Goal: Entertainment & Leisure: Consume media (video, audio)

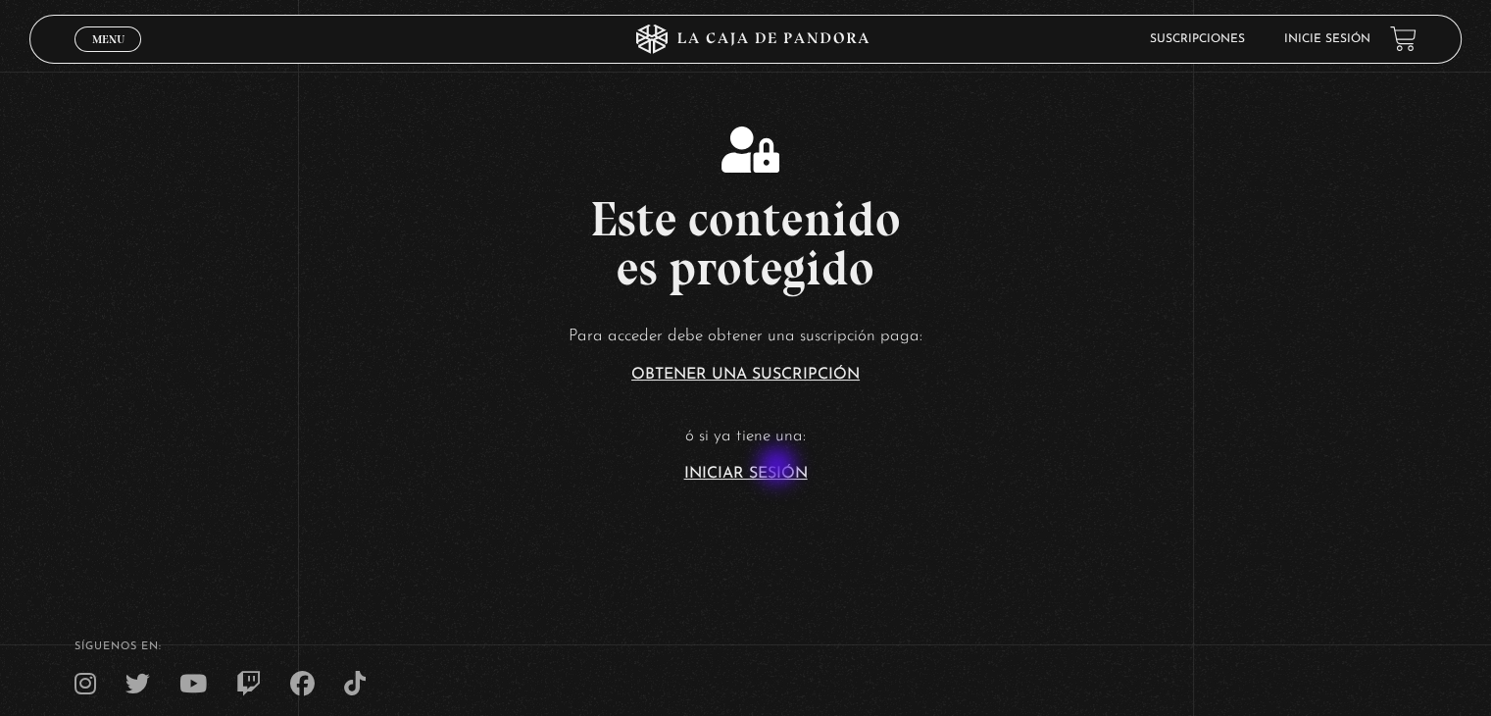
click at [779, 468] on link "Iniciar Sesión" at bounding box center [746, 474] width 124 height 16
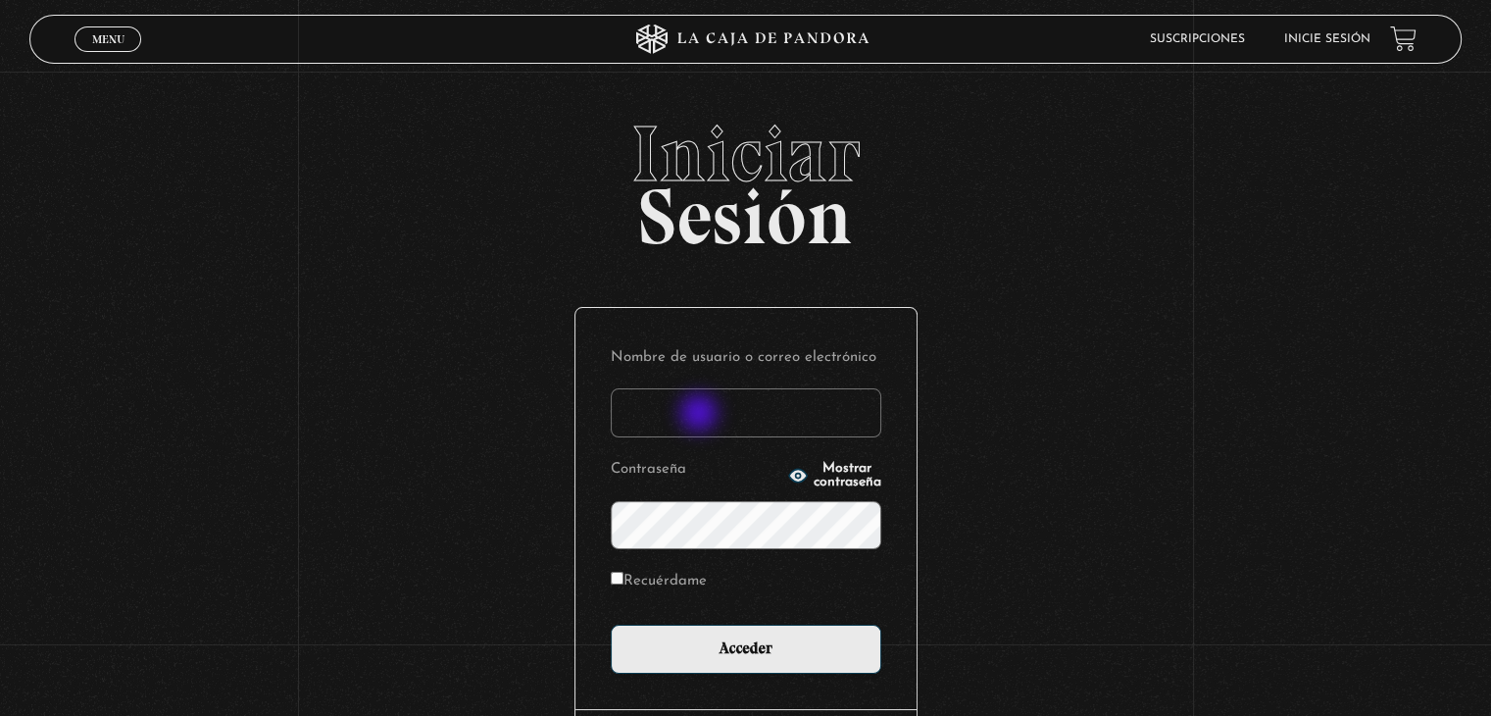
click at [701, 415] on input "Nombre de usuario o correo electrónico" at bounding box center [746, 412] width 271 height 49
type input "aqueflo23@gmail.com"
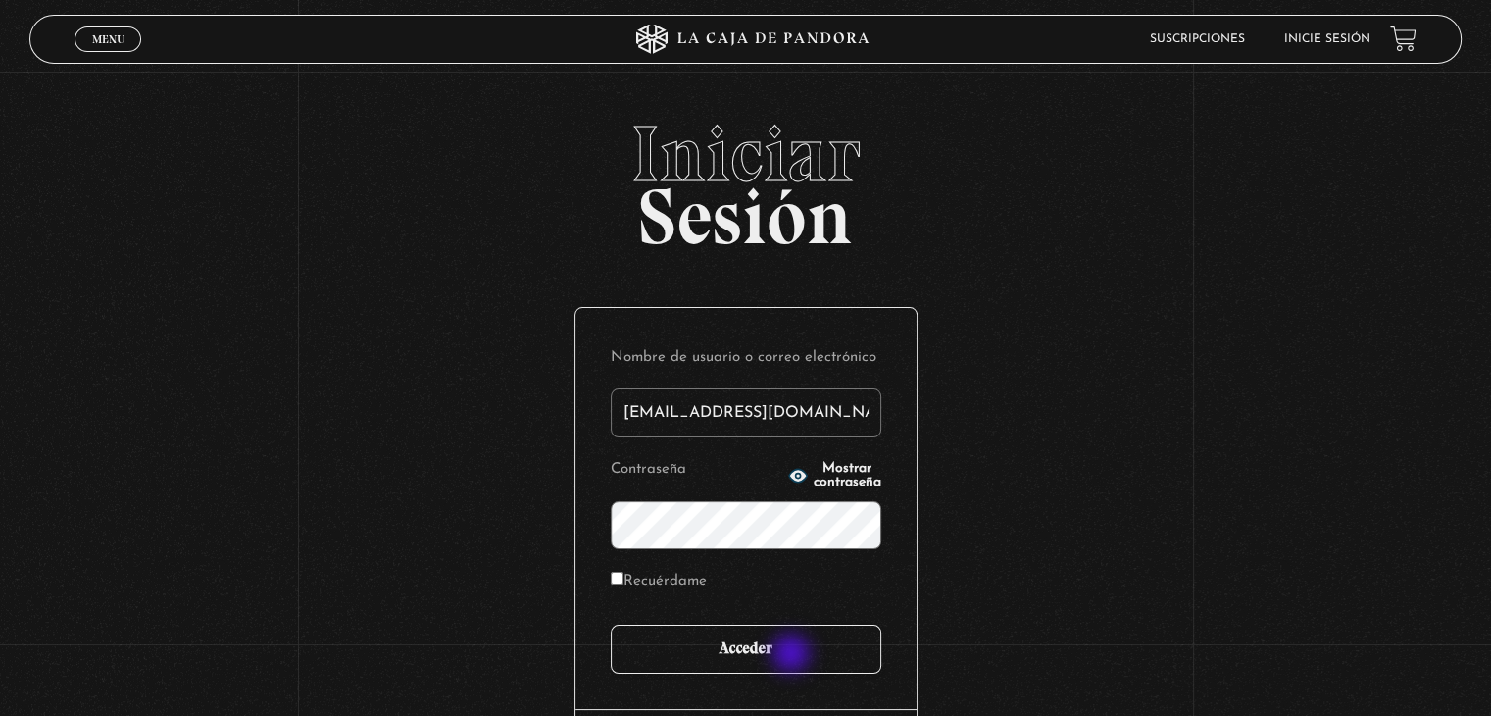
click at [793, 655] on input "Acceder" at bounding box center [746, 649] width 271 height 49
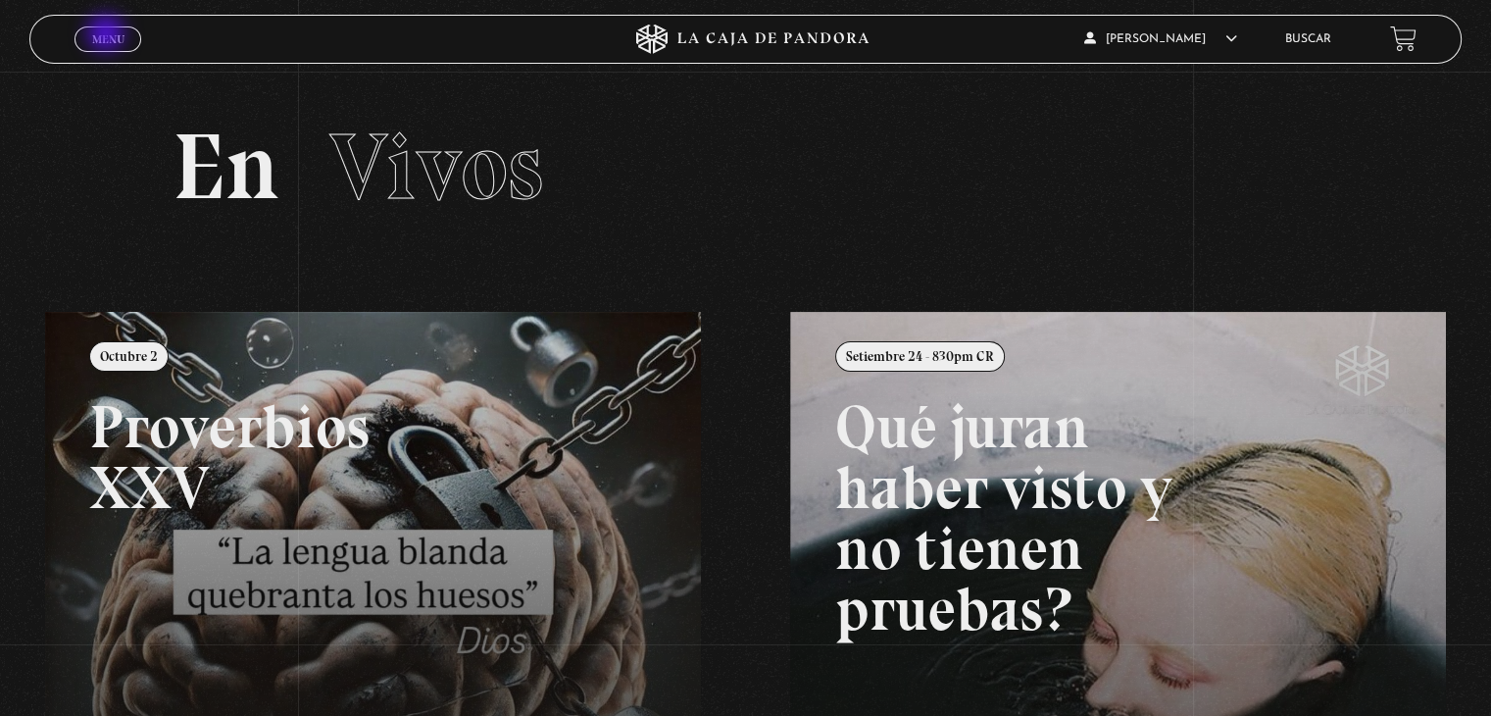
click at [108, 35] on span "Menu" at bounding box center [108, 39] width 32 height 12
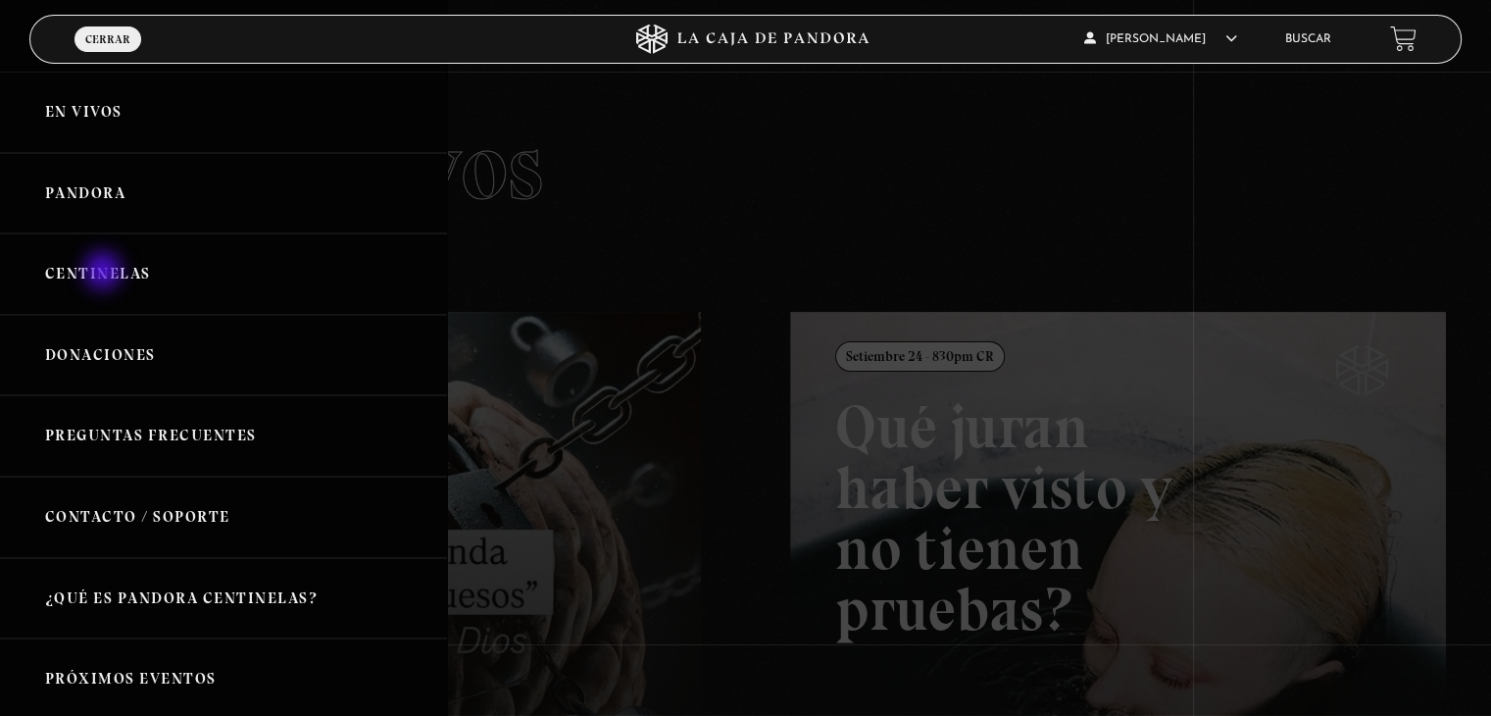
click at [105, 273] on link "Centinelas" at bounding box center [223, 273] width 447 height 81
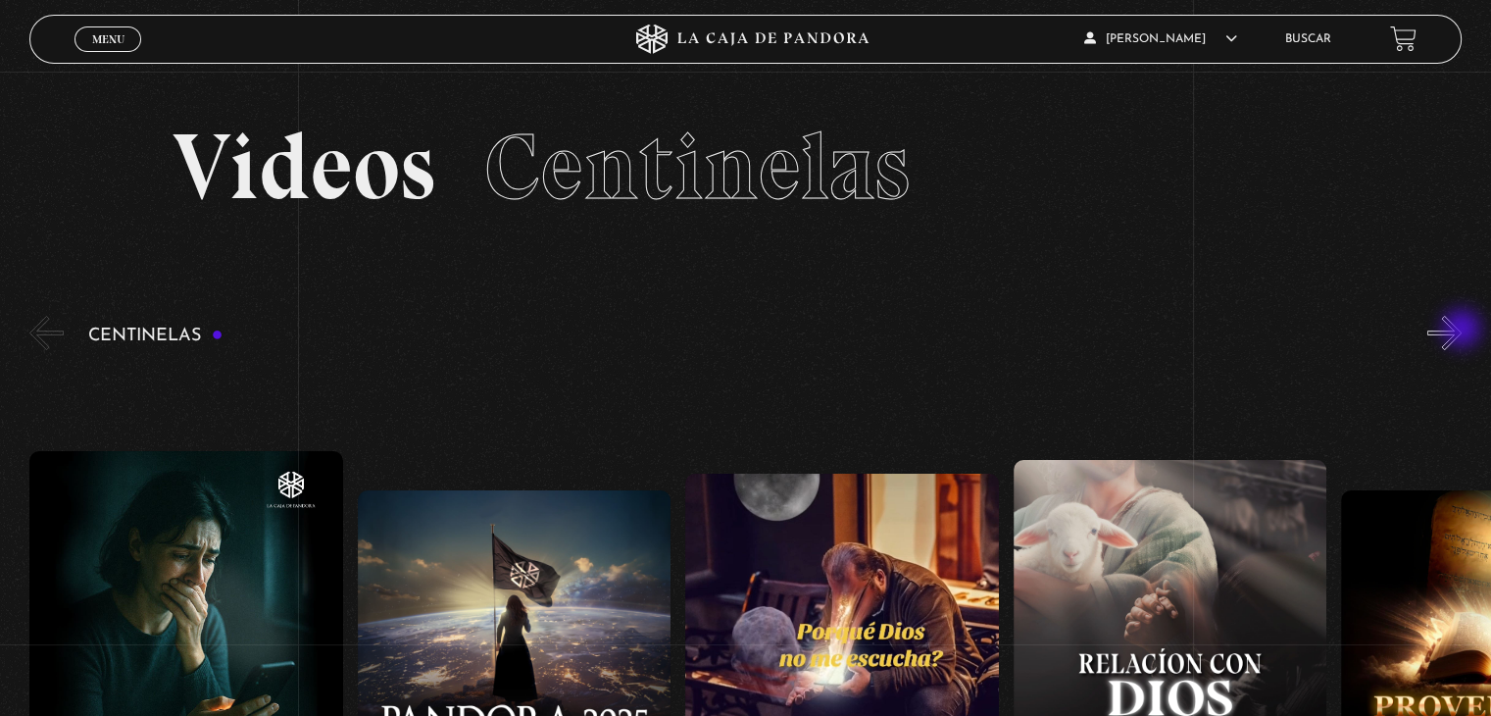
click at [1462, 330] on button "»" at bounding box center [1444, 333] width 34 height 34
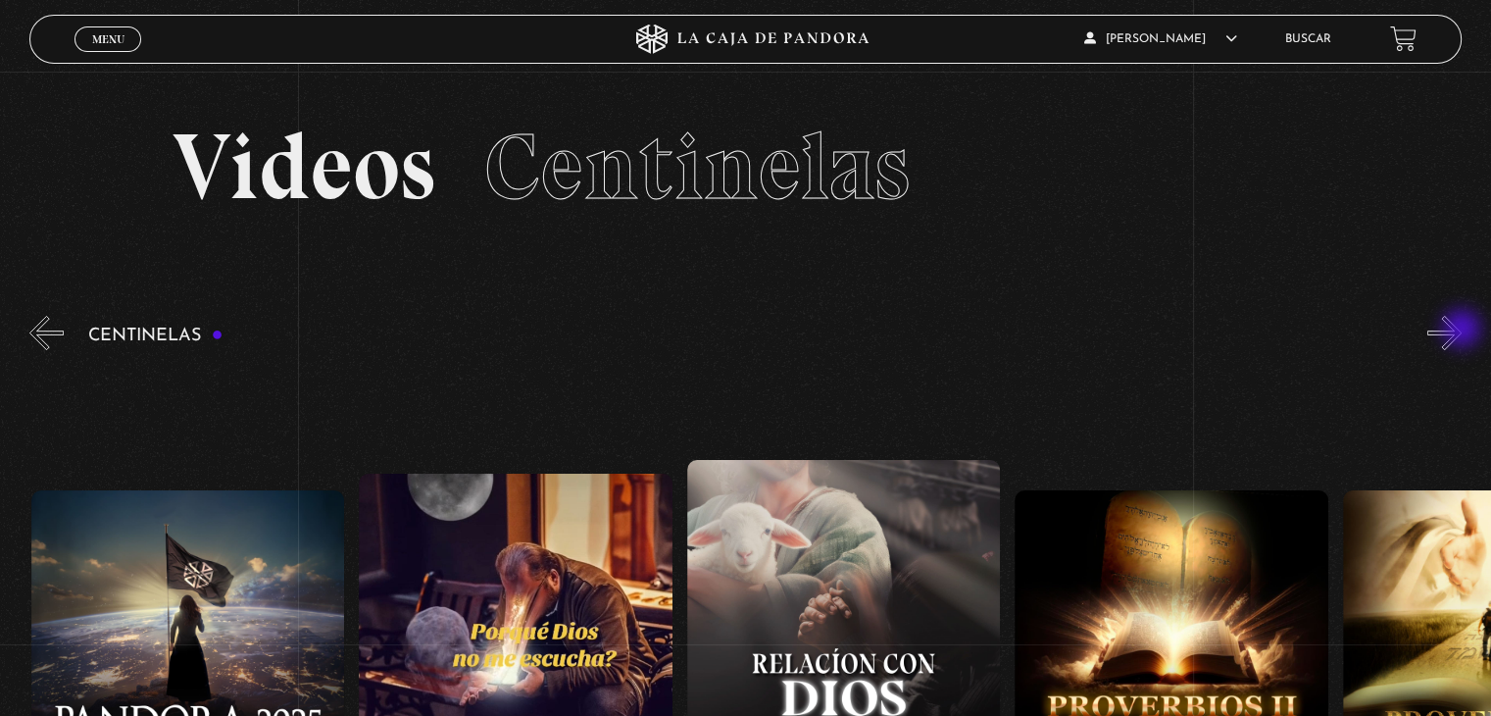
click at [1462, 330] on button "»" at bounding box center [1444, 333] width 34 height 34
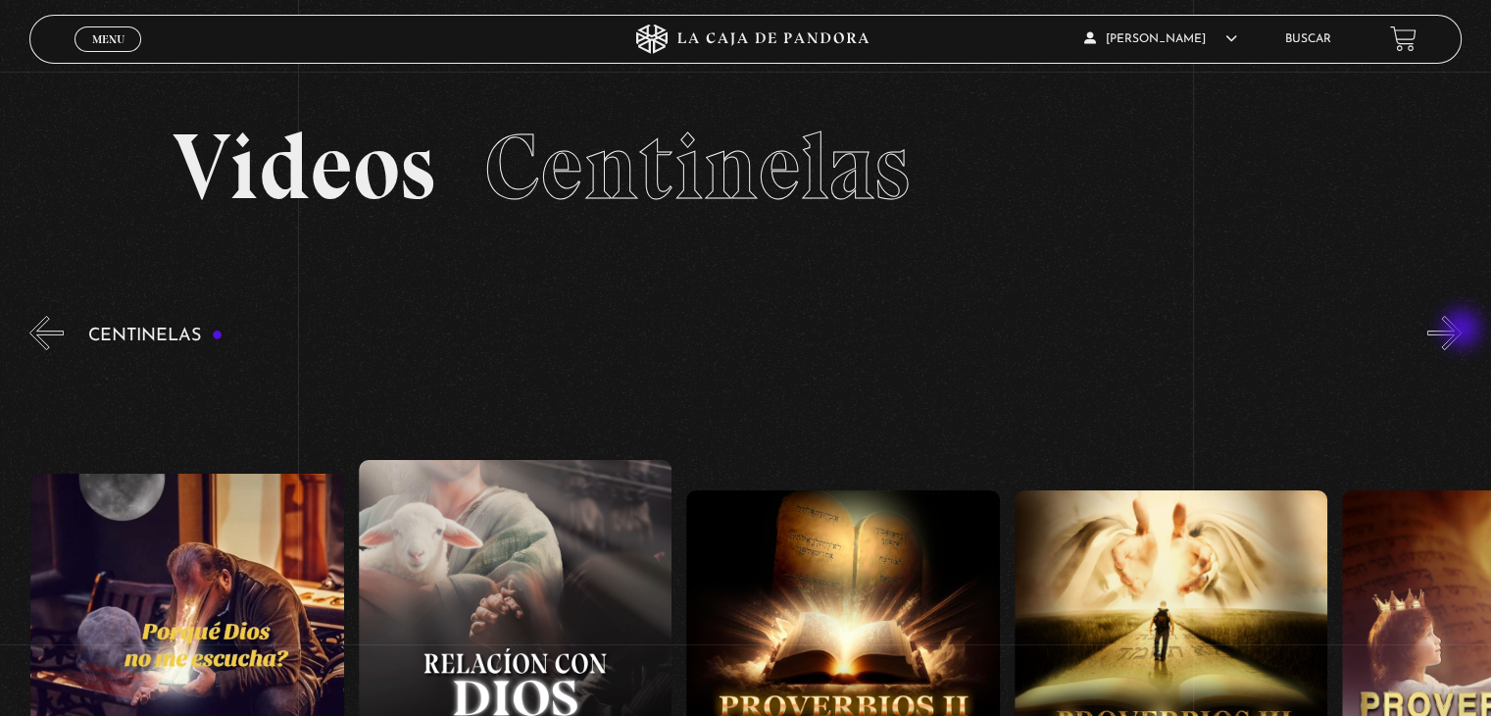
click at [1462, 330] on button "»" at bounding box center [1444, 333] width 34 height 34
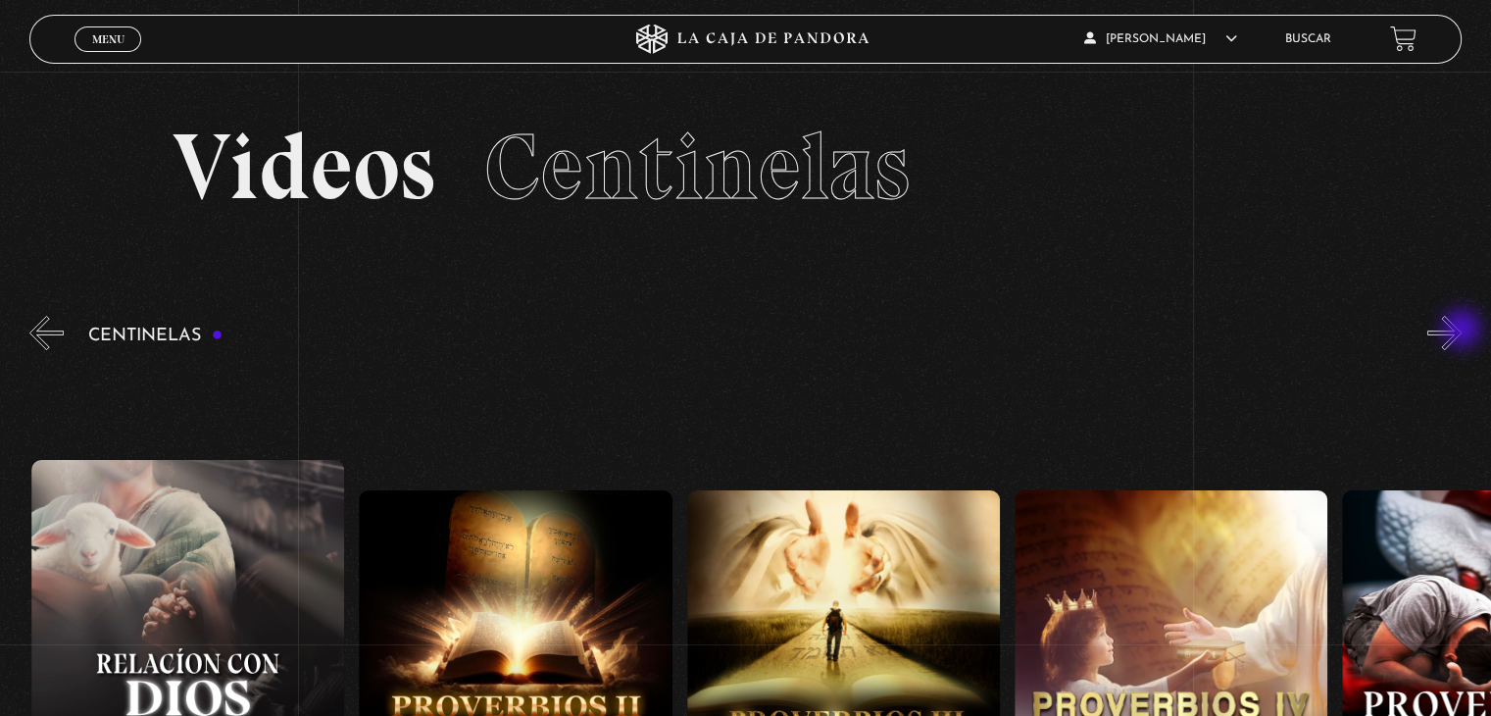
click at [1462, 330] on button "»" at bounding box center [1444, 333] width 34 height 34
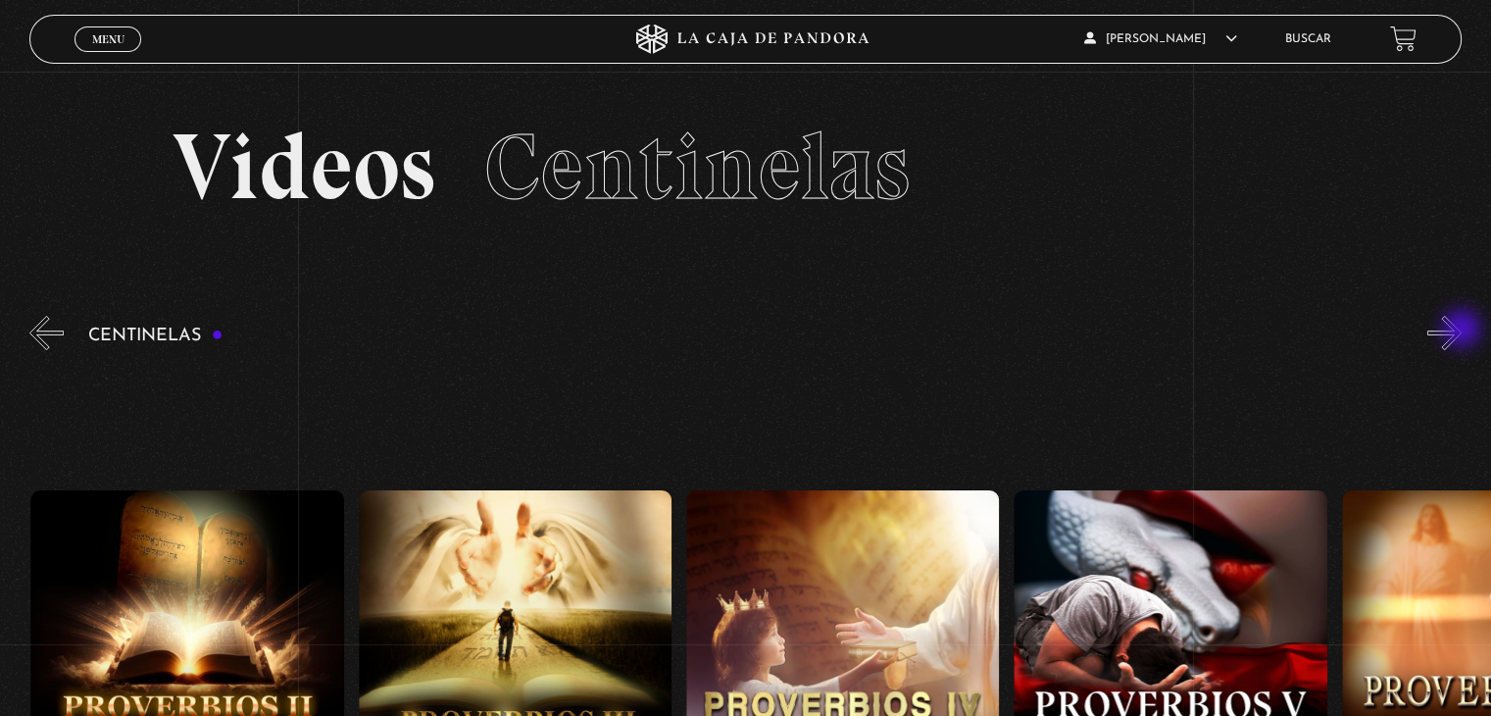
click at [1462, 330] on button "»" at bounding box center [1444, 333] width 34 height 34
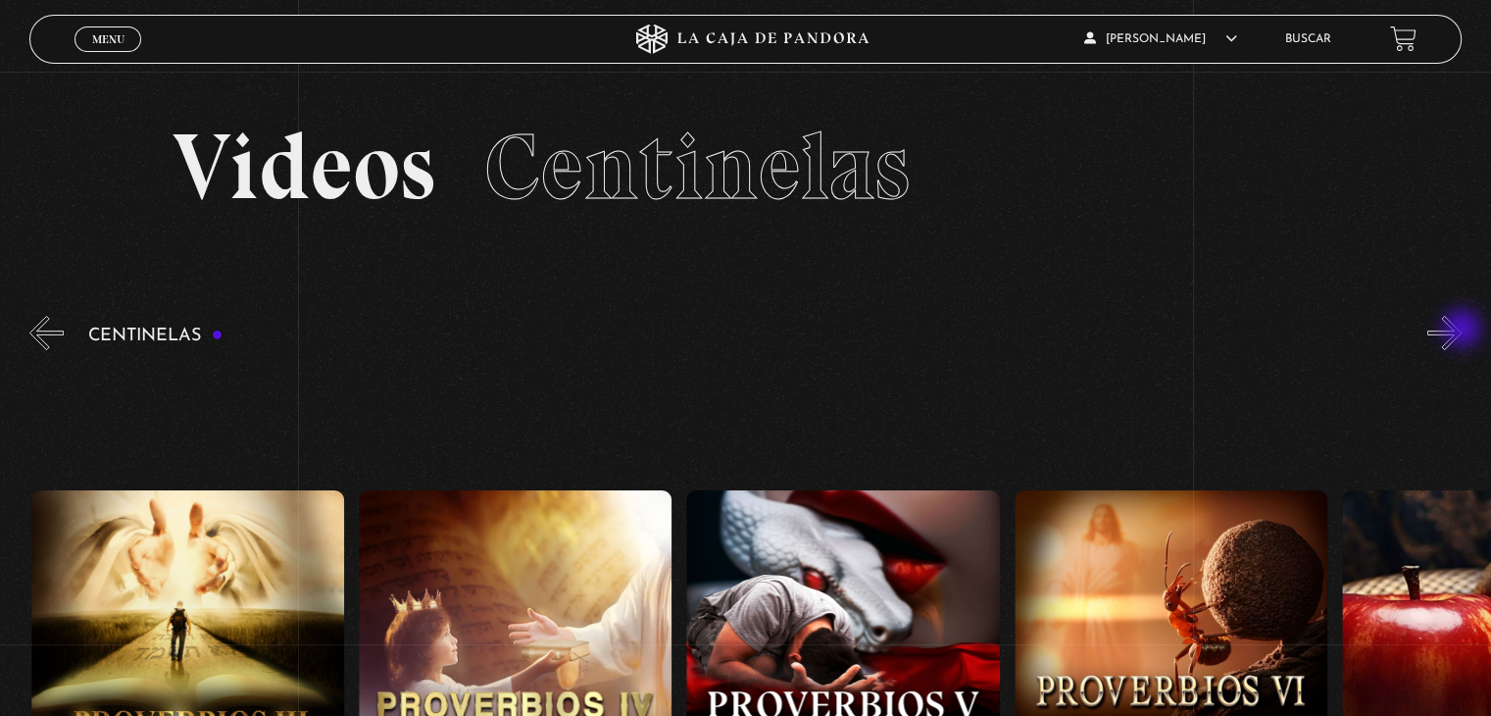
click at [1462, 330] on button "»" at bounding box center [1444, 333] width 34 height 34
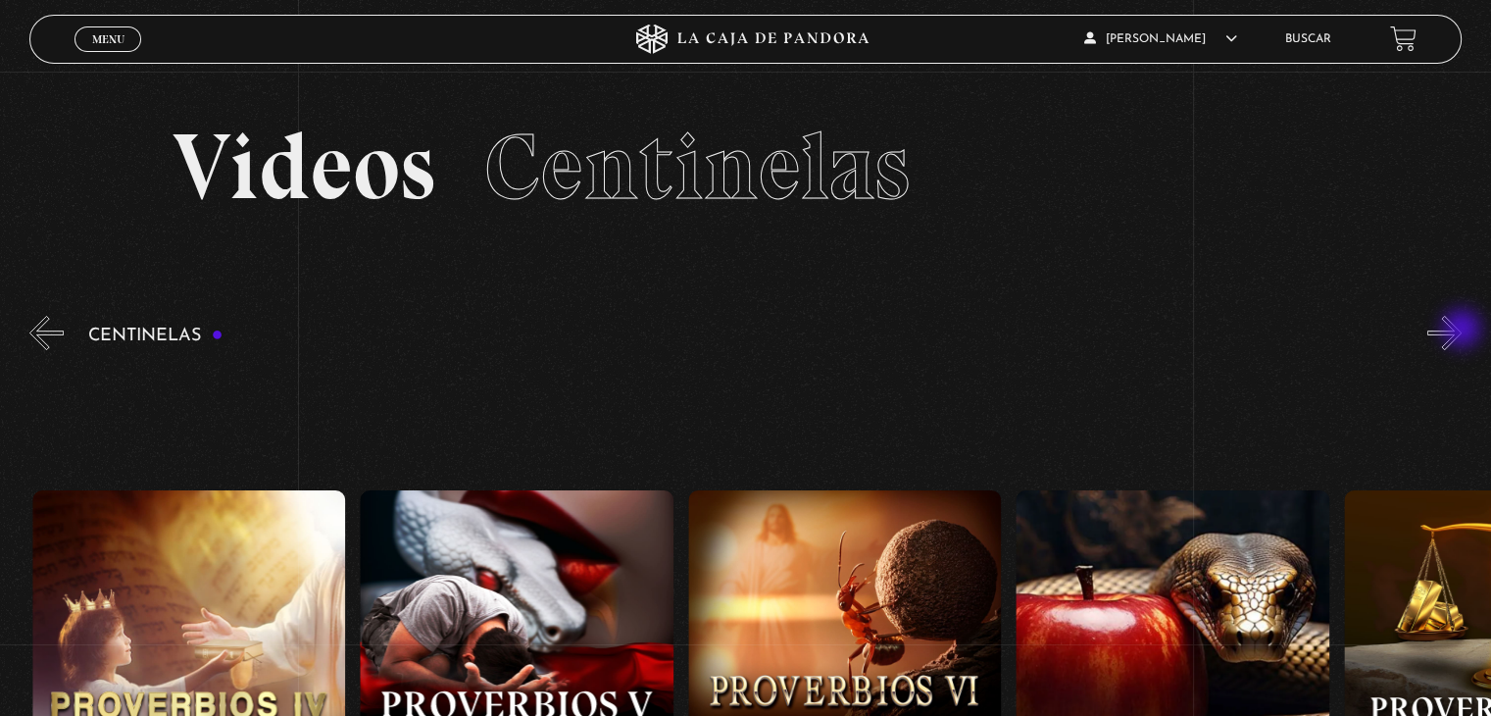
scroll to position [0, 1967]
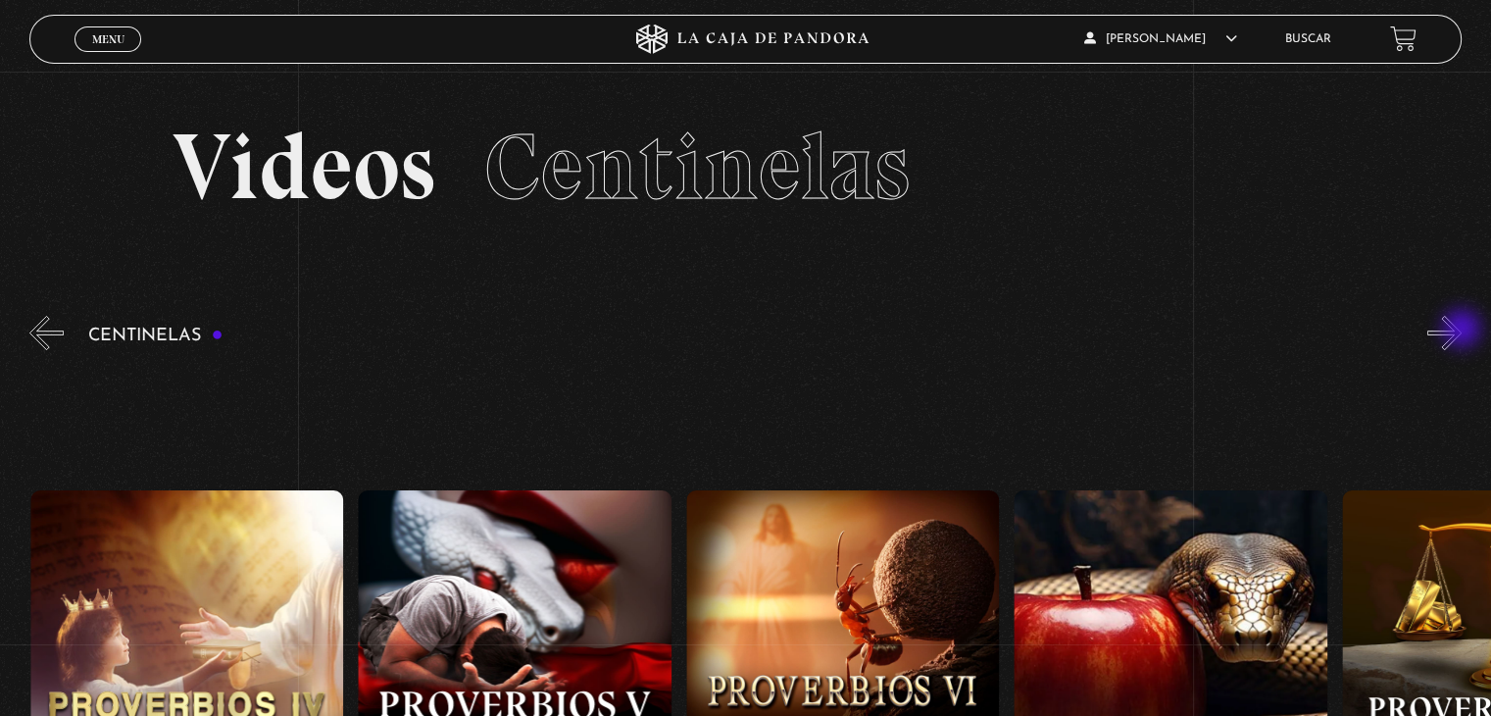
click at [1462, 330] on button "»" at bounding box center [1444, 333] width 34 height 34
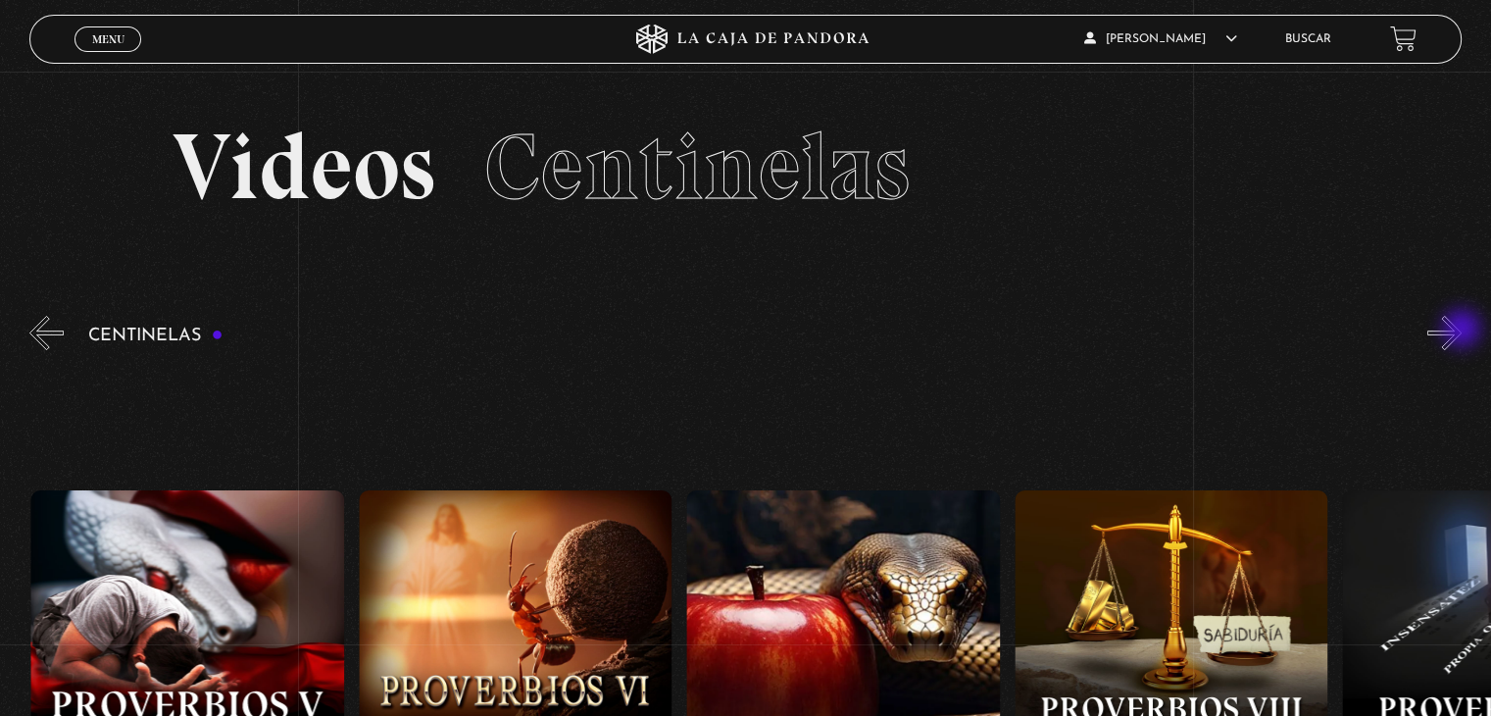
click at [1462, 330] on button "»" at bounding box center [1444, 333] width 34 height 34
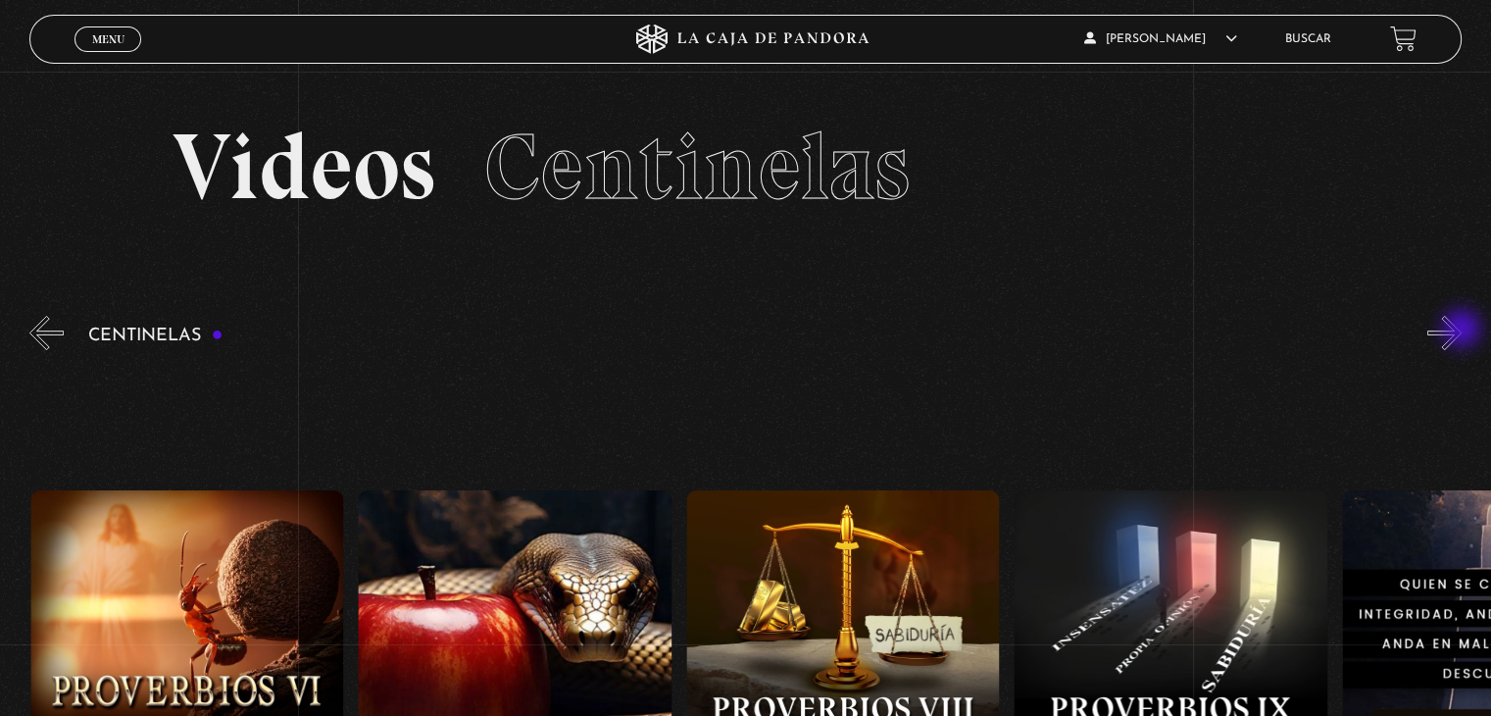
click at [1462, 330] on button "»" at bounding box center [1444, 333] width 34 height 34
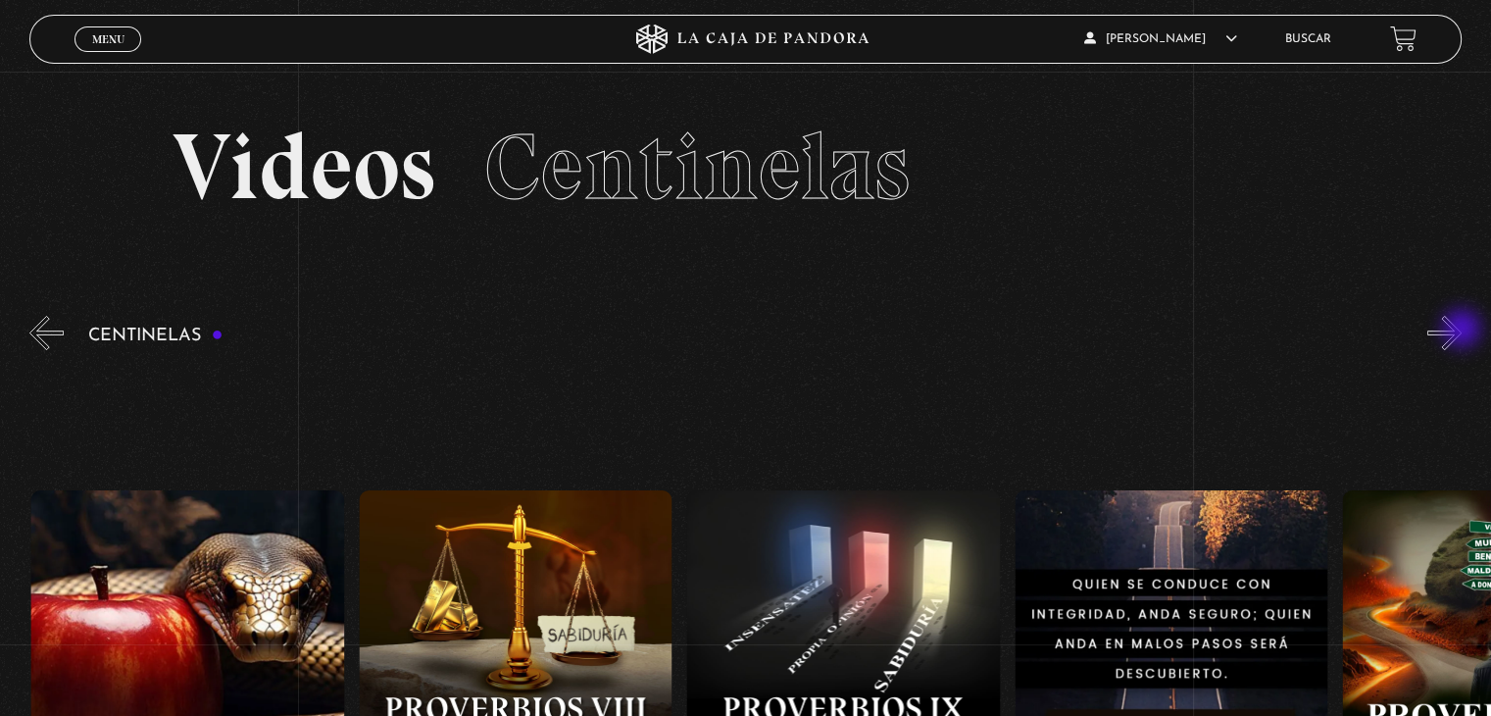
click at [1462, 330] on button "»" at bounding box center [1444, 333] width 34 height 34
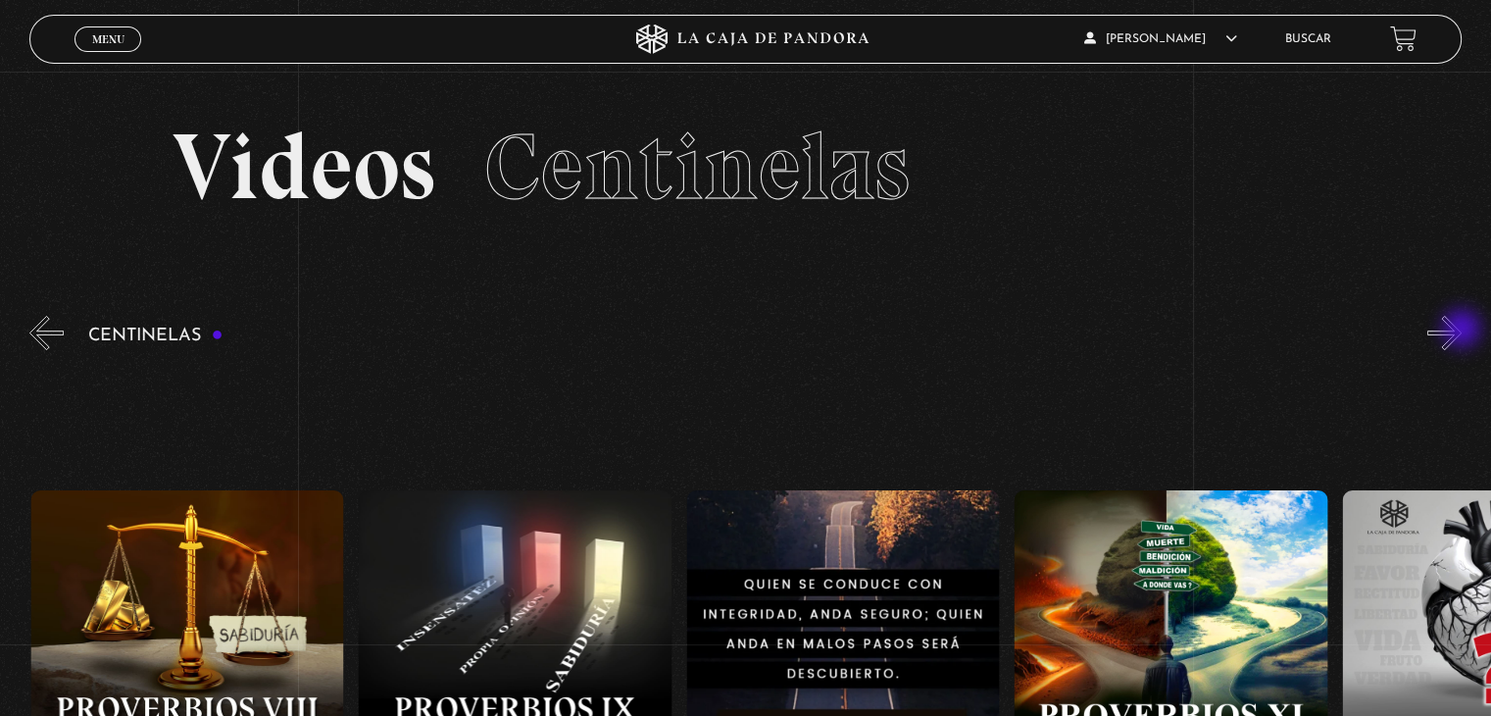
click at [1462, 330] on button "»" at bounding box center [1444, 333] width 34 height 34
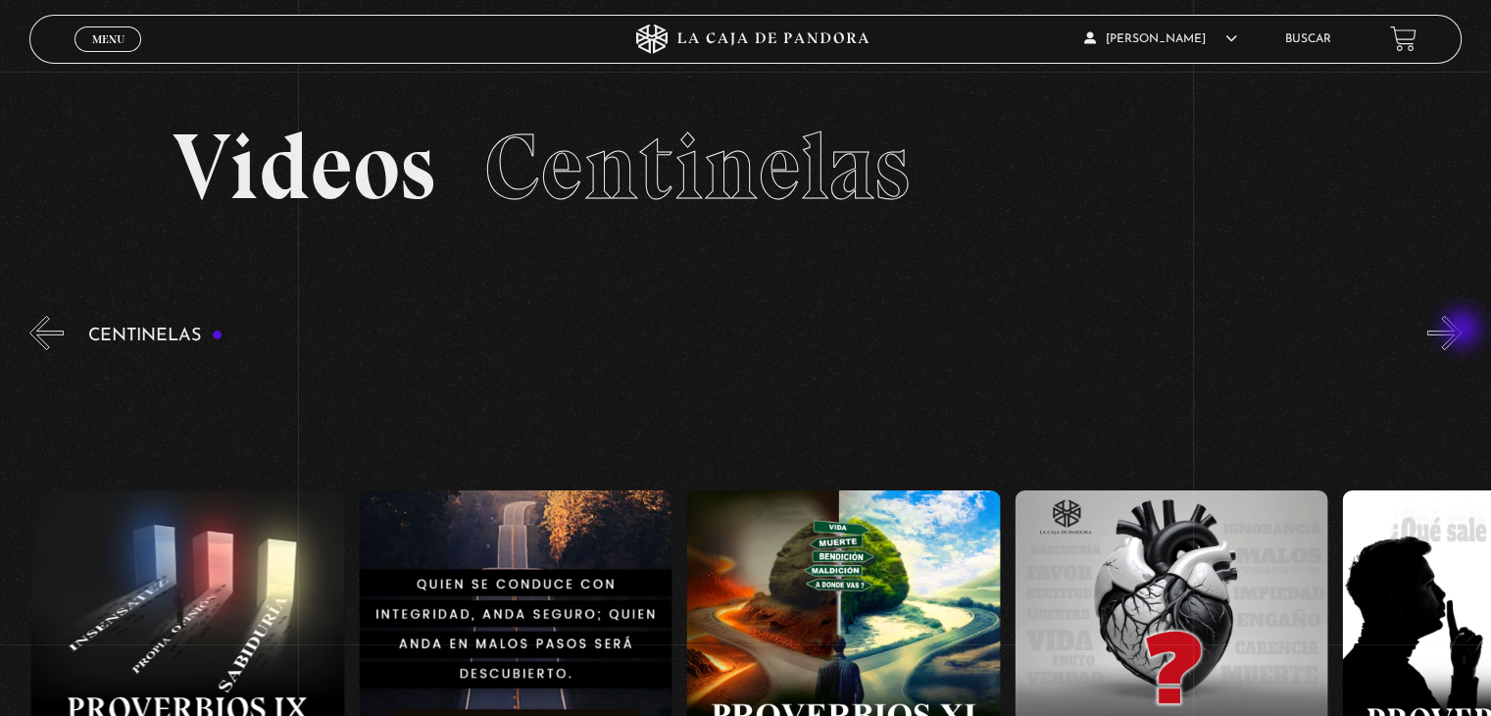
click at [1462, 330] on button "»" at bounding box center [1444, 333] width 34 height 34
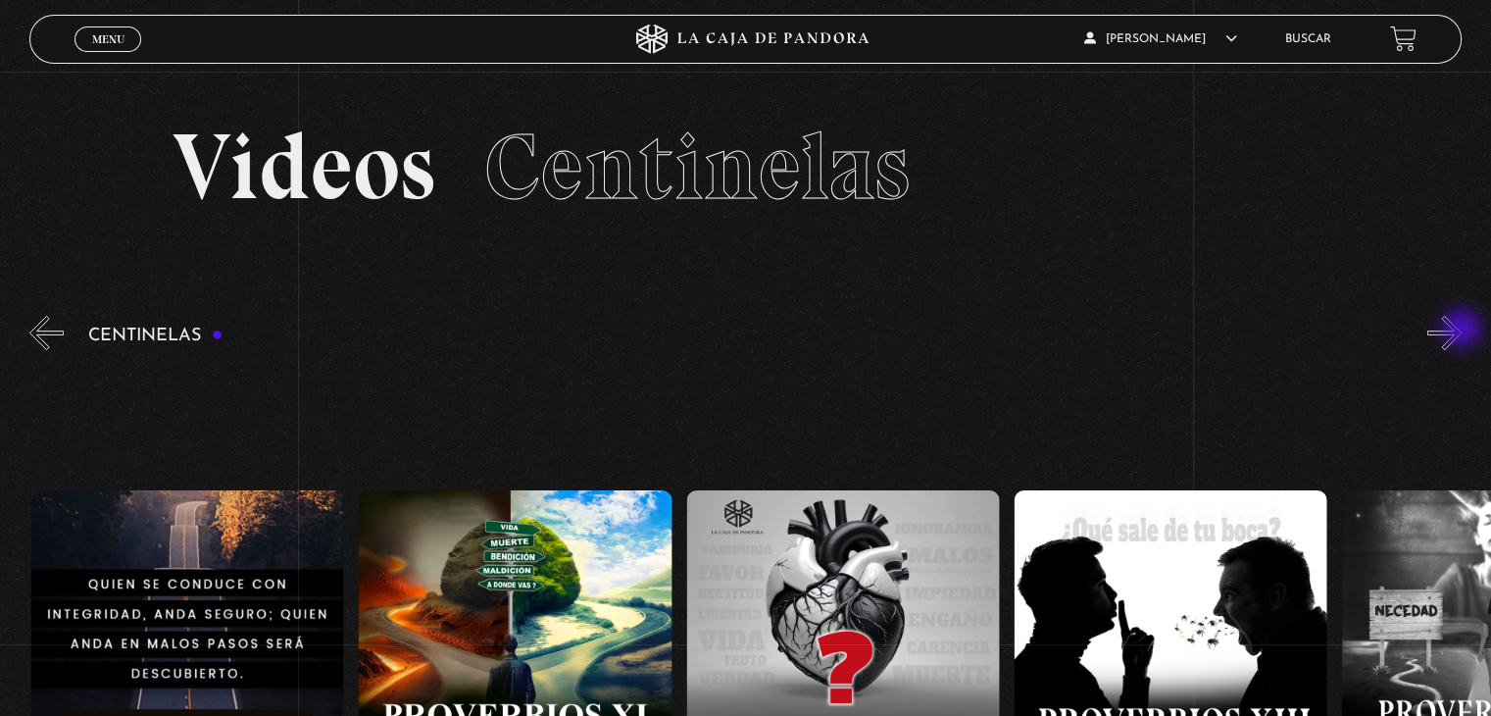
click at [1462, 330] on button "»" at bounding box center [1444, 333] width 34 height 34
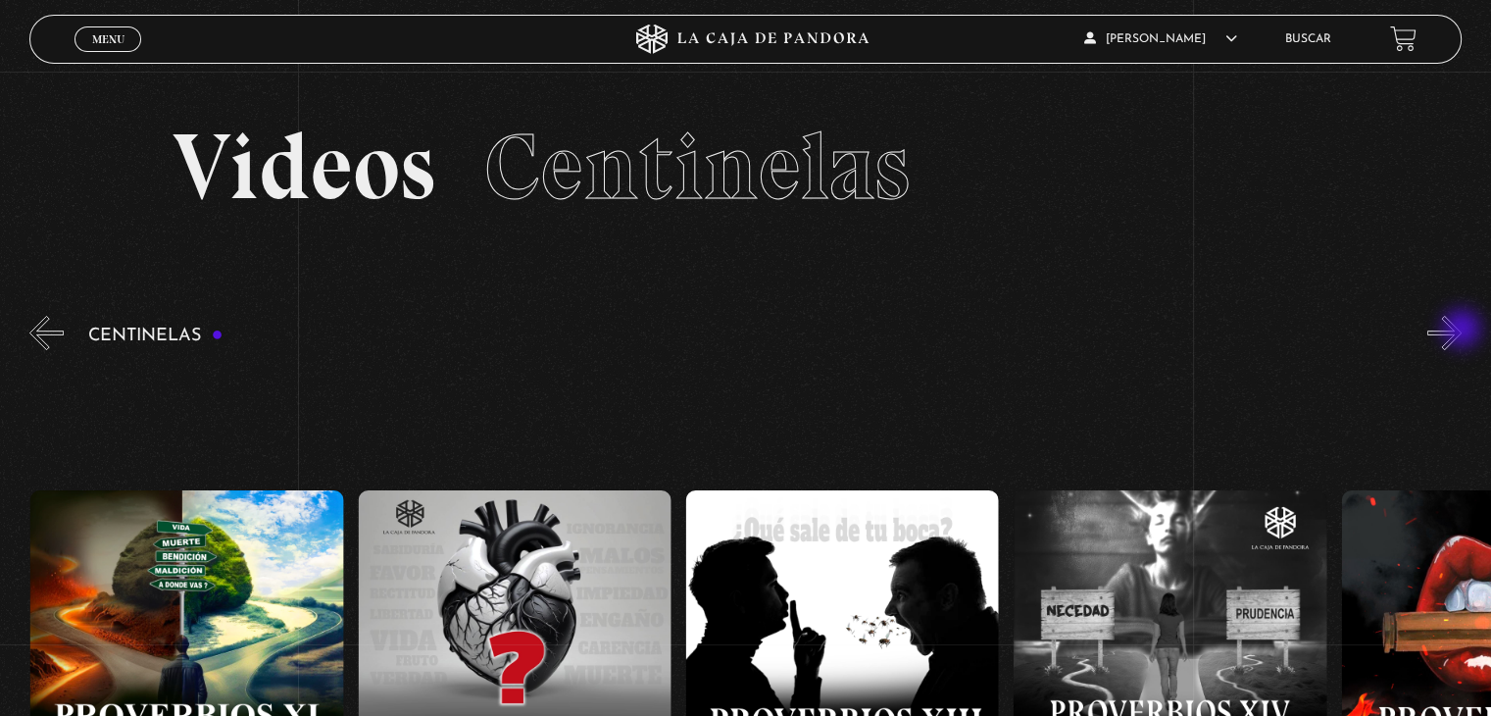
click at [1462, 330] on button "»" at bounding box center [1444, 333] width 34 height 34
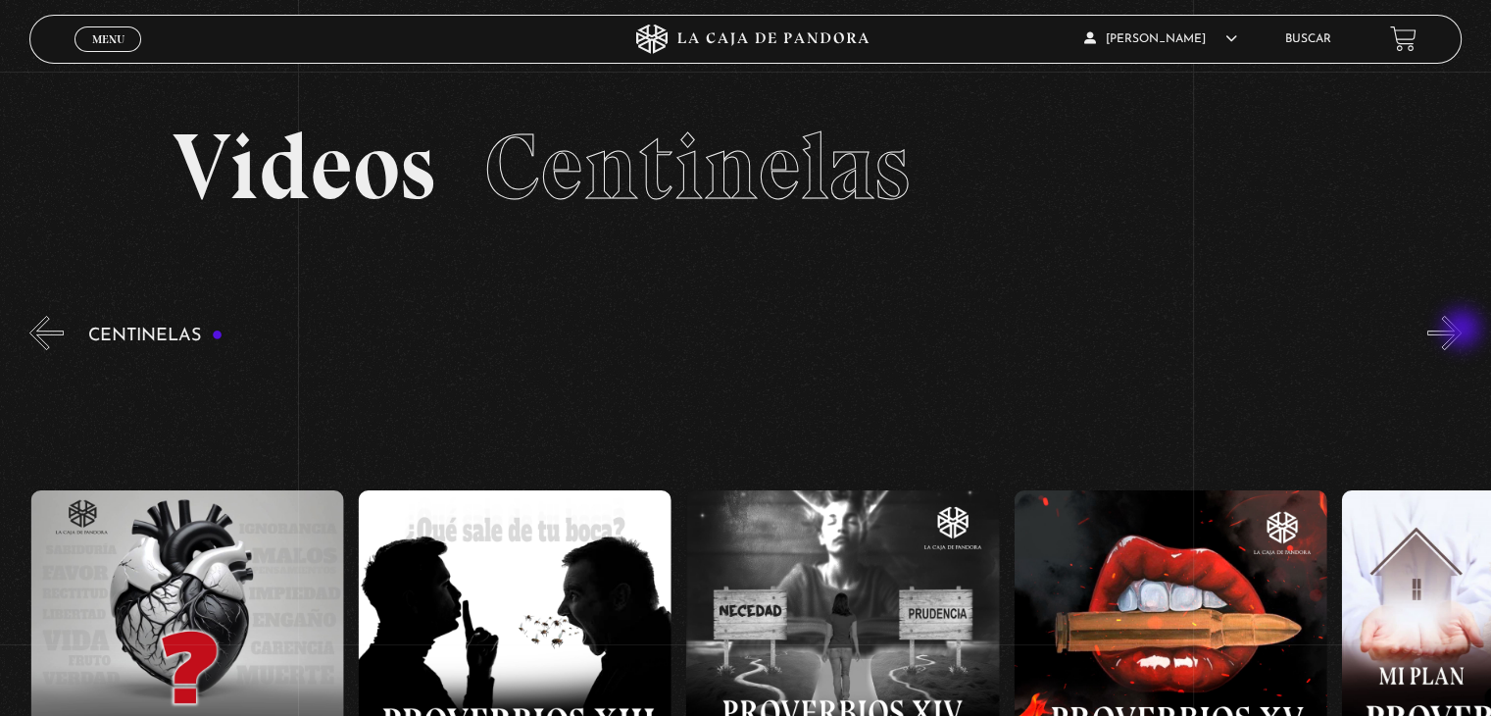
click at [1462, 330] on button "»" at bounding box center [1444, 333] width 34 height 34
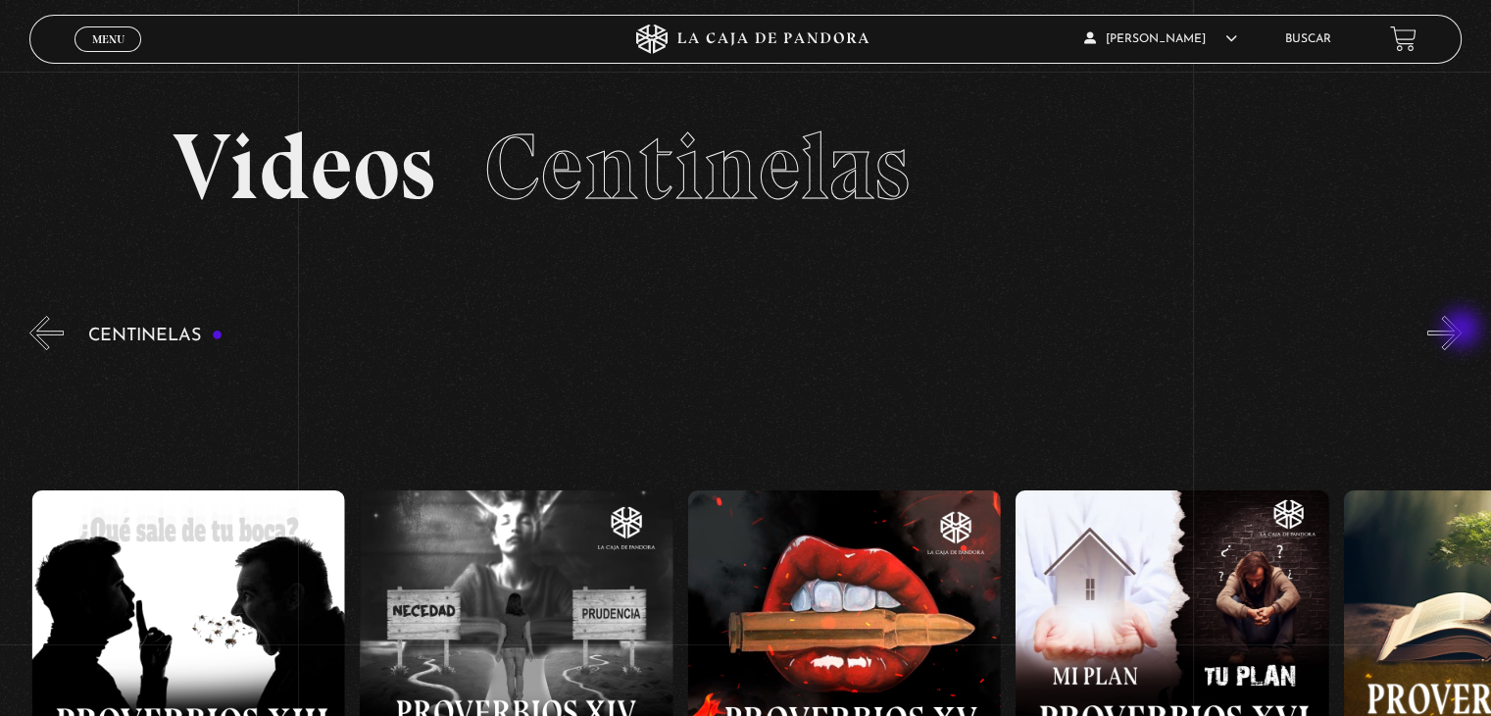
click at [1462, 330] on button "»" at bounding box center [1444, 333] width 34 height 34
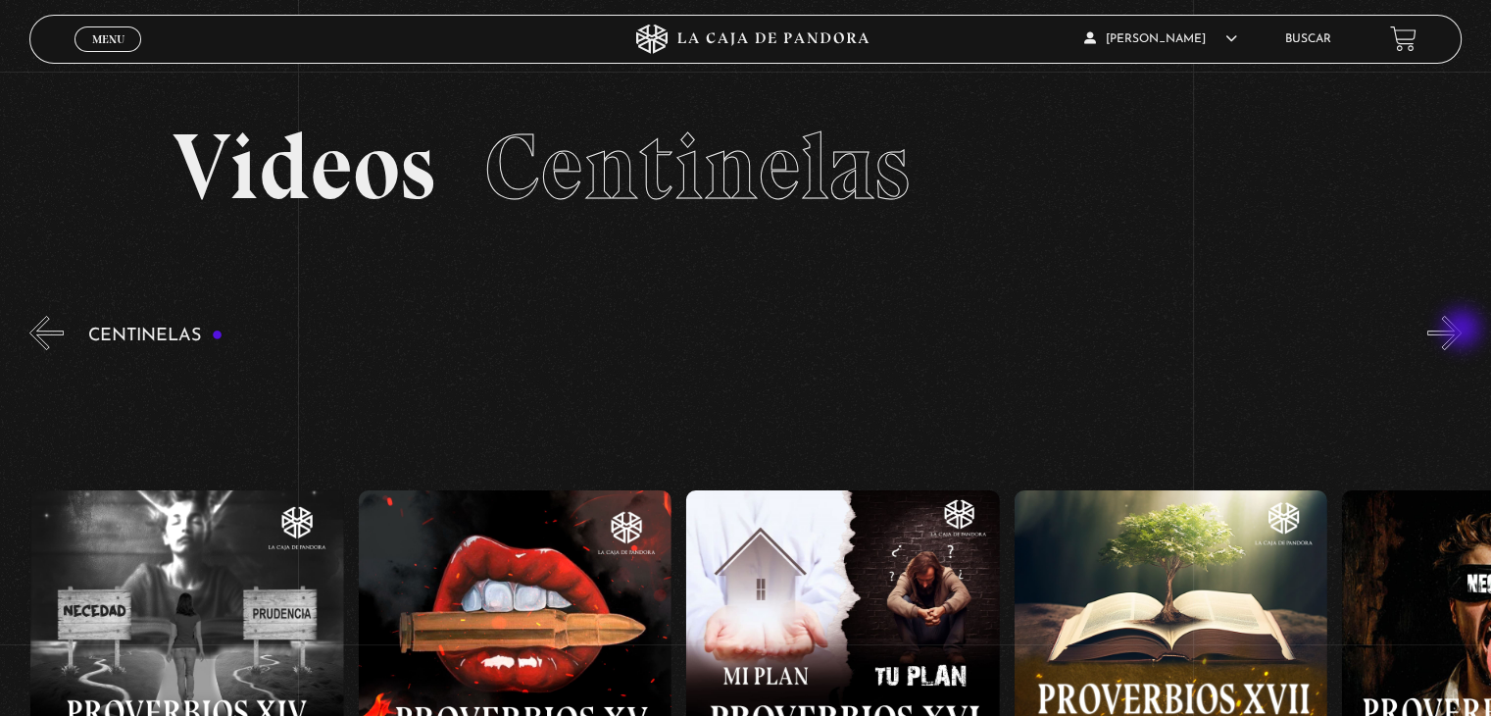
click at [1462, 330] on button "»" at bounding box center [1444, 333] width 34 height 34
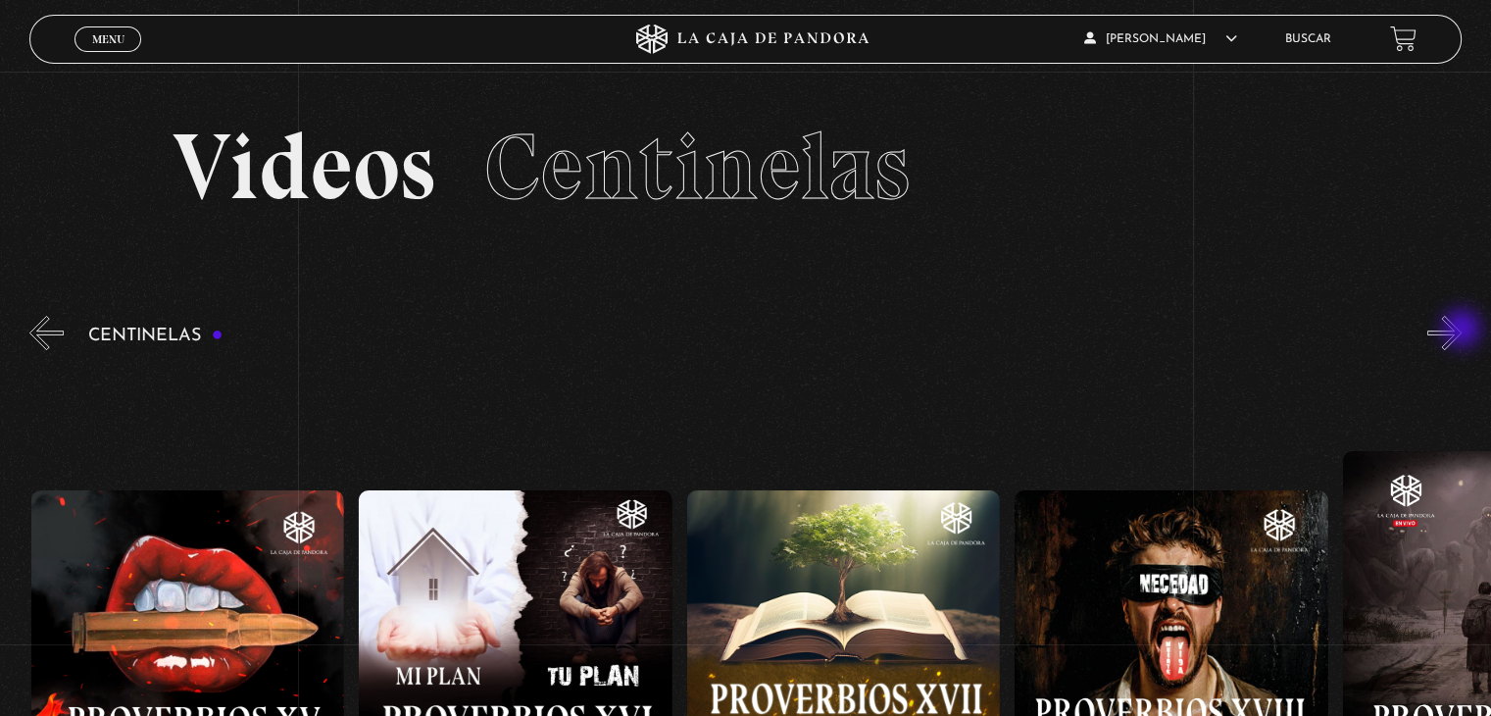
click at [1462, 330] on button "»" at bounding box center [1444, 333] width 34 height 34
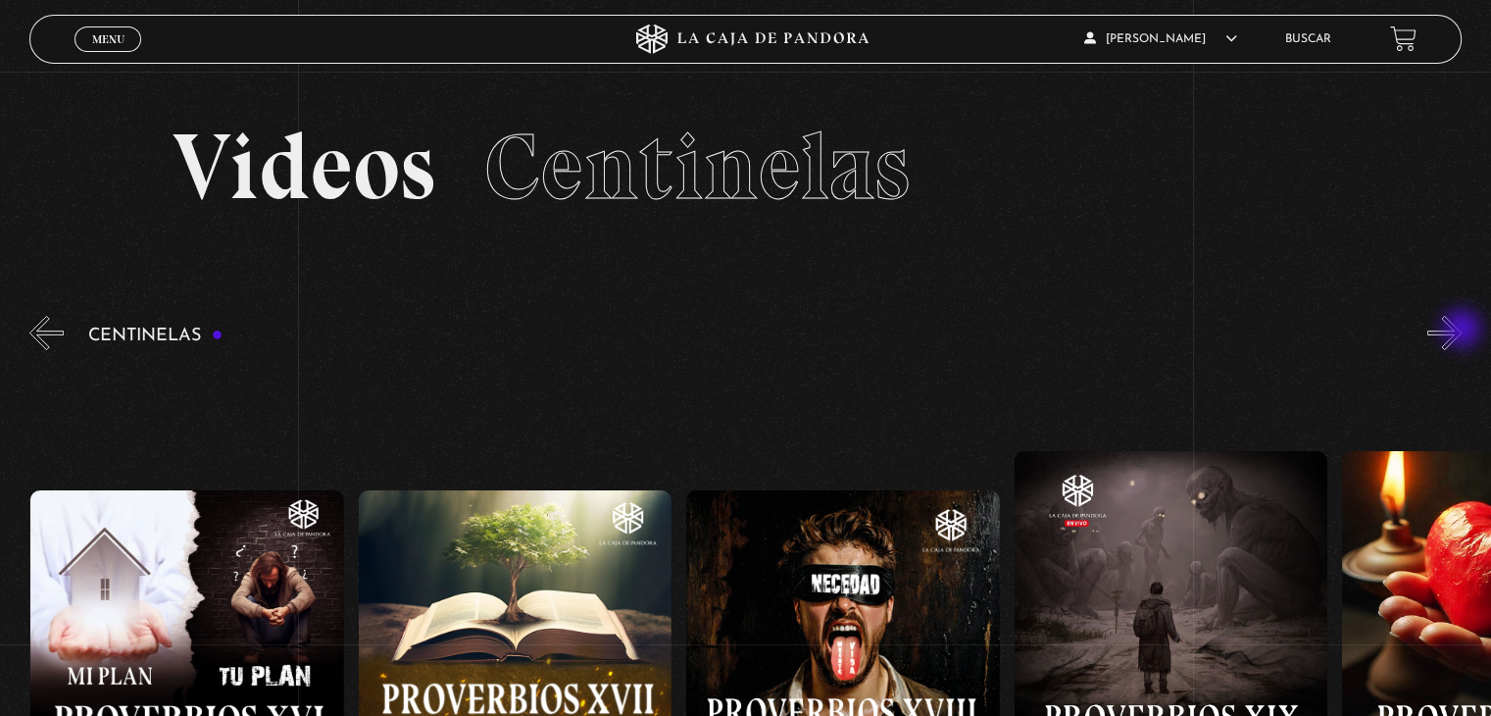
click at [1462, 330] on button "»" at bounding box center [1444, 333] width 34 height 34
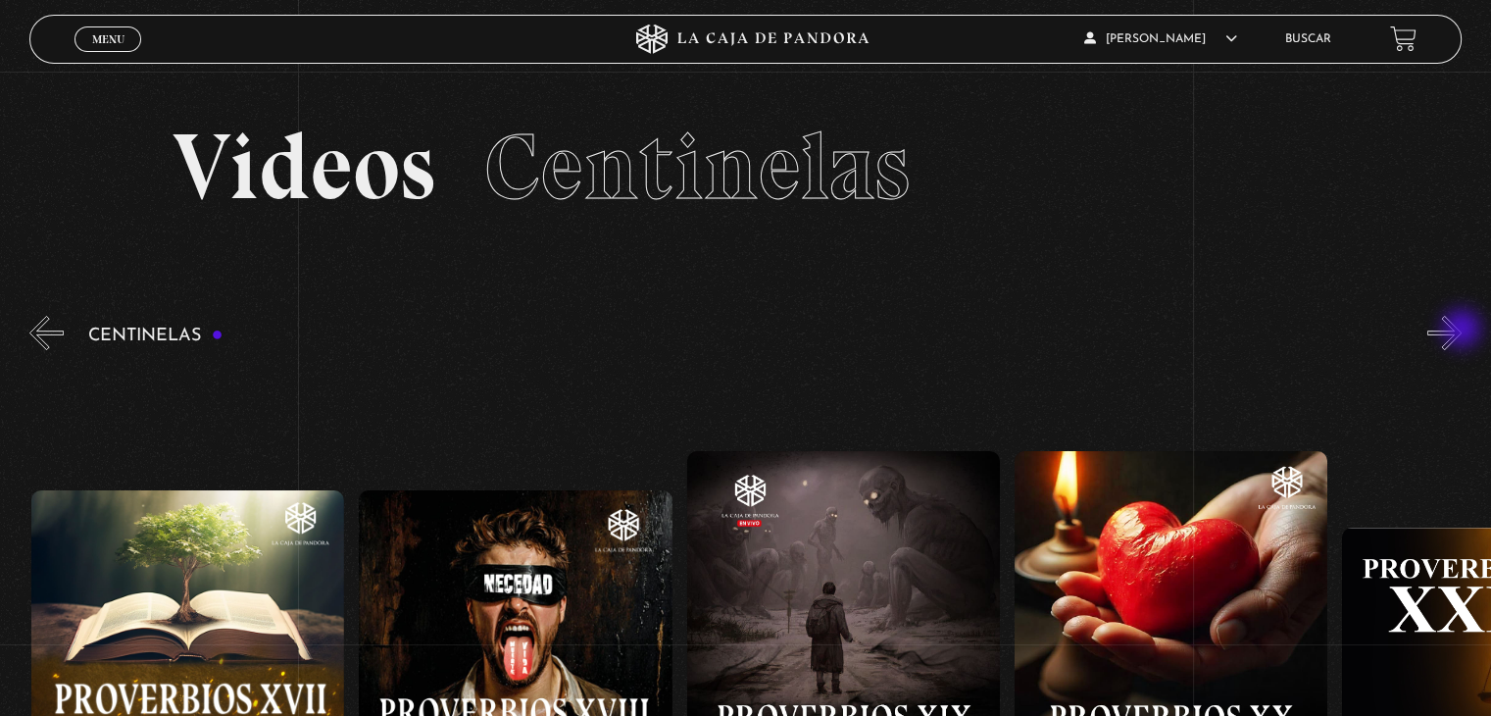
click at [1462, 330] on button "»" at bounding box center [1444, 333] width 34 height 34
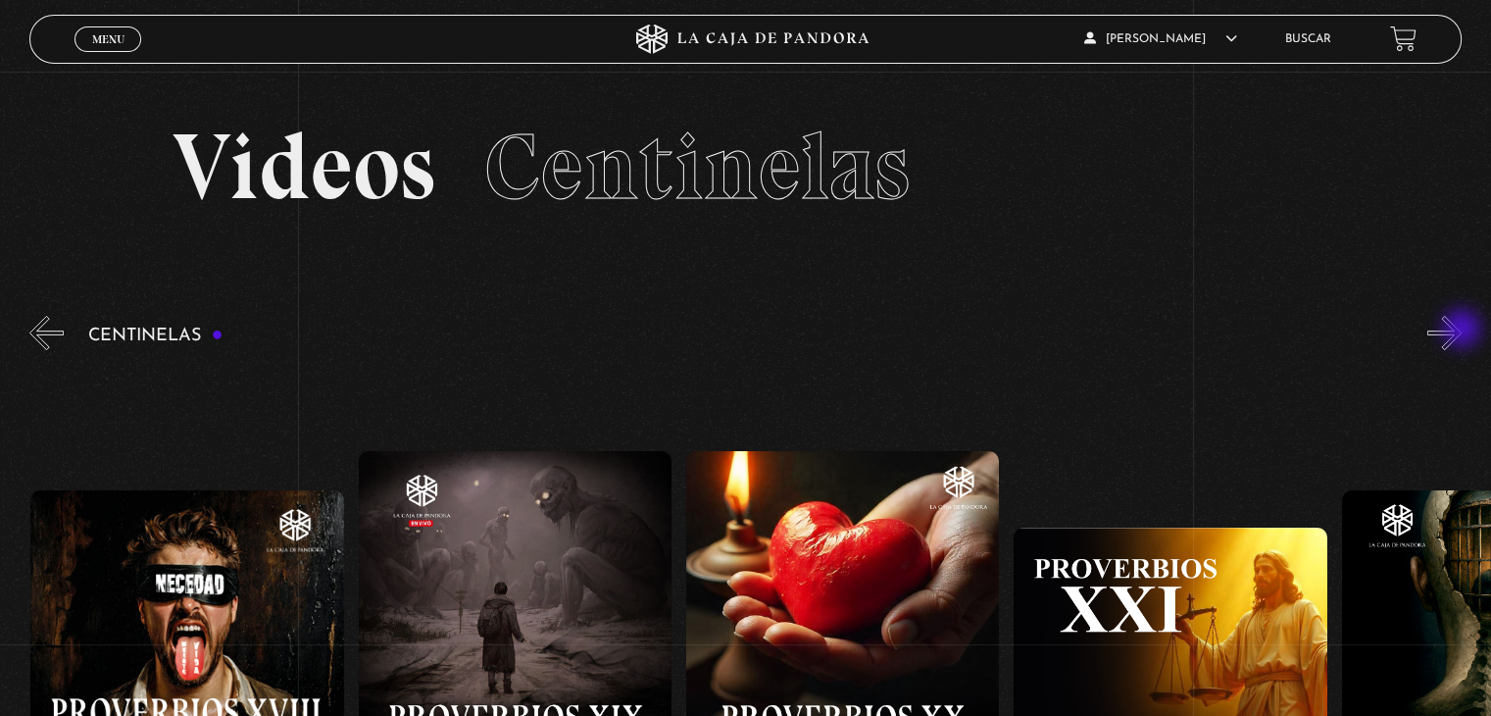
click at [1462, 330] on button "»" at bounding box center [1444, 333] width 34 height 34
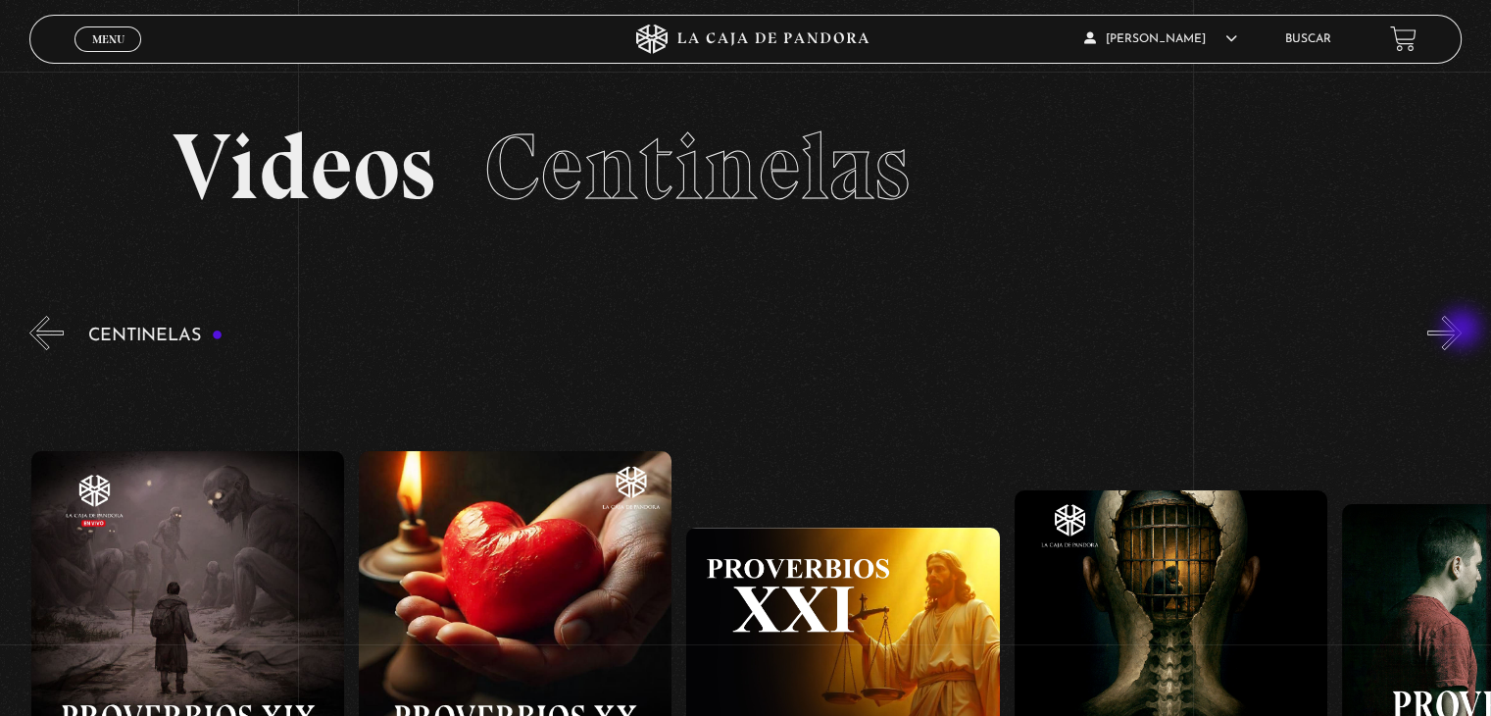
click at [1462, 330] on button "»" at bounding box center [1444, 333] width 34 height 34
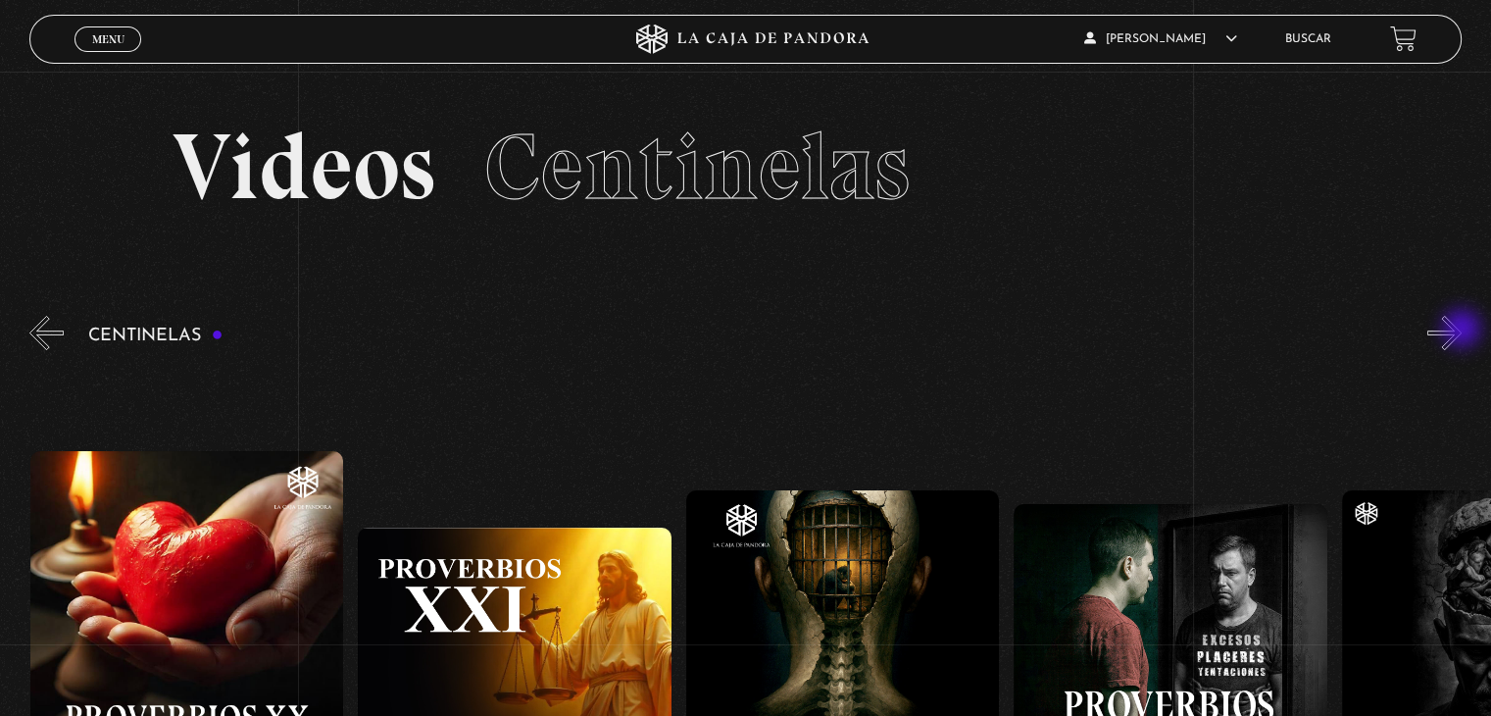
click at [1462, 330] on button "»" at bounding box center [1444, 333] width 34 height 34
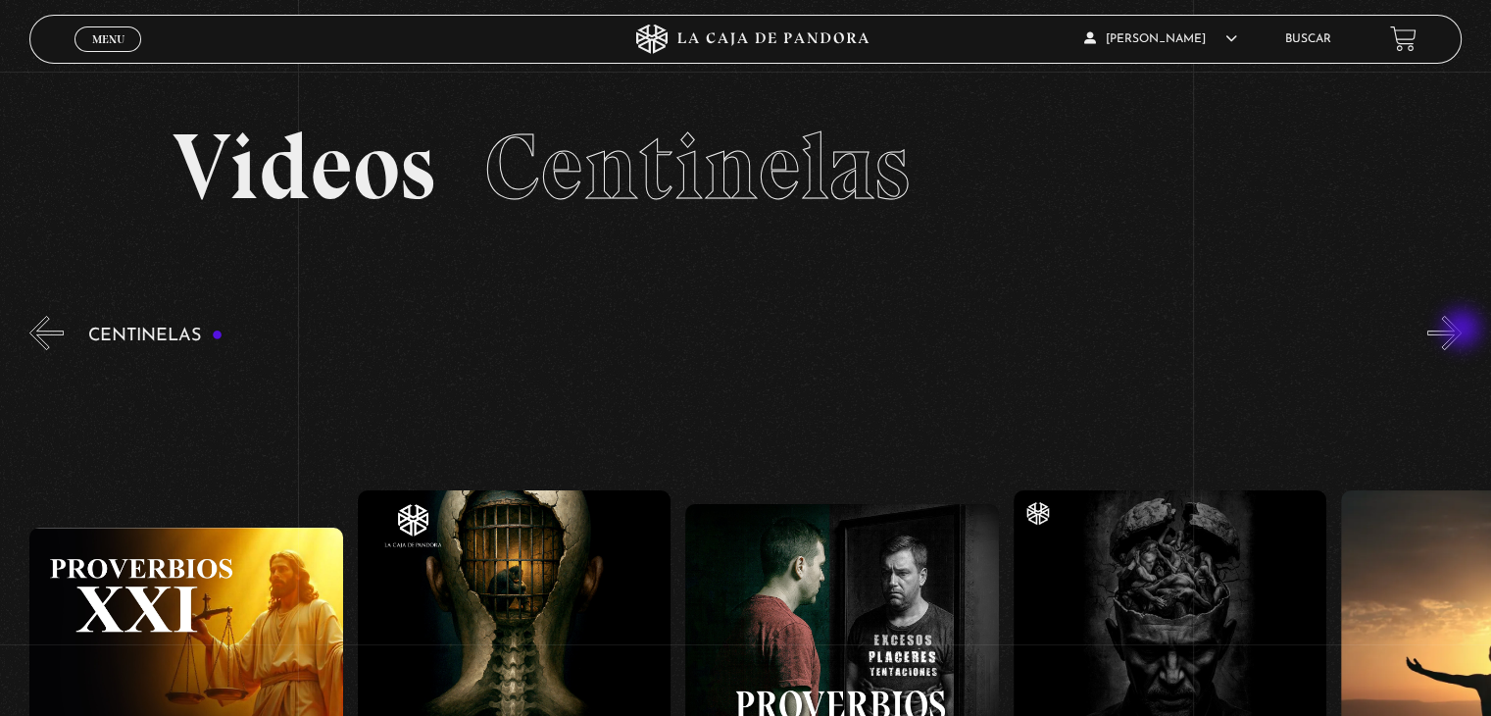
click at [1462, 330] on button "»" at bounding box center [1444, 333] width 34 height 34
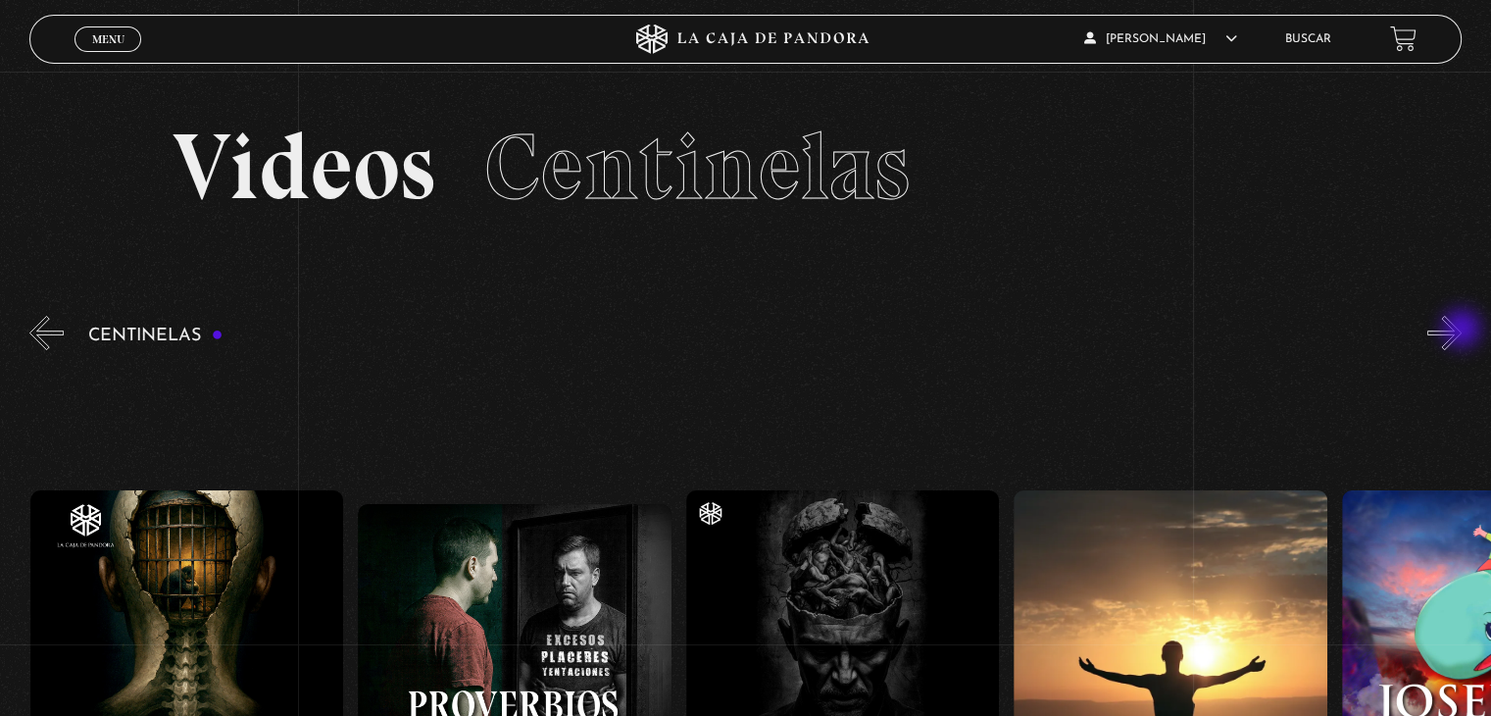
click at [1462, 330] on button "»" at bounding box center [1444, 333] width 34 height 34
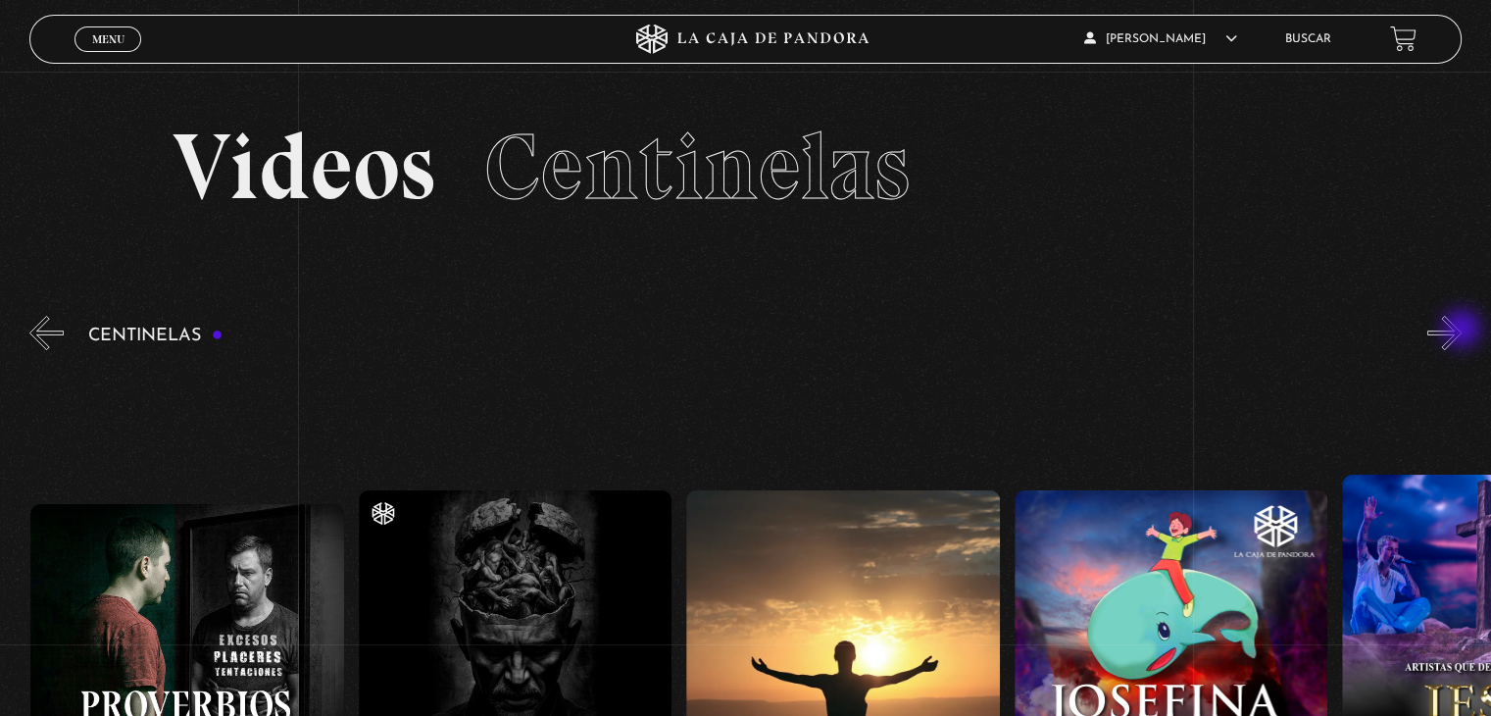
click at [1462, 330] on button "»" at bounding box center [1444, 333] width 34 height 34
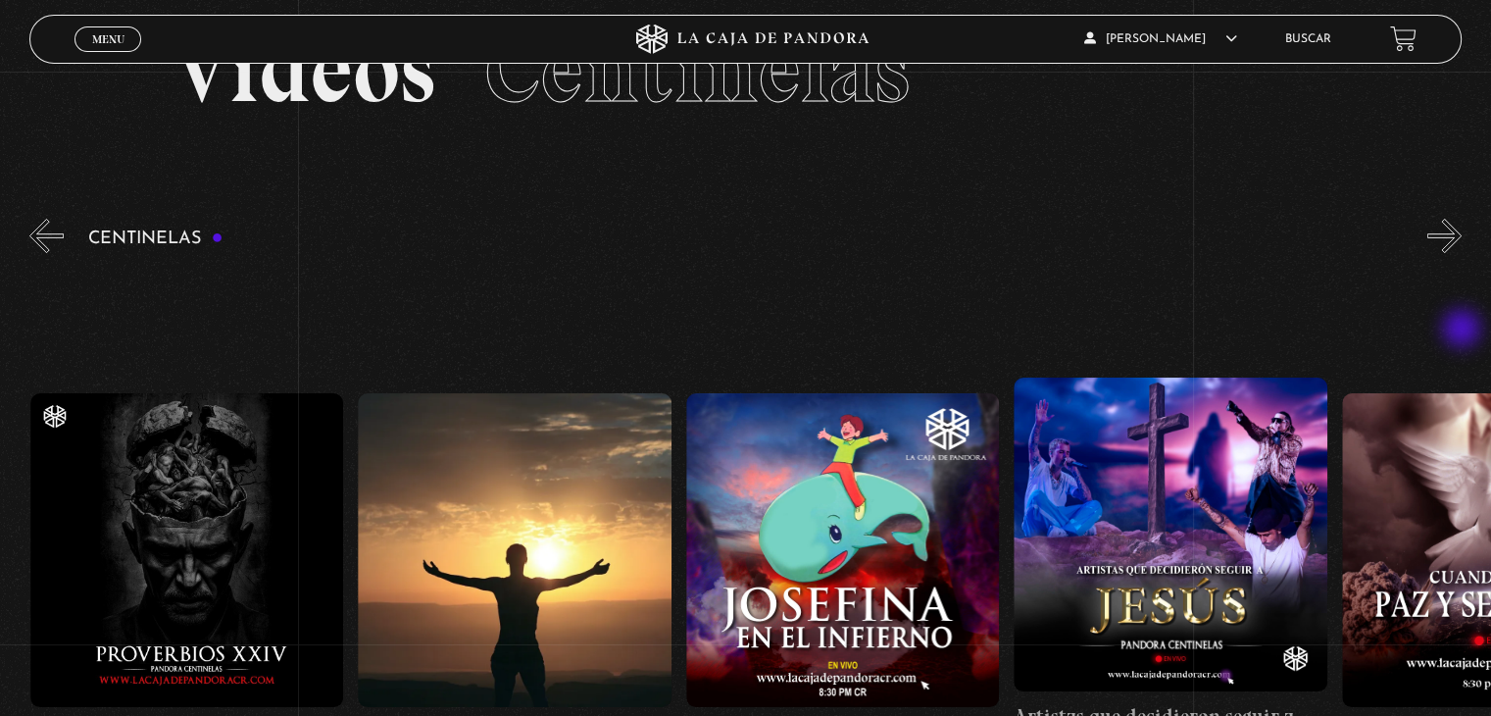
scroll to position [98, 0]
click at [1462, 240] on button "»" at bounding box center [1444, 235] width 34 height 34
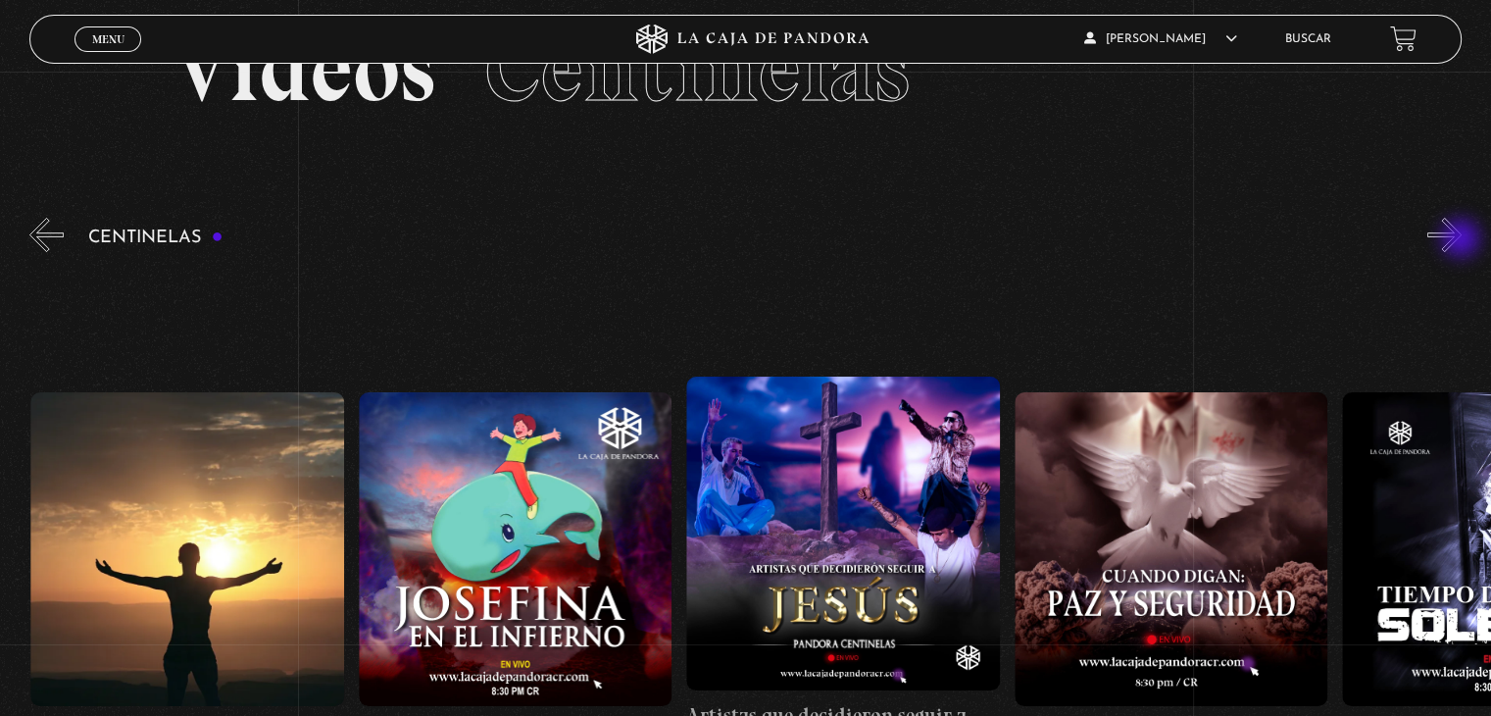
click at [1462, 240] on button "»" at bounding box center [1444, 235] width 34 height 34
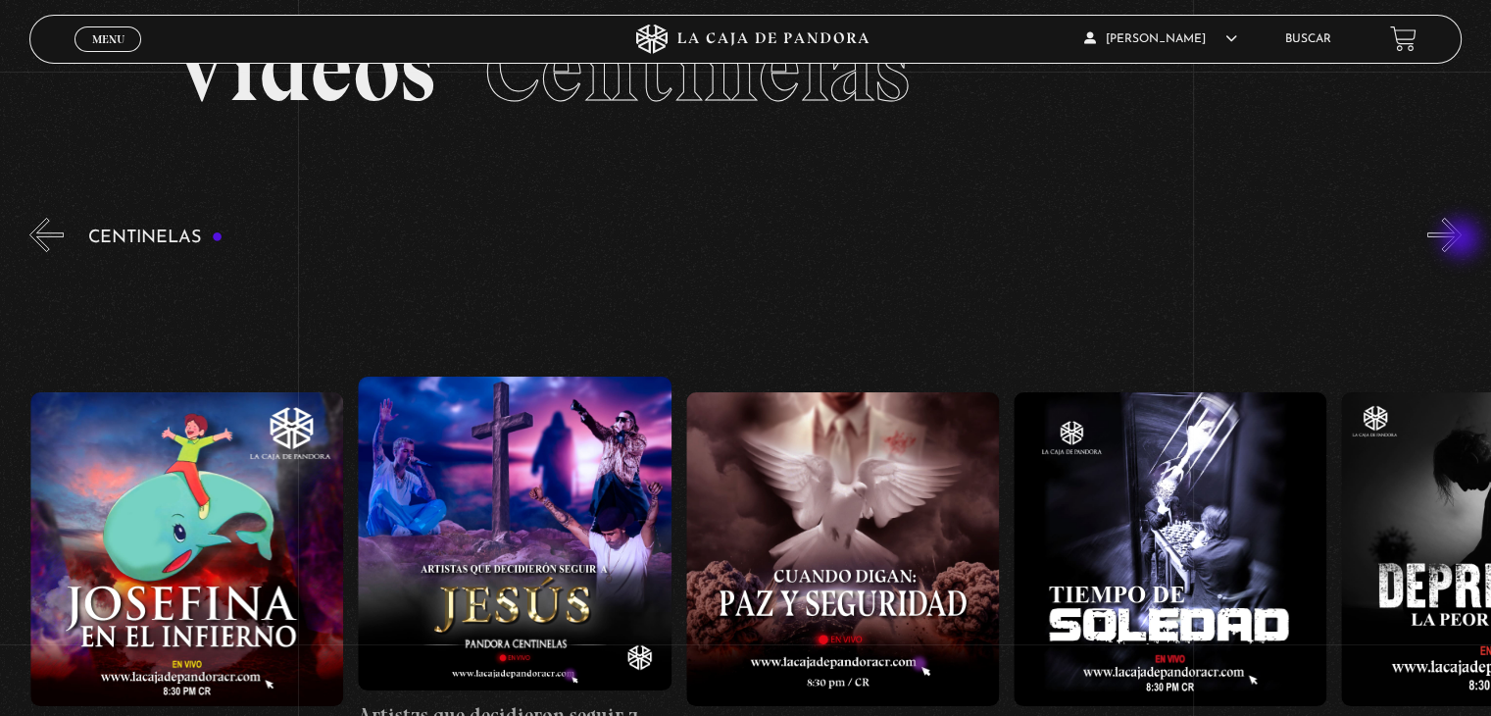
click at [1462, 240] on button "»" at bounding box center [1444, 235] width 34 height 34
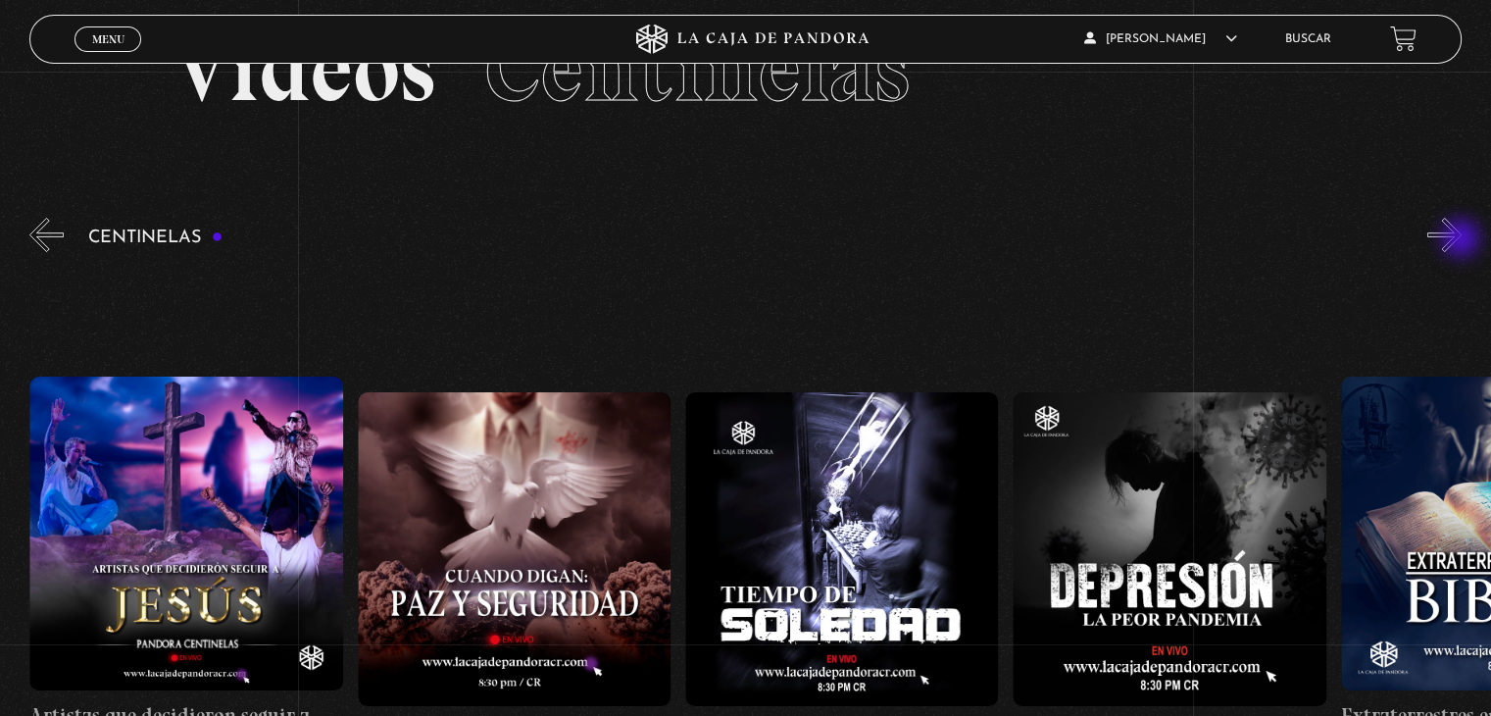
click at [1462, 240] on button "»" at bounding box center [1444, 235] width 34 height 34
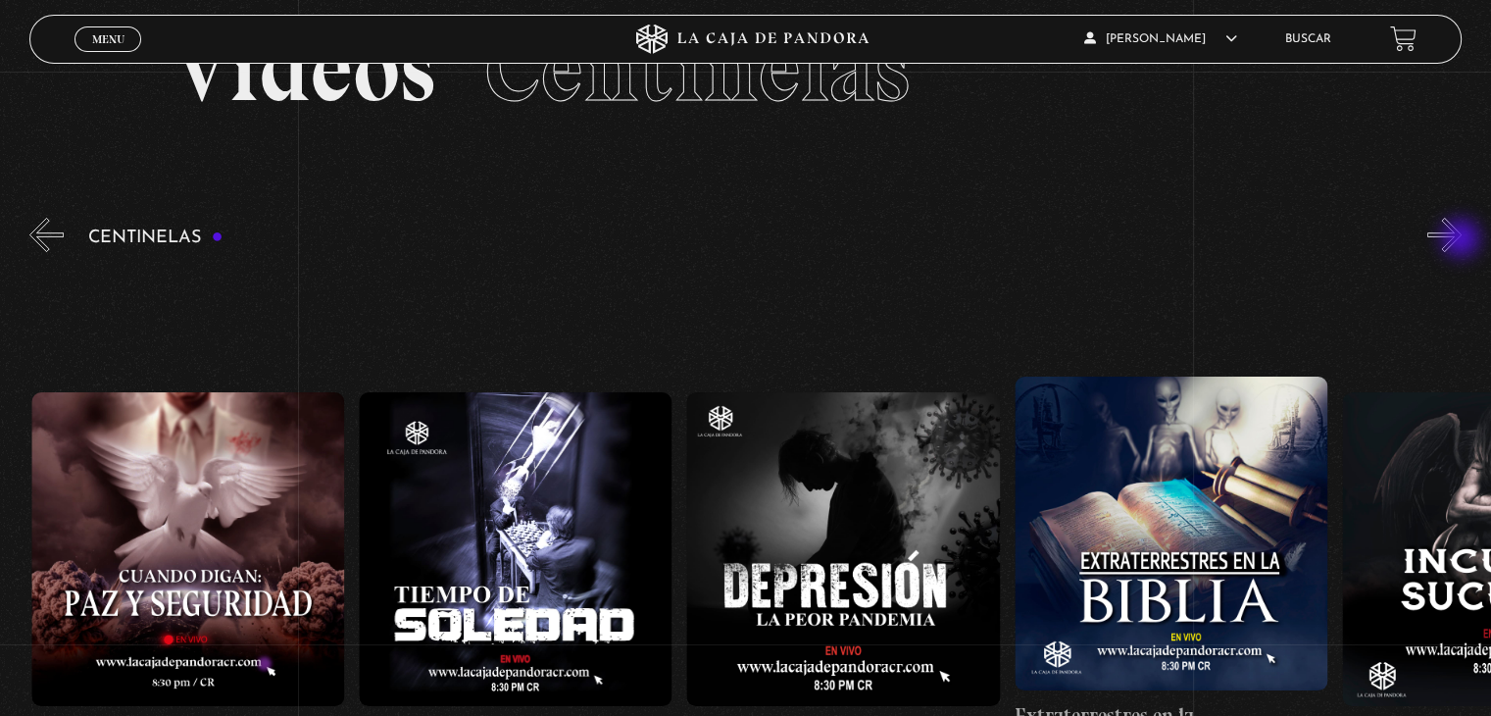
click at [1462, 240] on button "»" at bounding box center [1444, 235] width 34 height 34
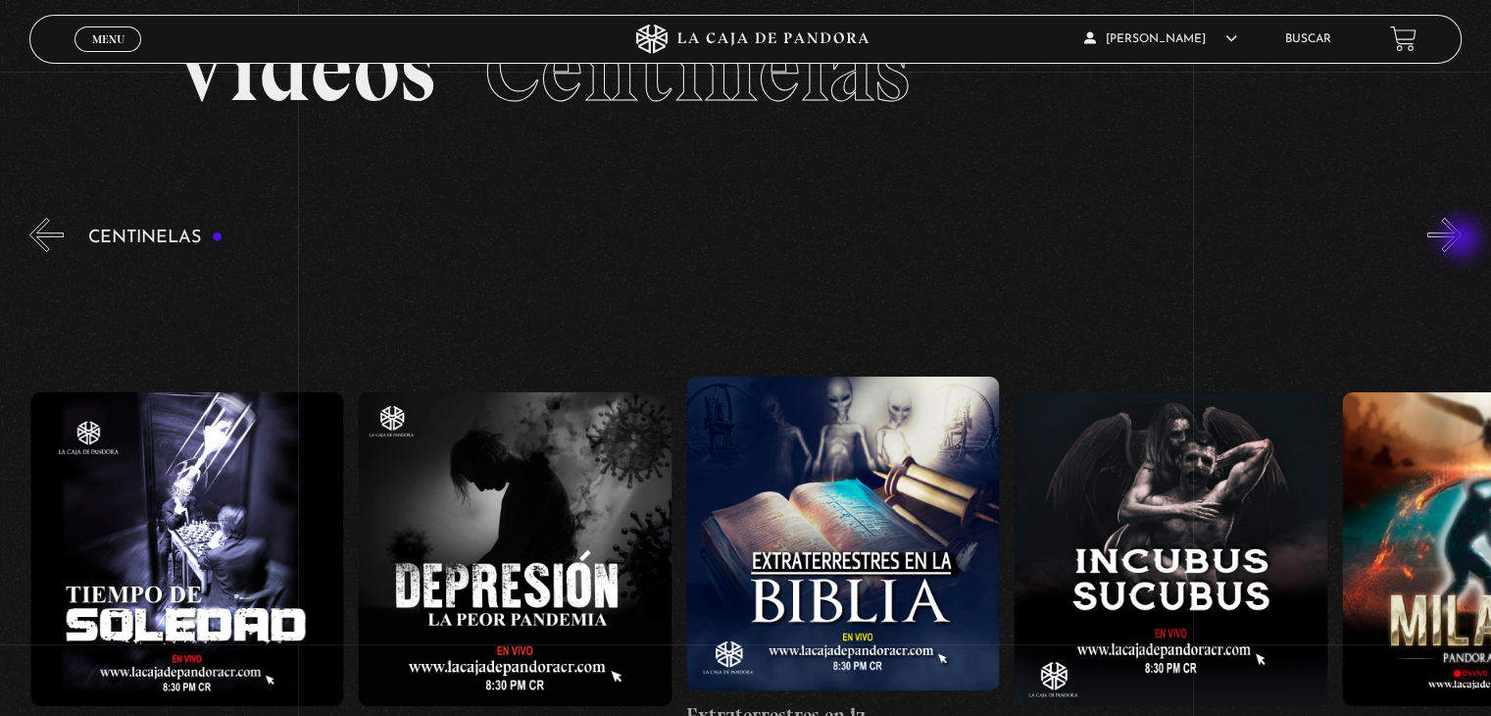
click at [1462, 240] on button "»" at bounding box center [1444, 235] width 34 height 34
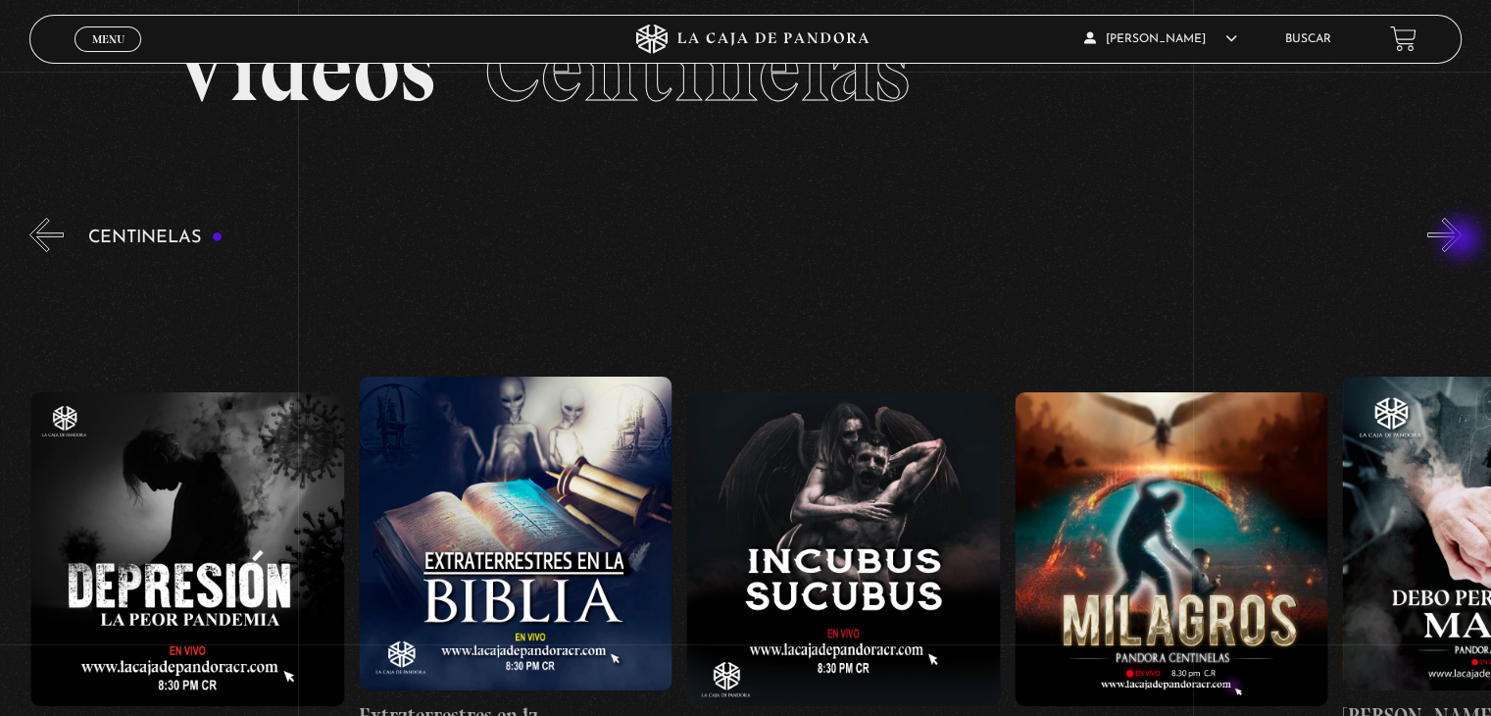
scroll to position [0, 10492]
click at [1454, 261] on div "Centinelas" at bounding box center [760, 543] width 1462 height 658
click at [1454, 234] on button "»" at bounding box center [1444, 235] width 34 height 34
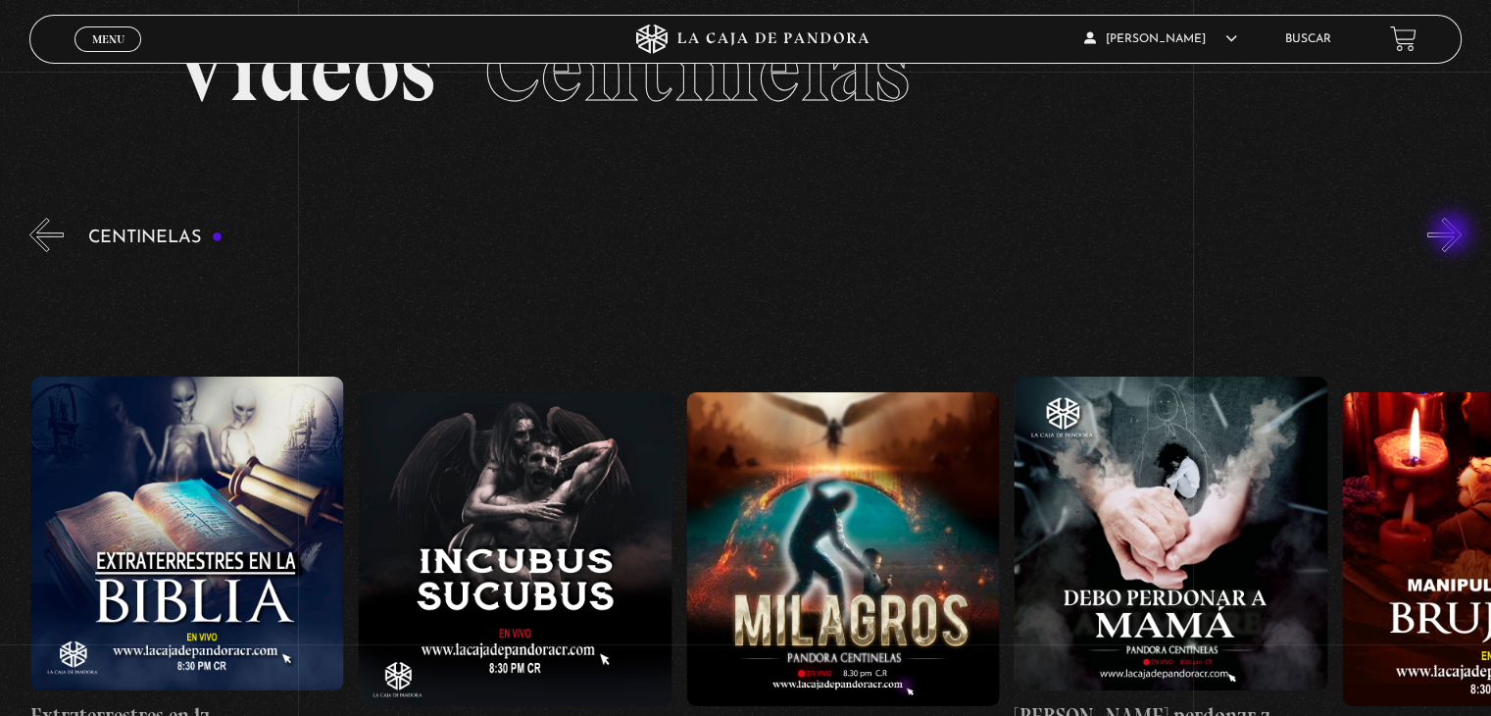
scroll to position [0, 10820]
click at [1454, 234] on button "»" at bounding box center [1444, 235] width 34 height 34
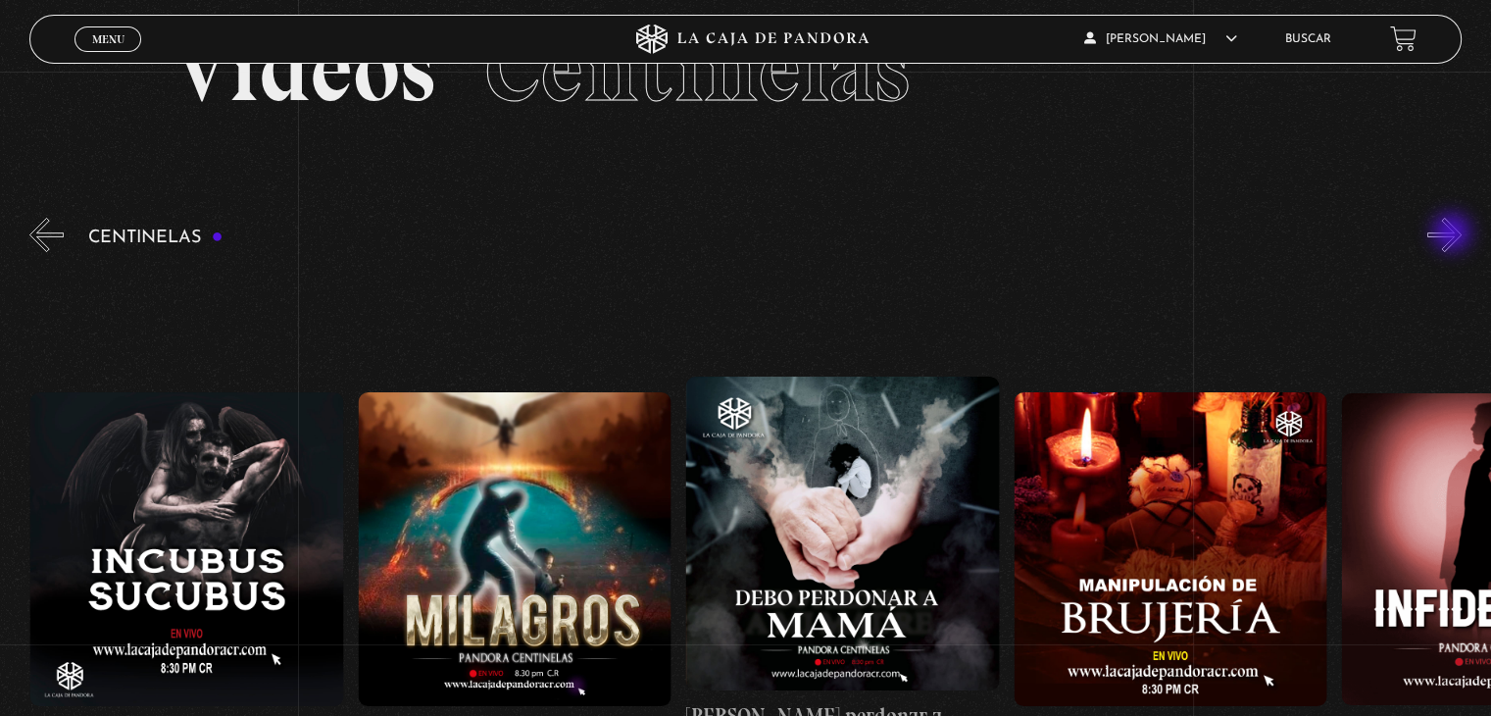
click at [1454, 234] on button "»" at bounding box center [1444, 235] width 34 height 34
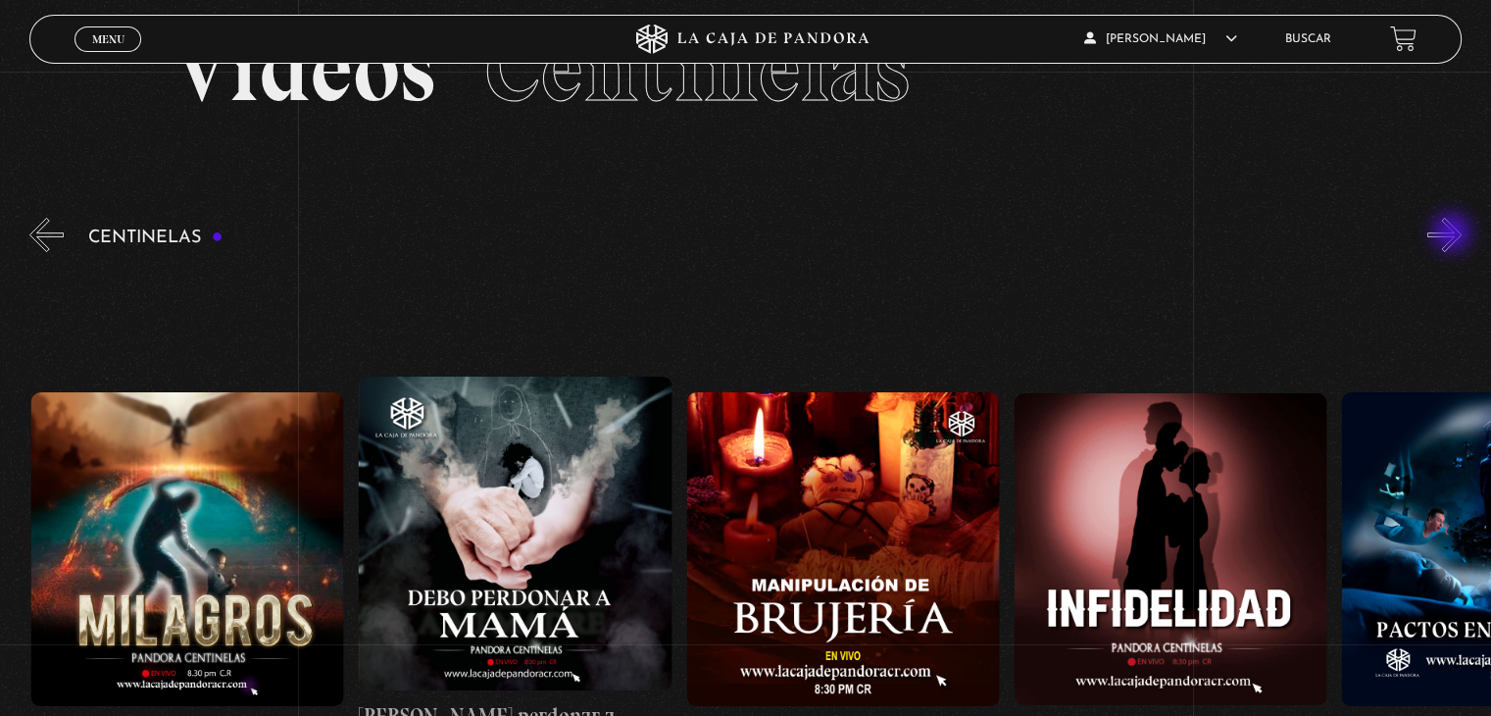
click at [1454, 234] on button "»" at bounding box center [1444, 235] width 34 height 34
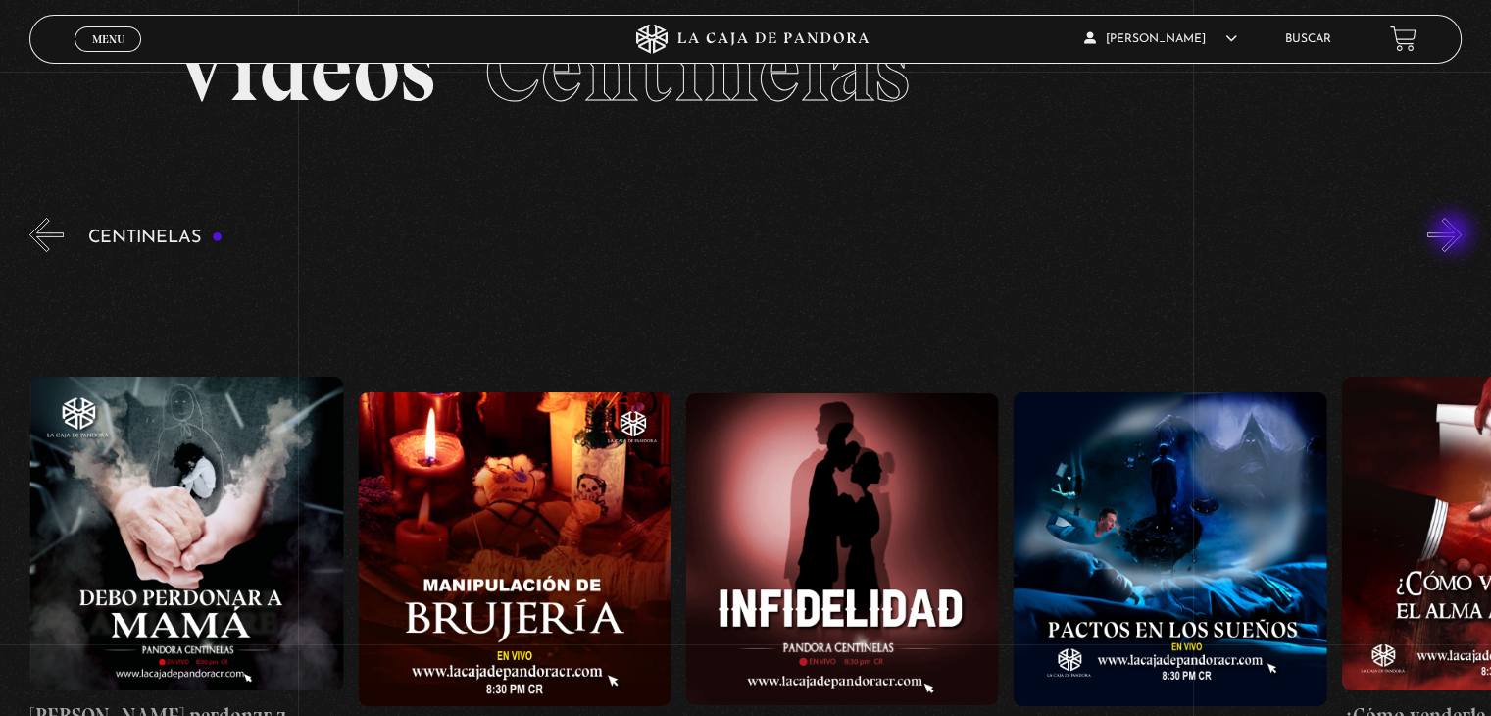
click at [1454, 234] on button "»" at bounding box center [1444, 235] width 34 height 34
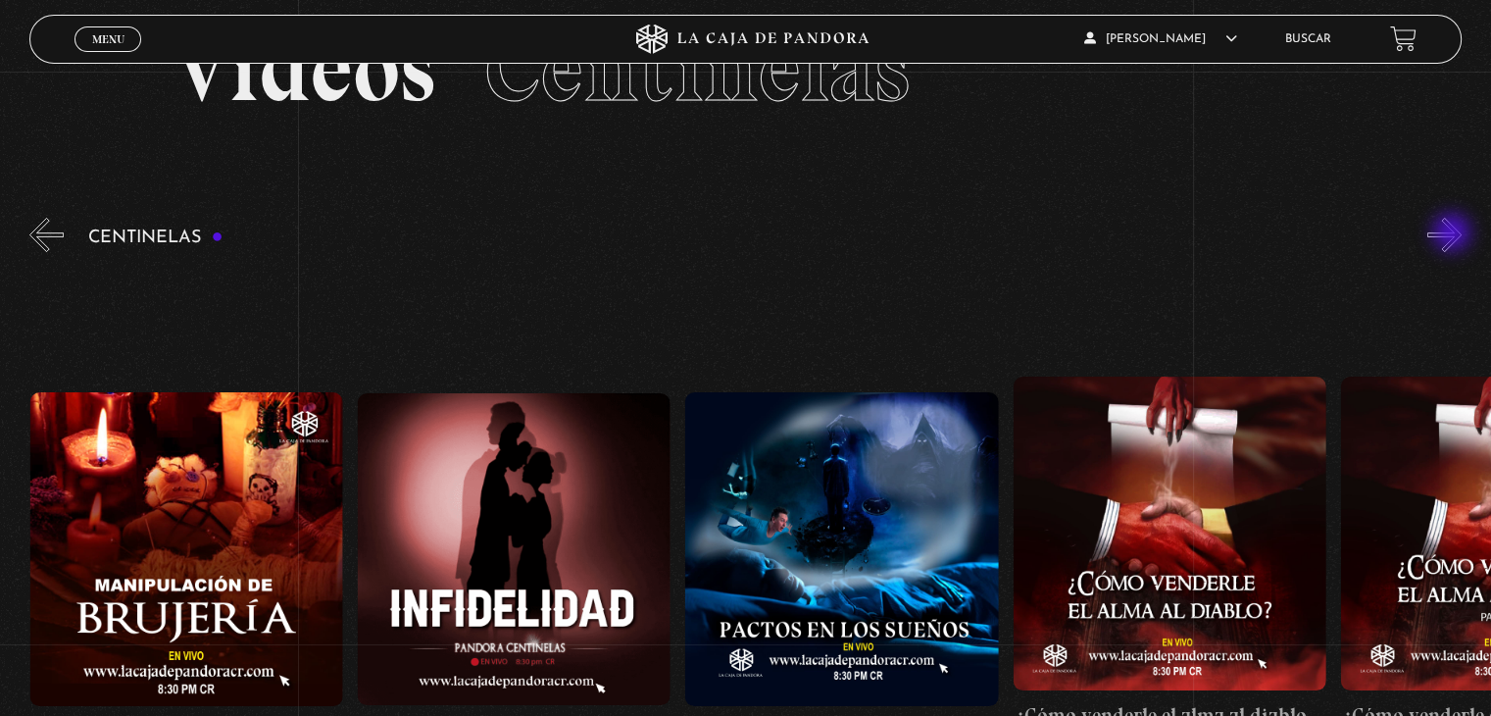
click at [1454, 234] on button "»" at bounding box center [1444, 235] width 34 height 34
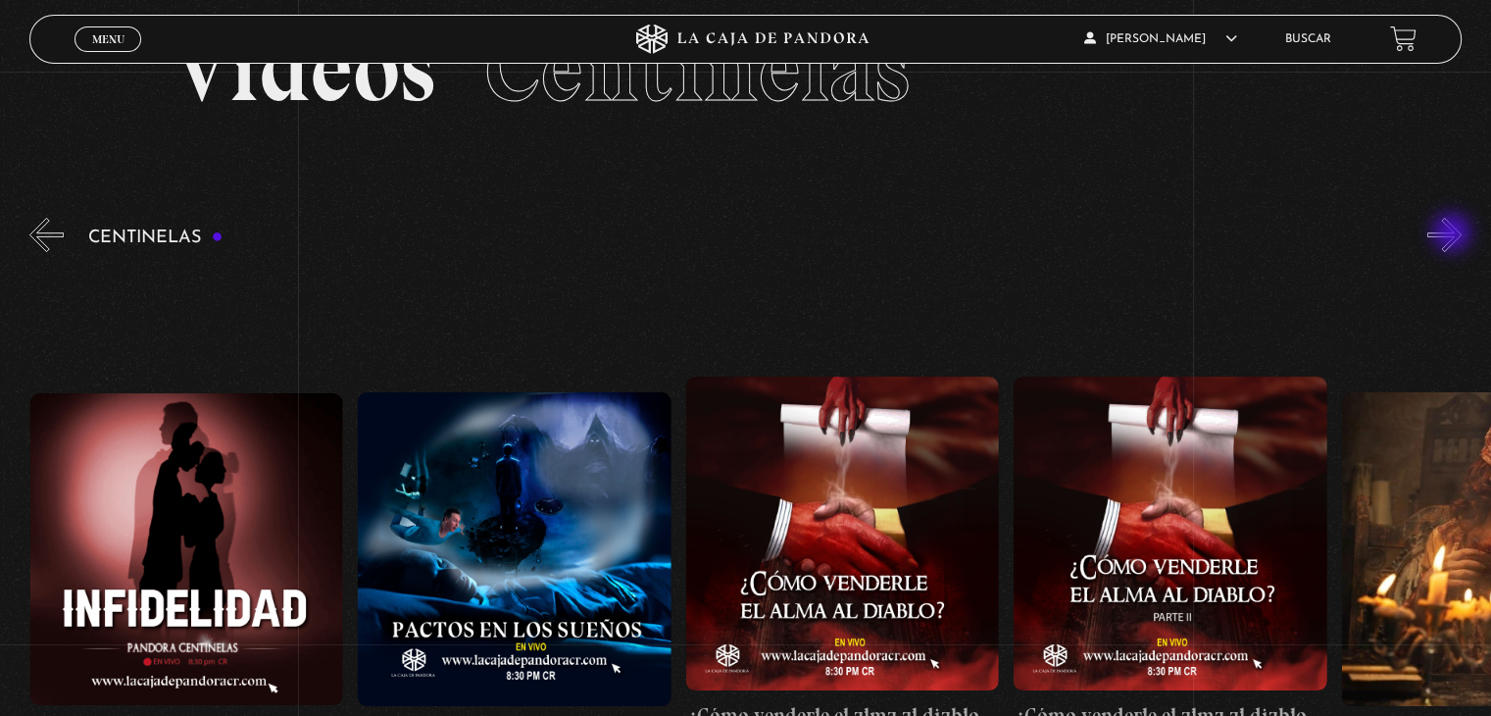
scroll to position [0, 12459]
click at [1454, 234] on button "»" at bounding box center [1444, 235] width 34 height 34
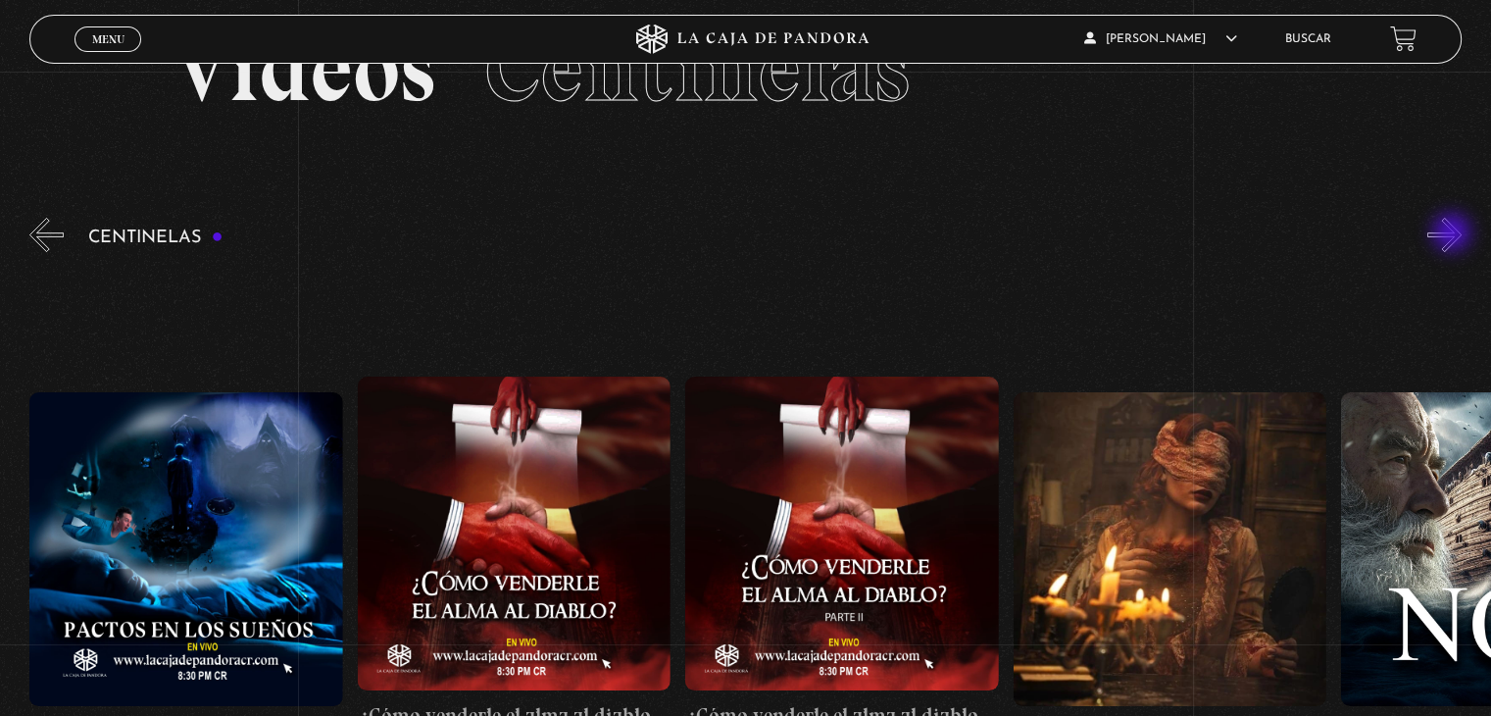
click at [1454, 234] on button "»" at bounding box center [1444, 235] width 34 height 34
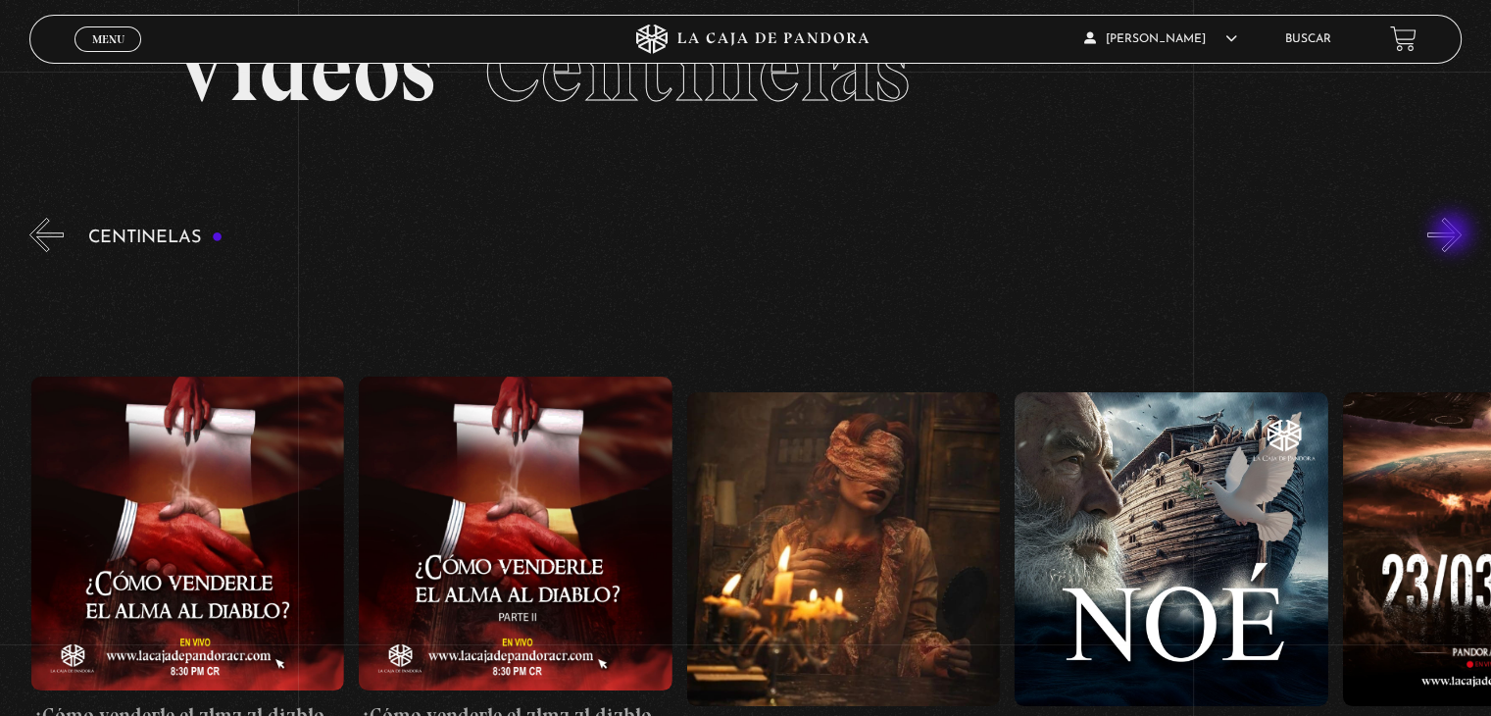
click at [1454, 234] on button "»" at bounding box center [1444, 235] width 34 height 34
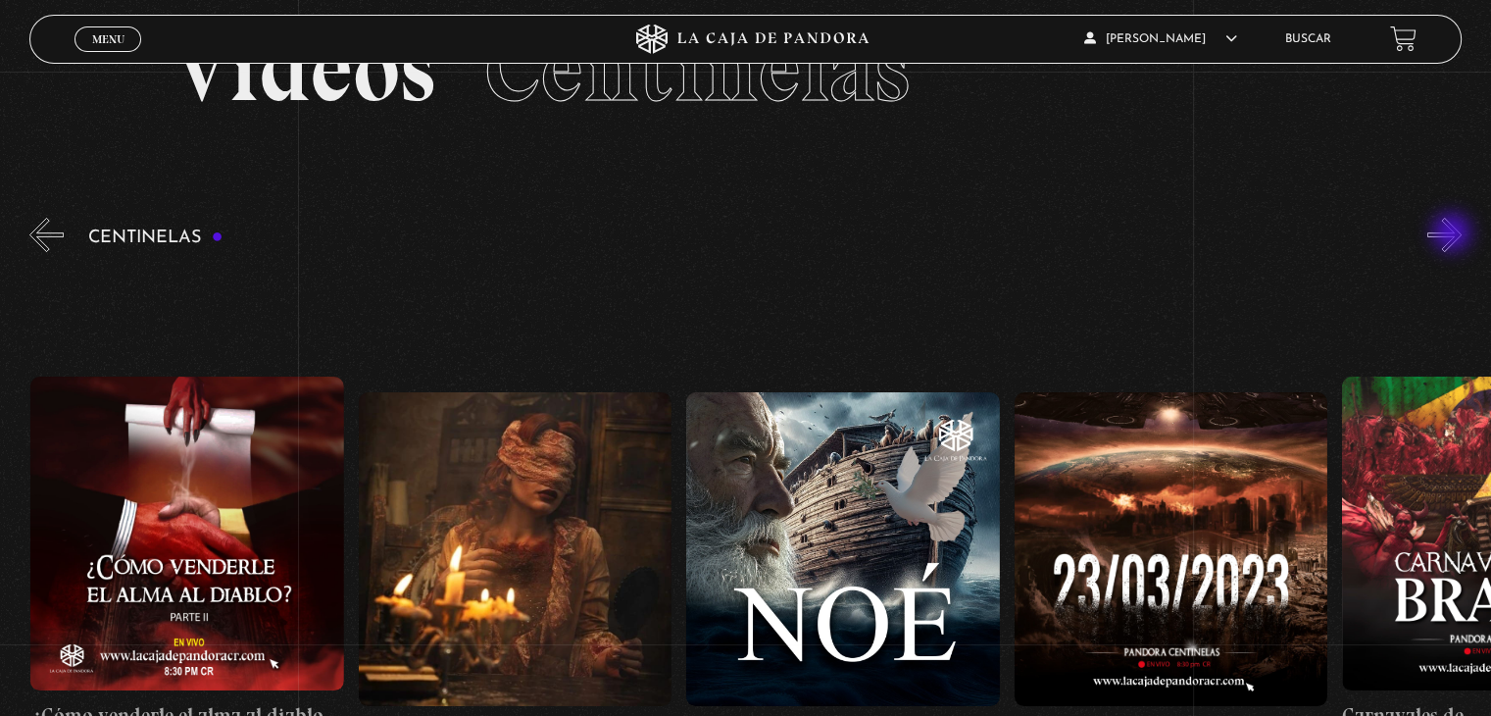
click at [1454, 234] on button "»" at bounding box center [1444, 235] width 34 height 34
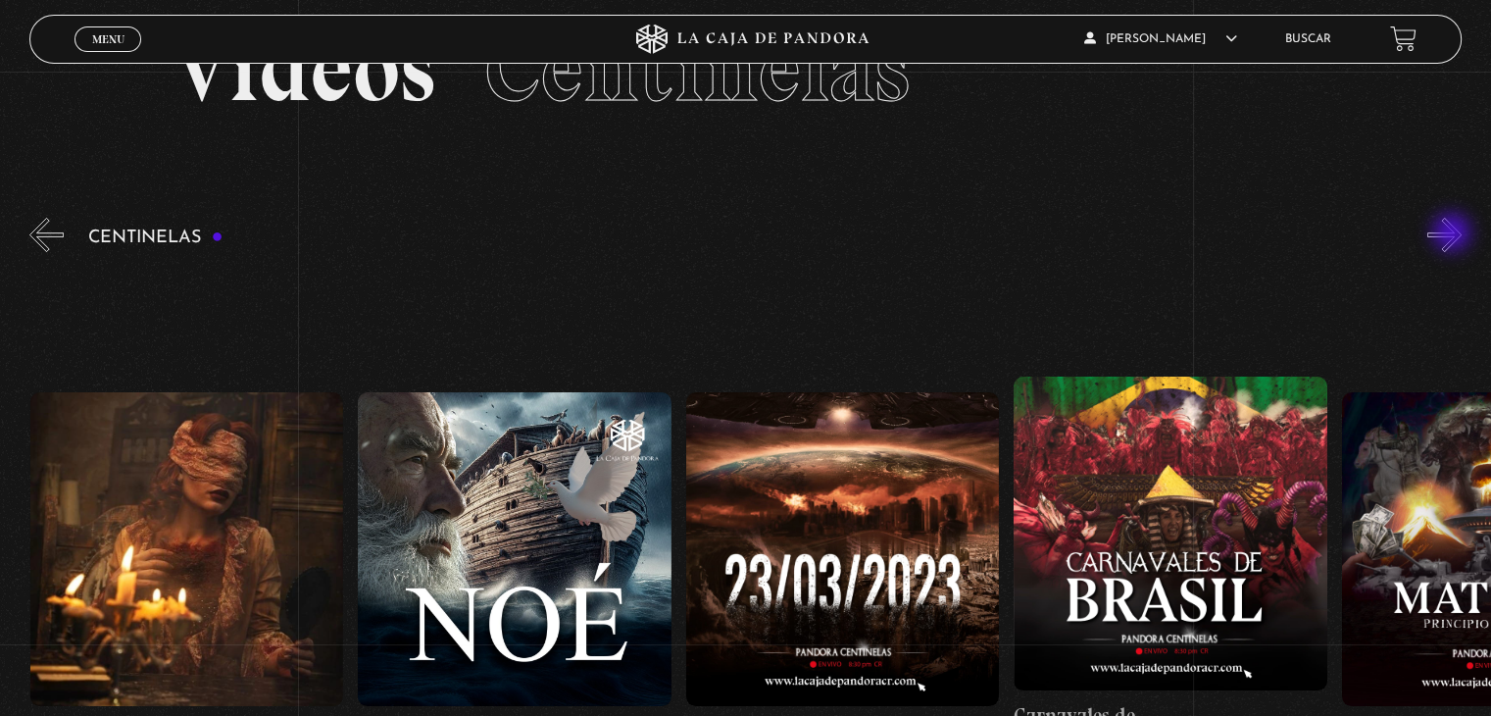
click at [1454, 234] on button "»" at bounding box center [1444, 235] width 34 height 34
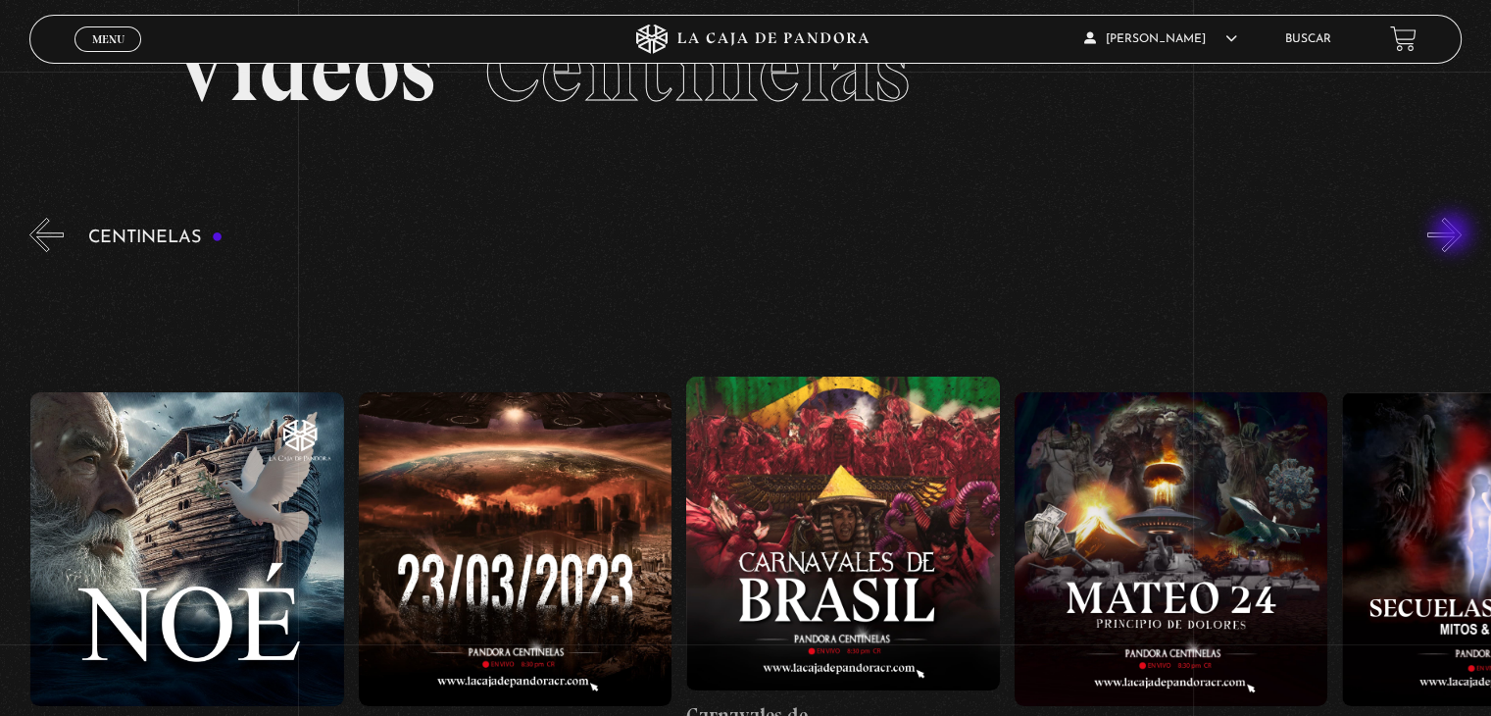
click at [1454, 234] on button "»" at bounding box center [1444, 235] width 34 height 34
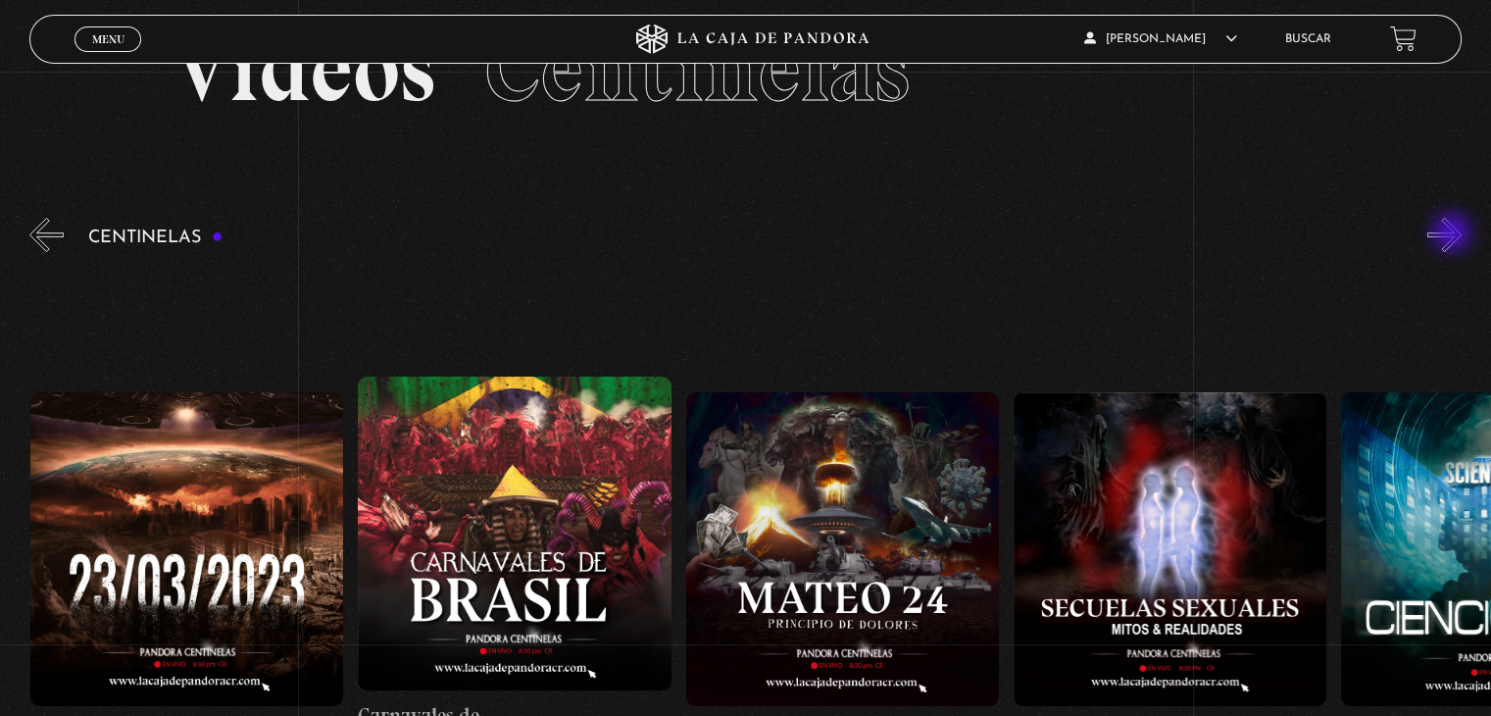
click at [1454, 234] on button "»" at bounding box center [1444, 235] width 34 height 34
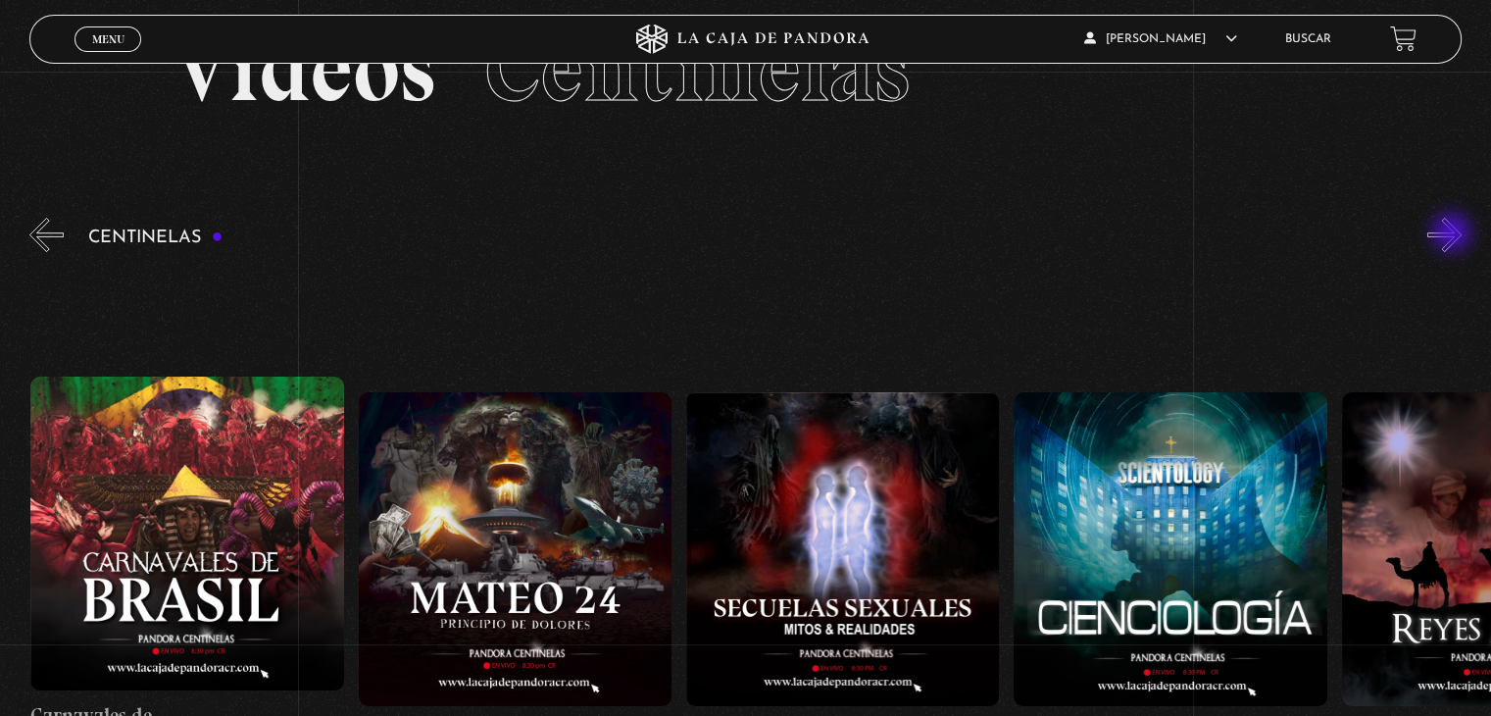
click at [1454, 234] on button "»" at bounding box center [1444, 235] width 34 height 34
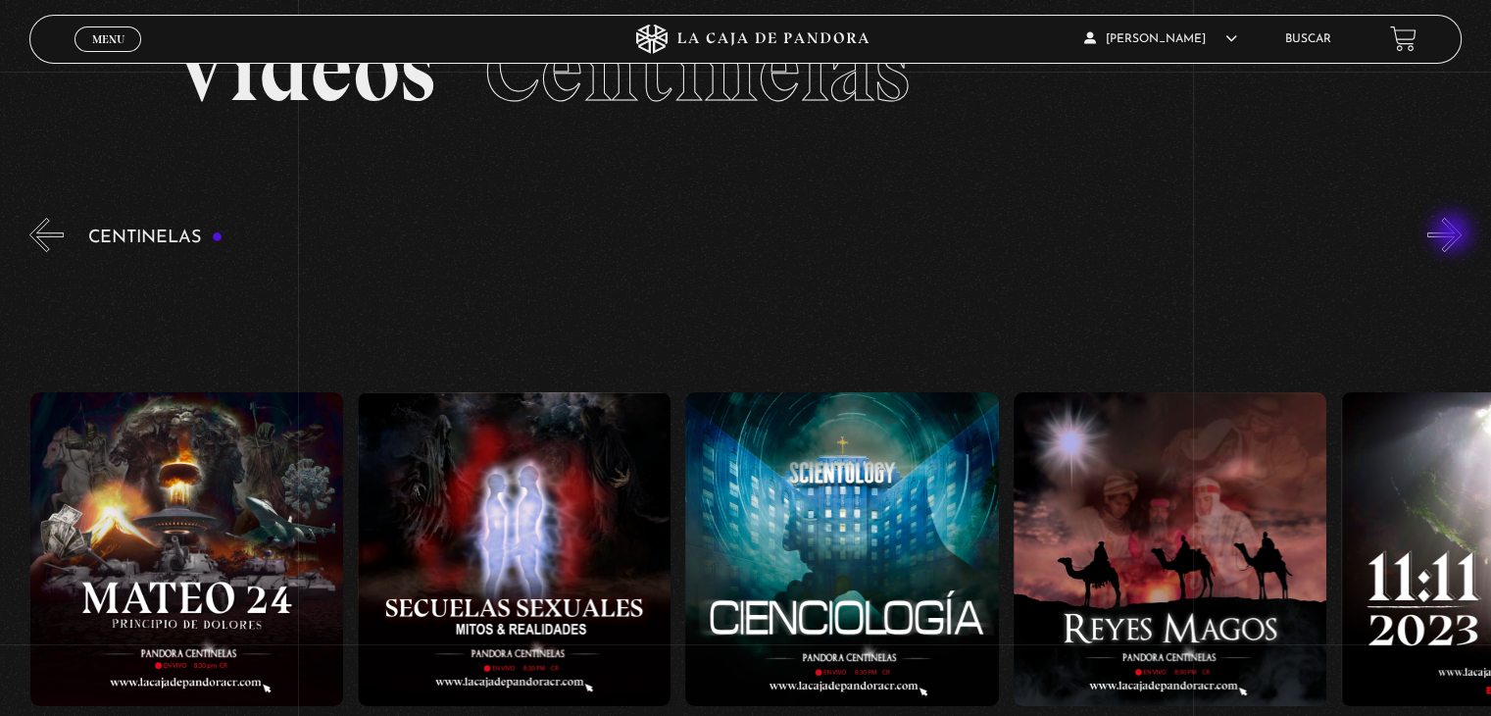
click at [1454, 234] on button "»" at bounding box center [1444, 235] width 34 height 34
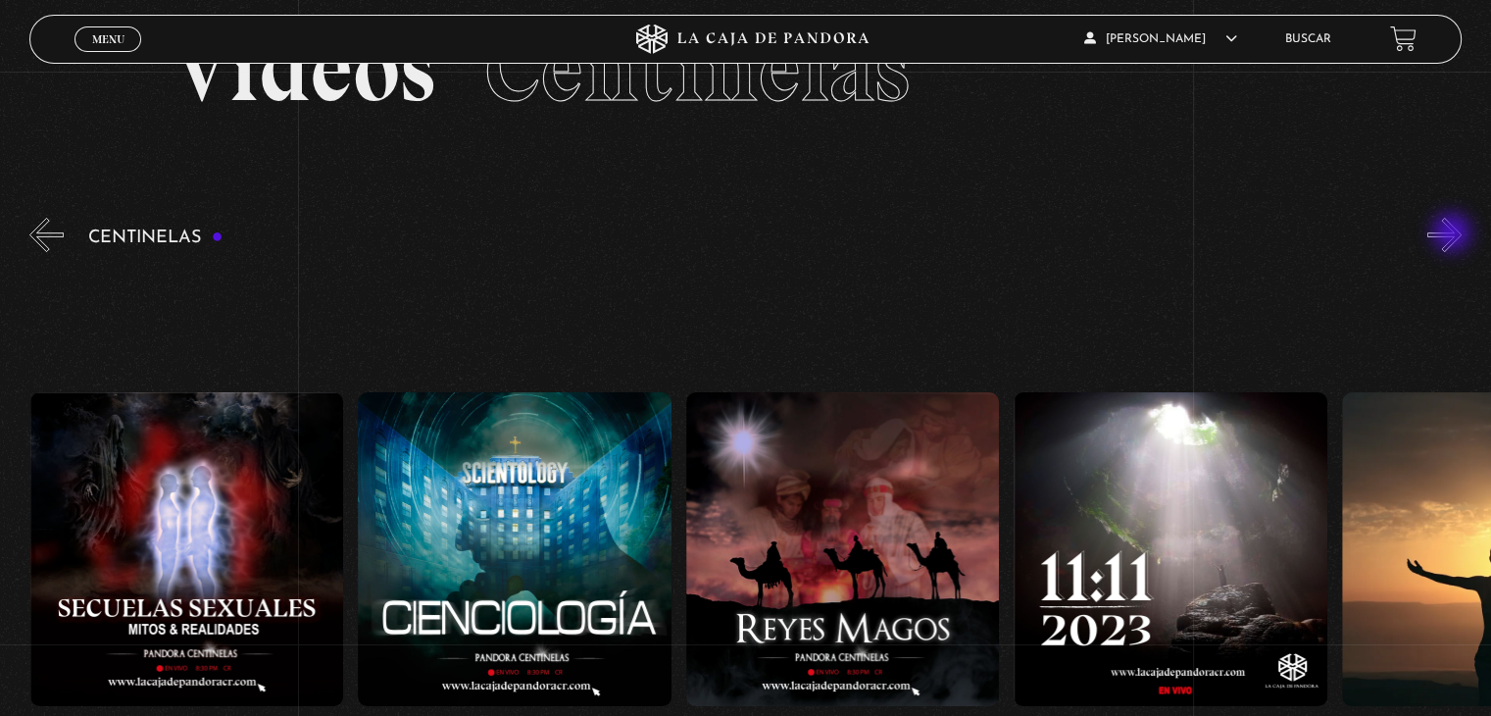
click at [1454, 234] on button "»" at bounding box center [1444, 235] width 34 height 34
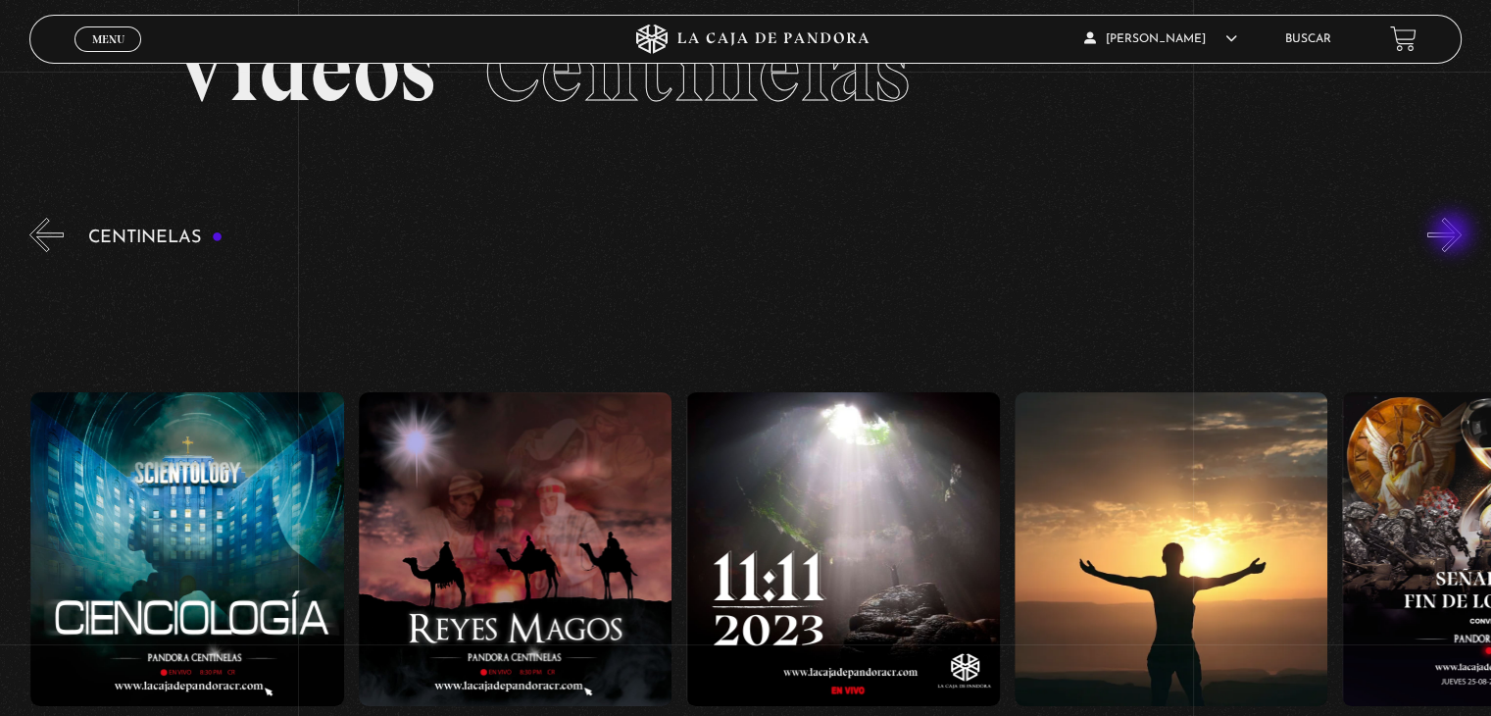
click at [1454, 234] on button "»" at bounding box center [1444, 235] width 34 height 34
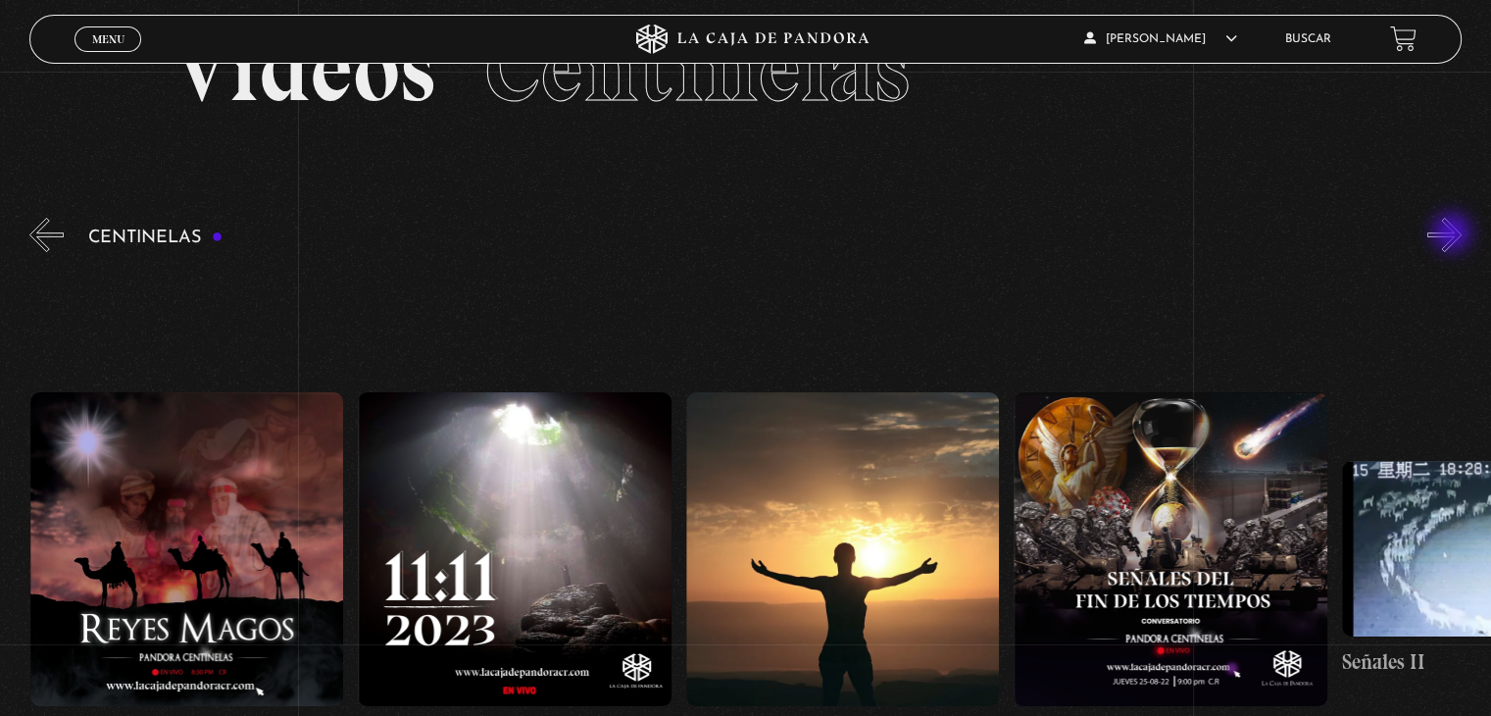
click at [1454, 234] on button "»" at bounding box center [1444, 235] width 34 height 34
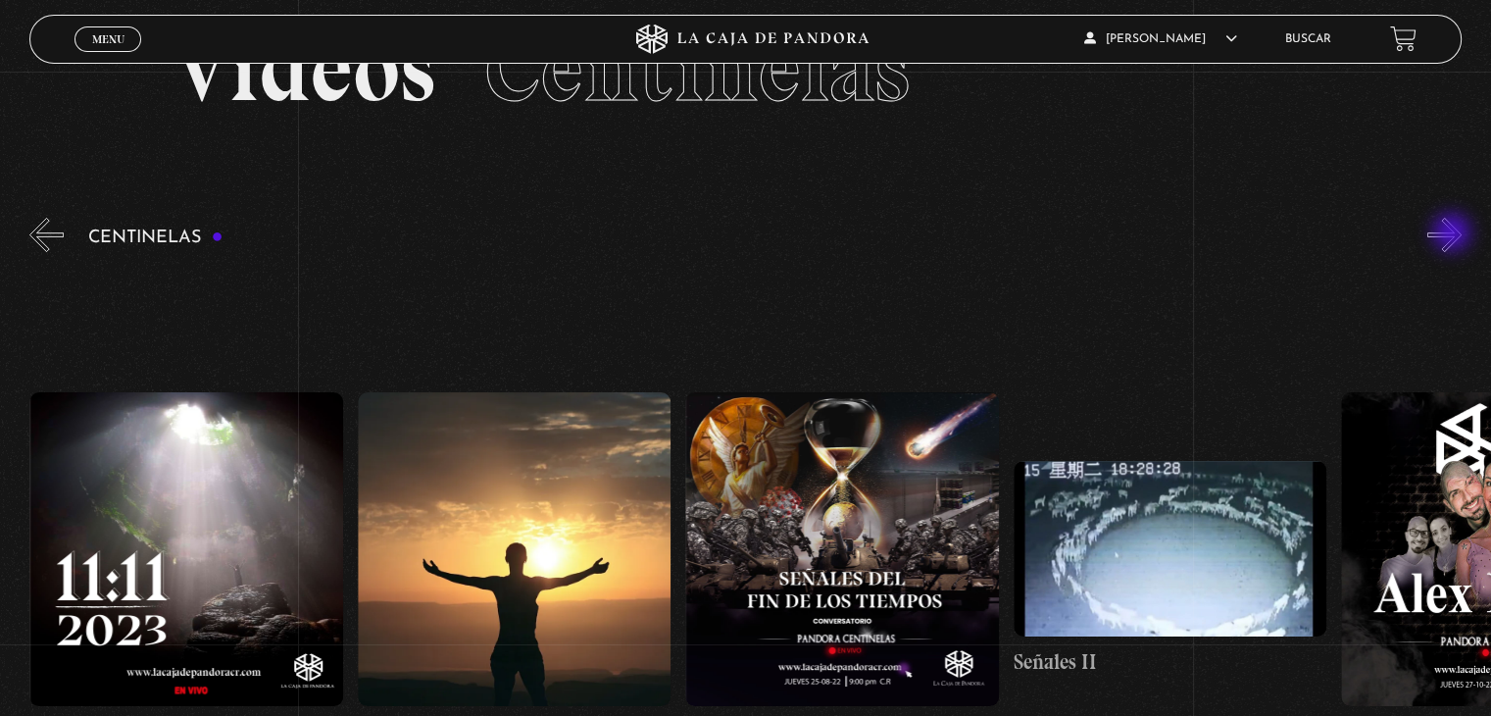
click at [1454, 234] on button "»" at bounding box center [1444, 235] width 34 height 34
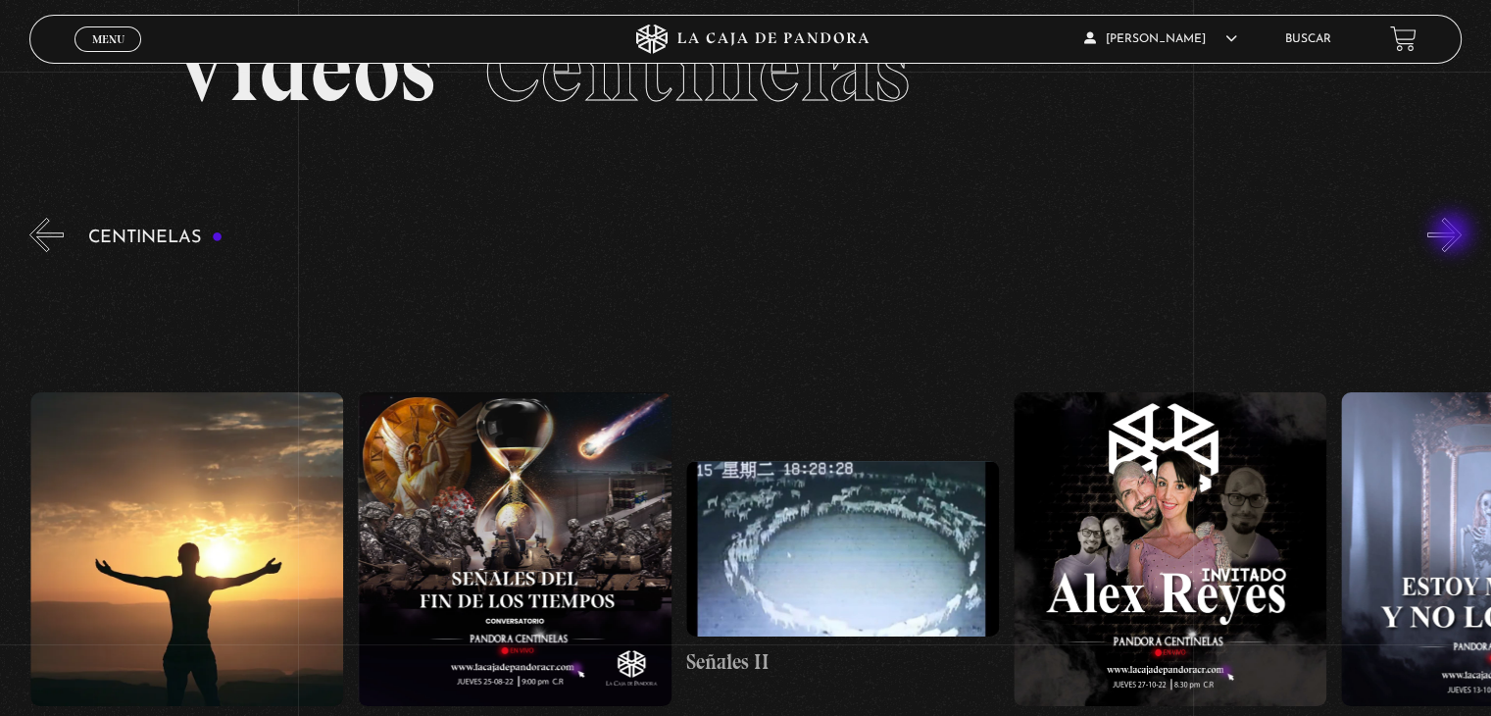
click at [1454, 234] on button "»" at bounding box center [1444, 235] width 34 height 34
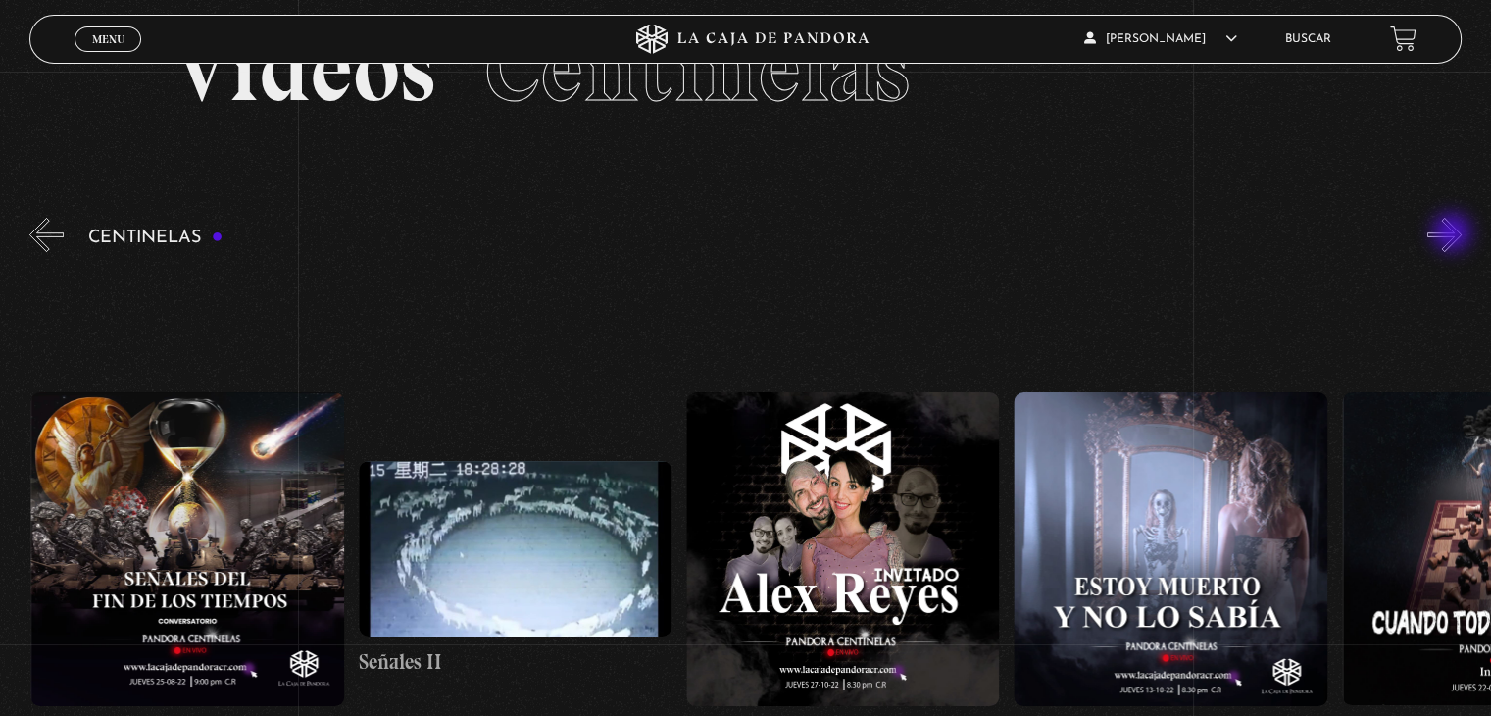
click at [1454, 234] on button "»" at bounding box center [1444, 235] width 34 height 34
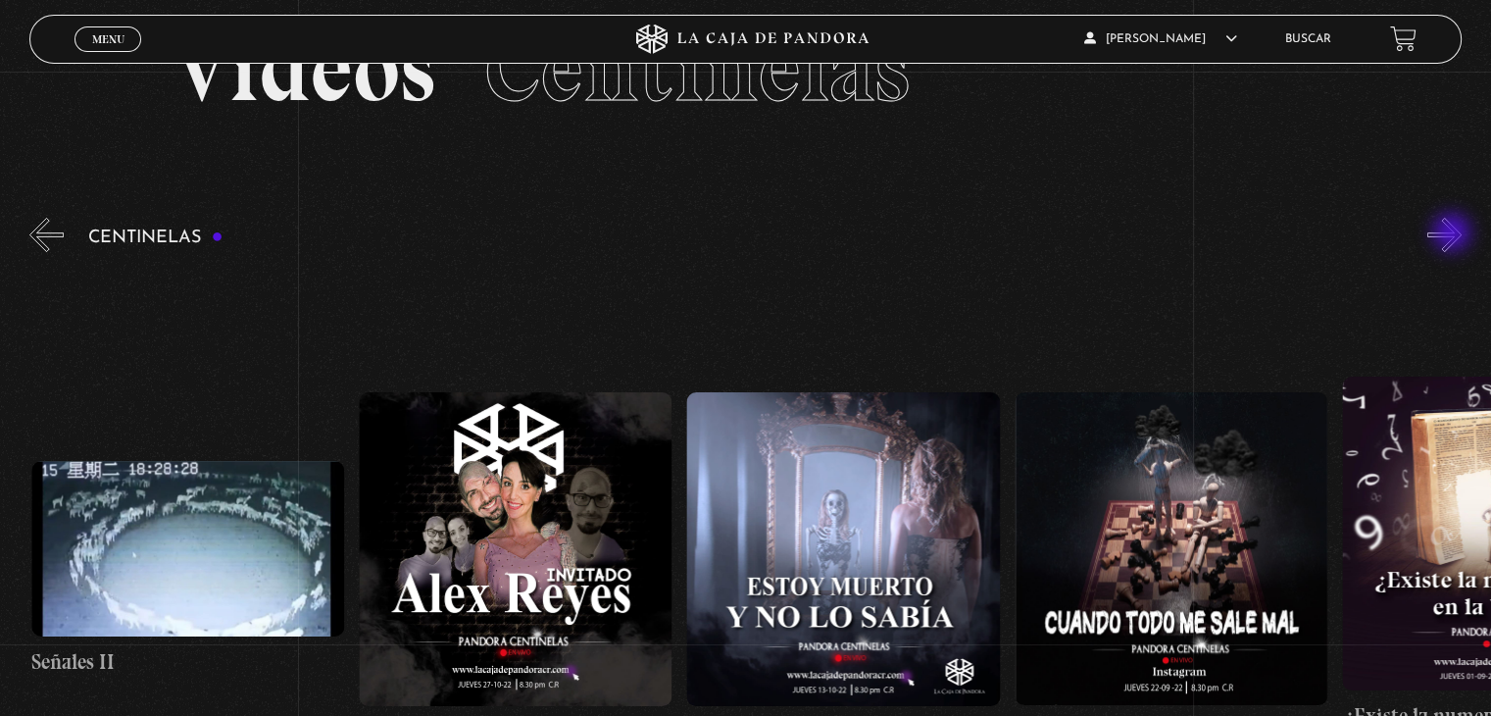
click at [1454, 234] on button "»" at bounding box center [1444, 235] width 34 height 34
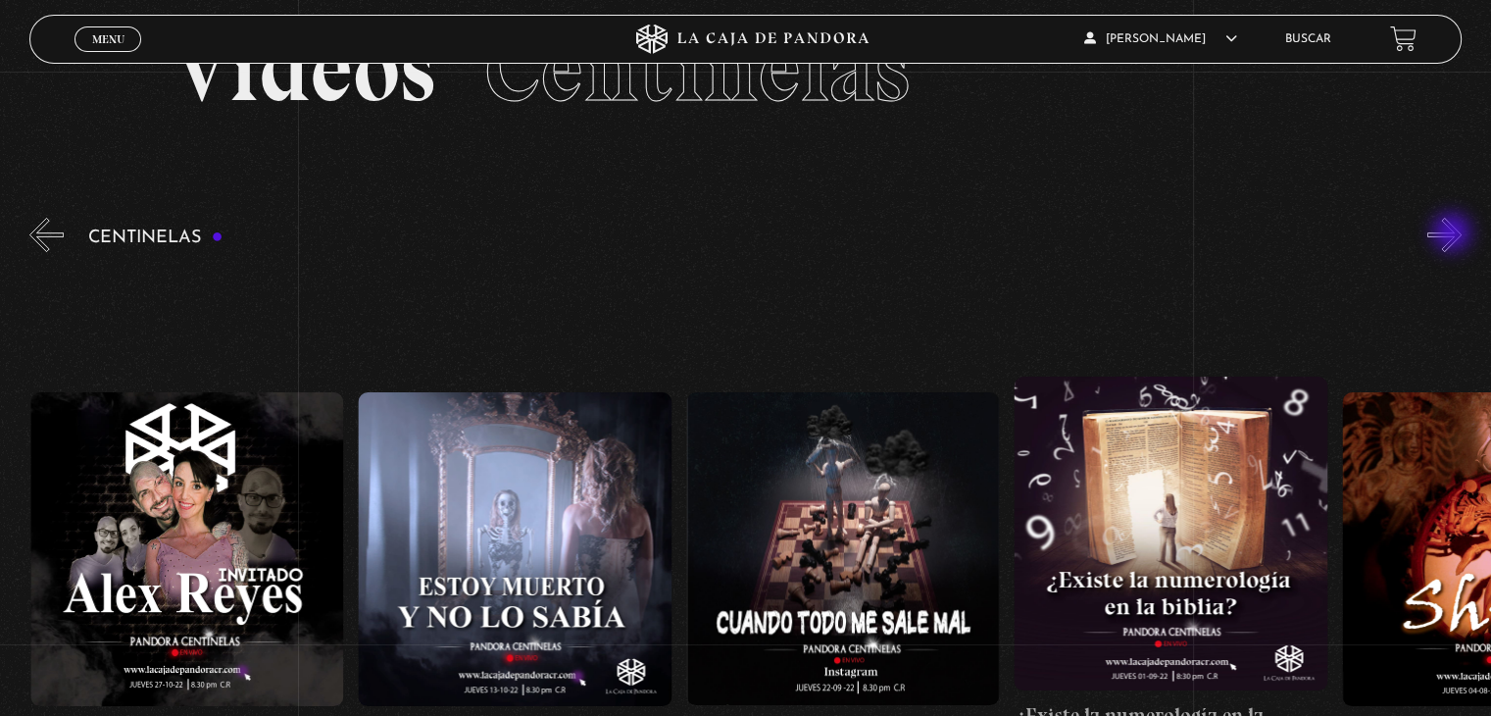
click at [1454, 234] on button "»" at bounding box center [1444, 235] width 34 height 34
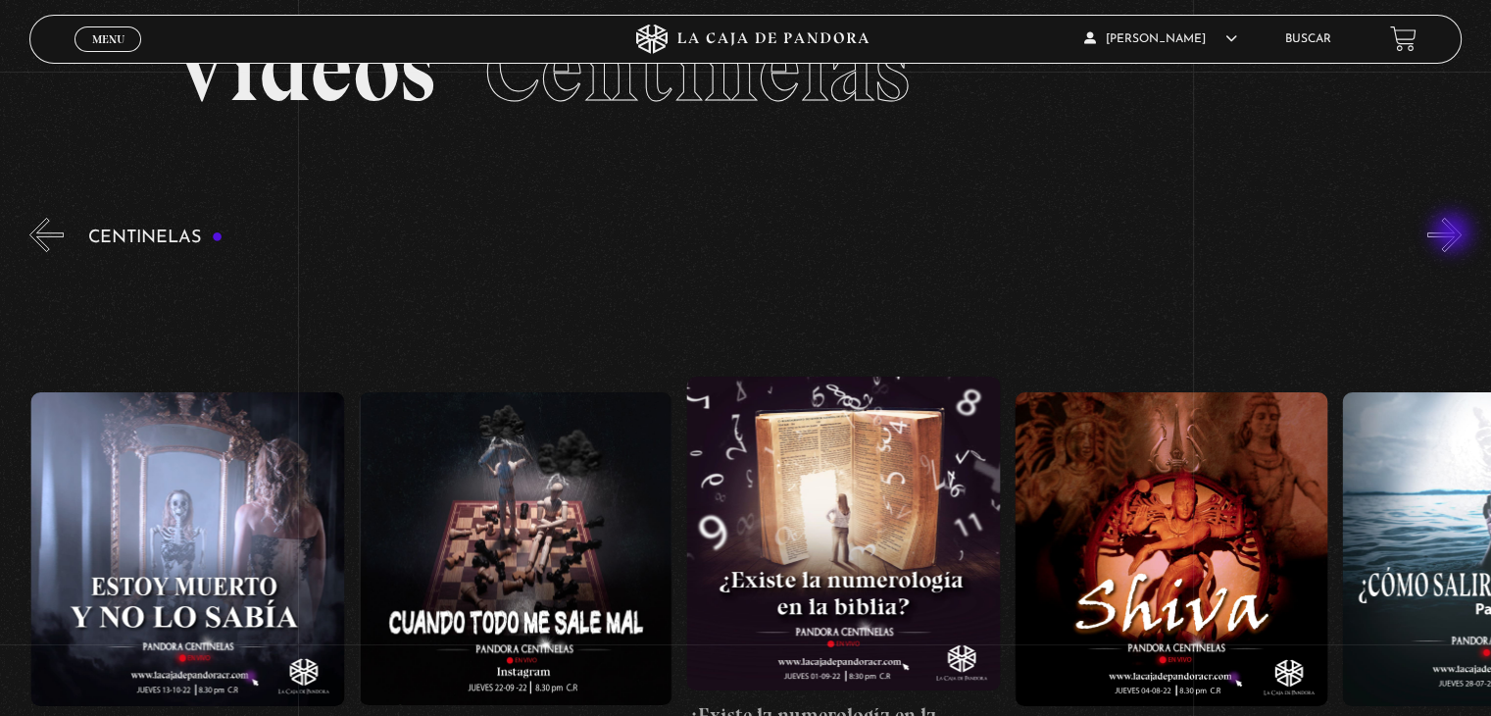
click at [1454, 234] on button "»" at bounding box center [1444, 235] width 34 height 34
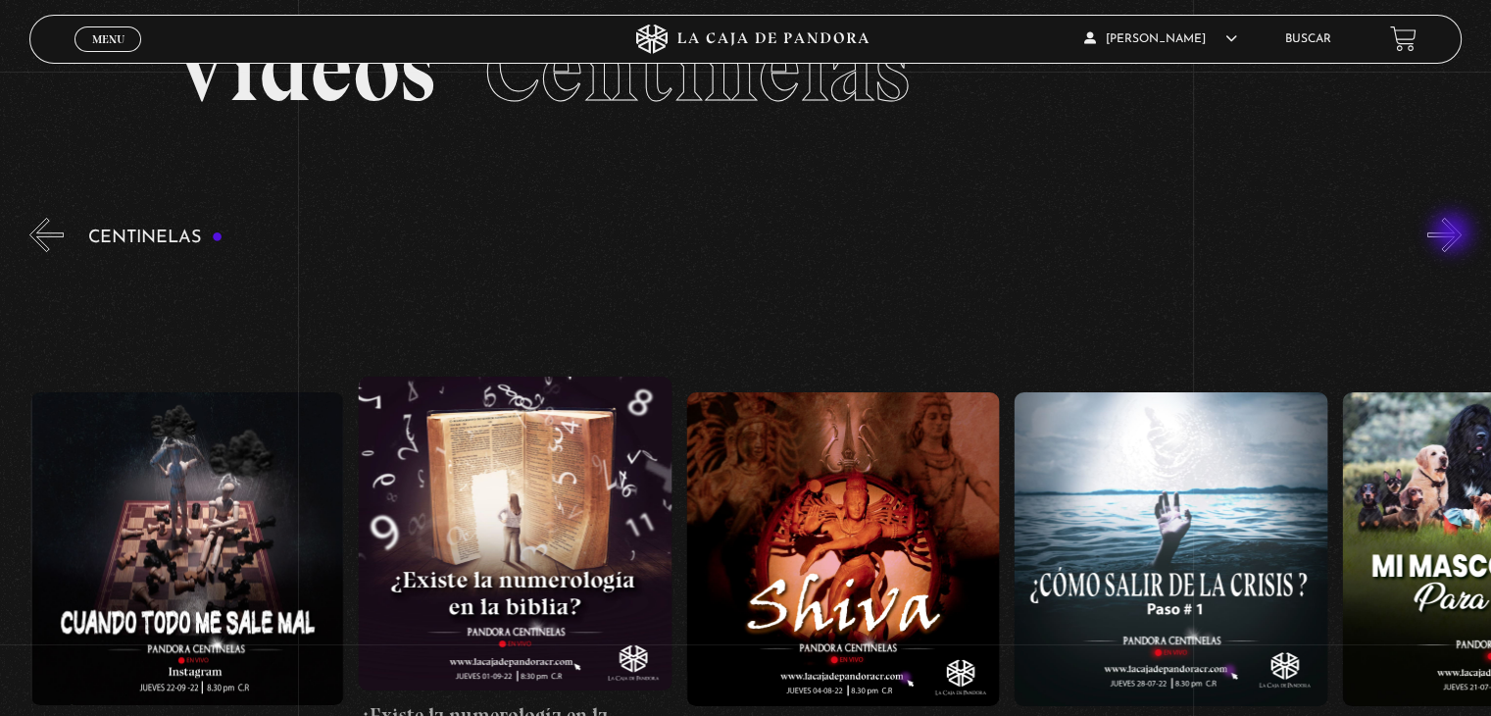
click at [1454, 234] on button "»" at bounding box center [1444, 235] width 34 height 34
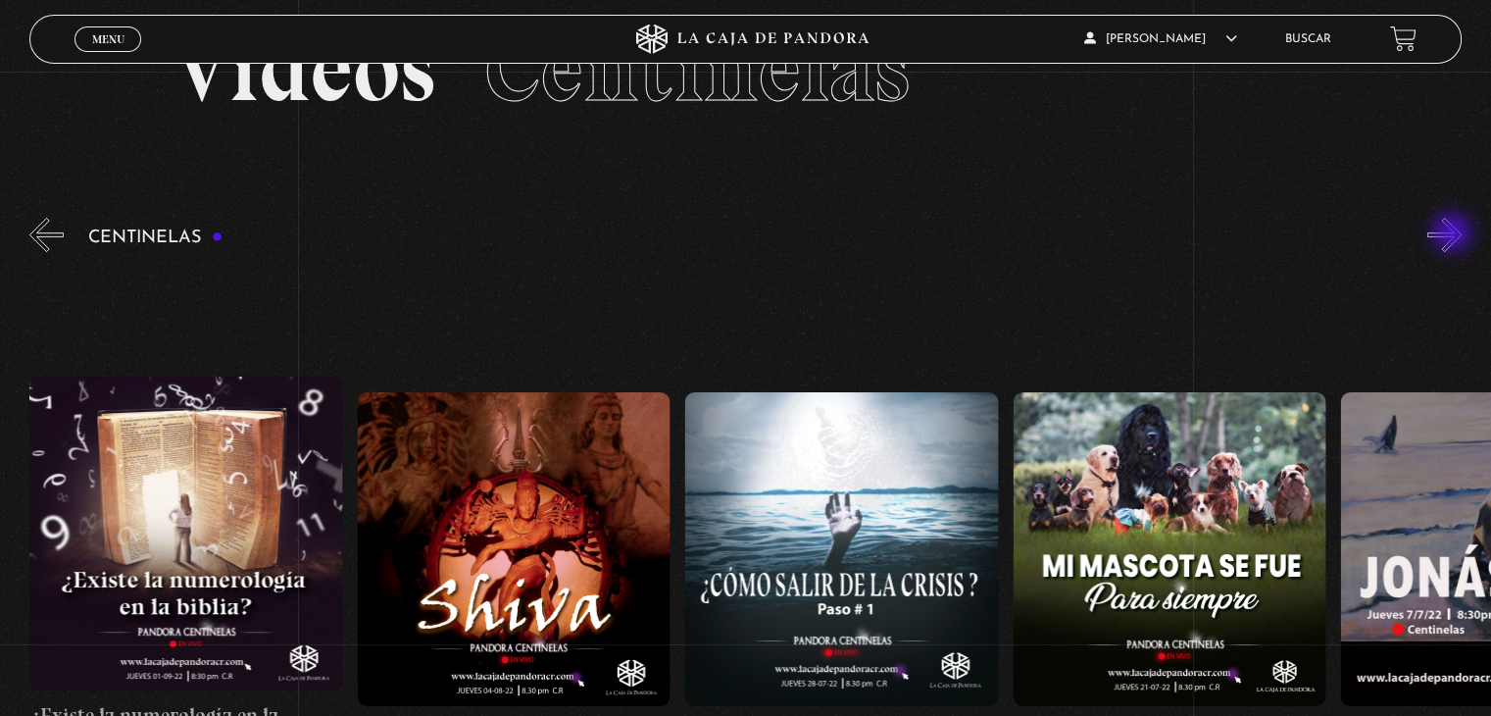
click at [1454, 234] on button "»" at bounding box center [1444, 235] width 34 height 34
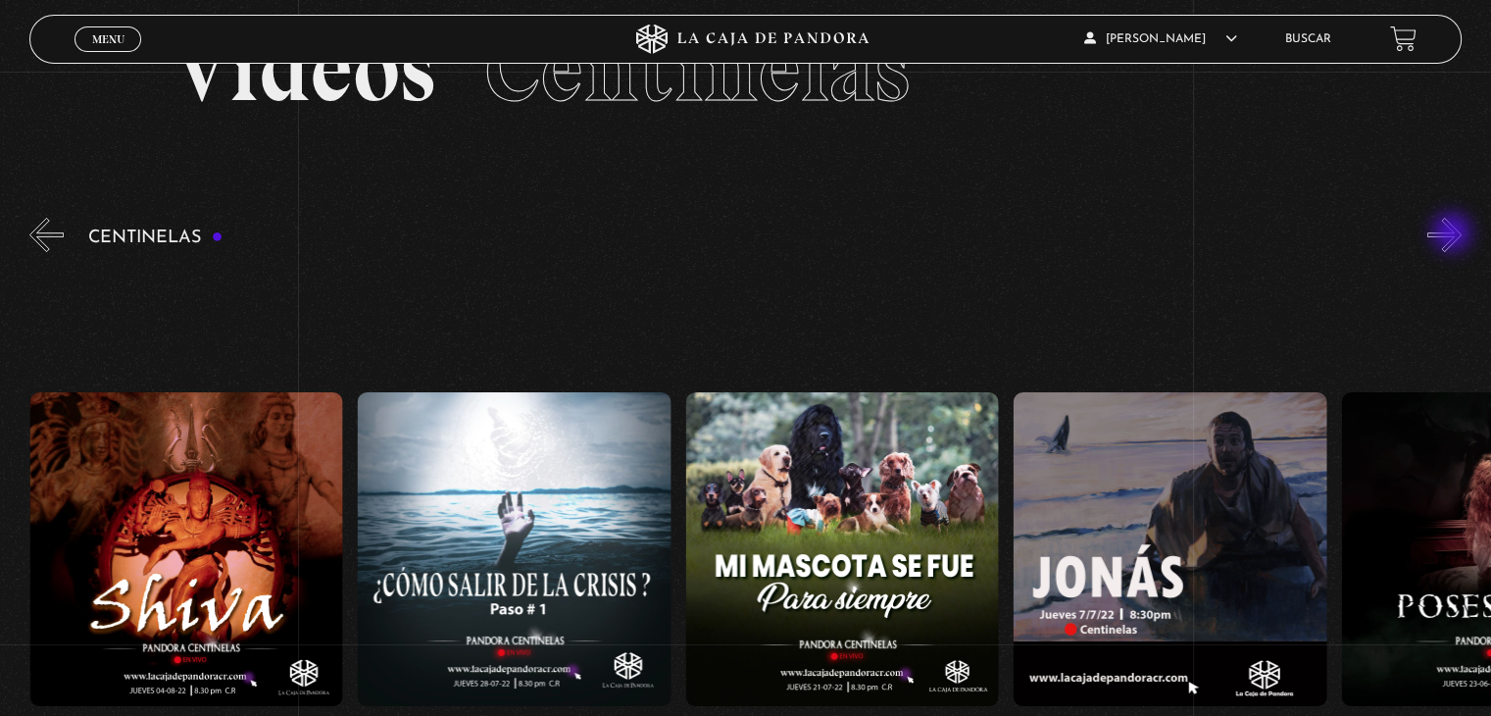
click at [1454, 234] on button "»" at bounding box center [1444, 235] width 34 height 34
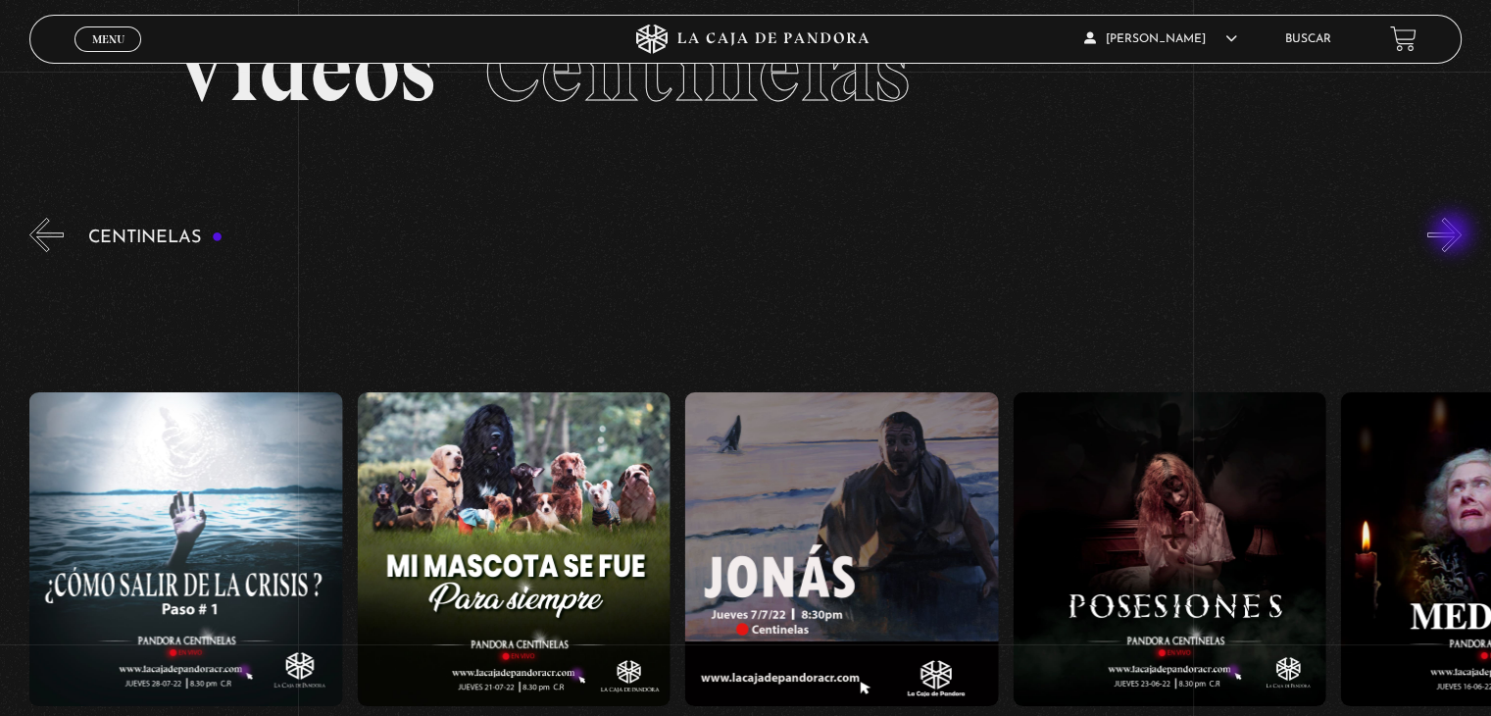
click at [1454, 234] on button "»" at bounding box center [1444, 235] width 34 height 34
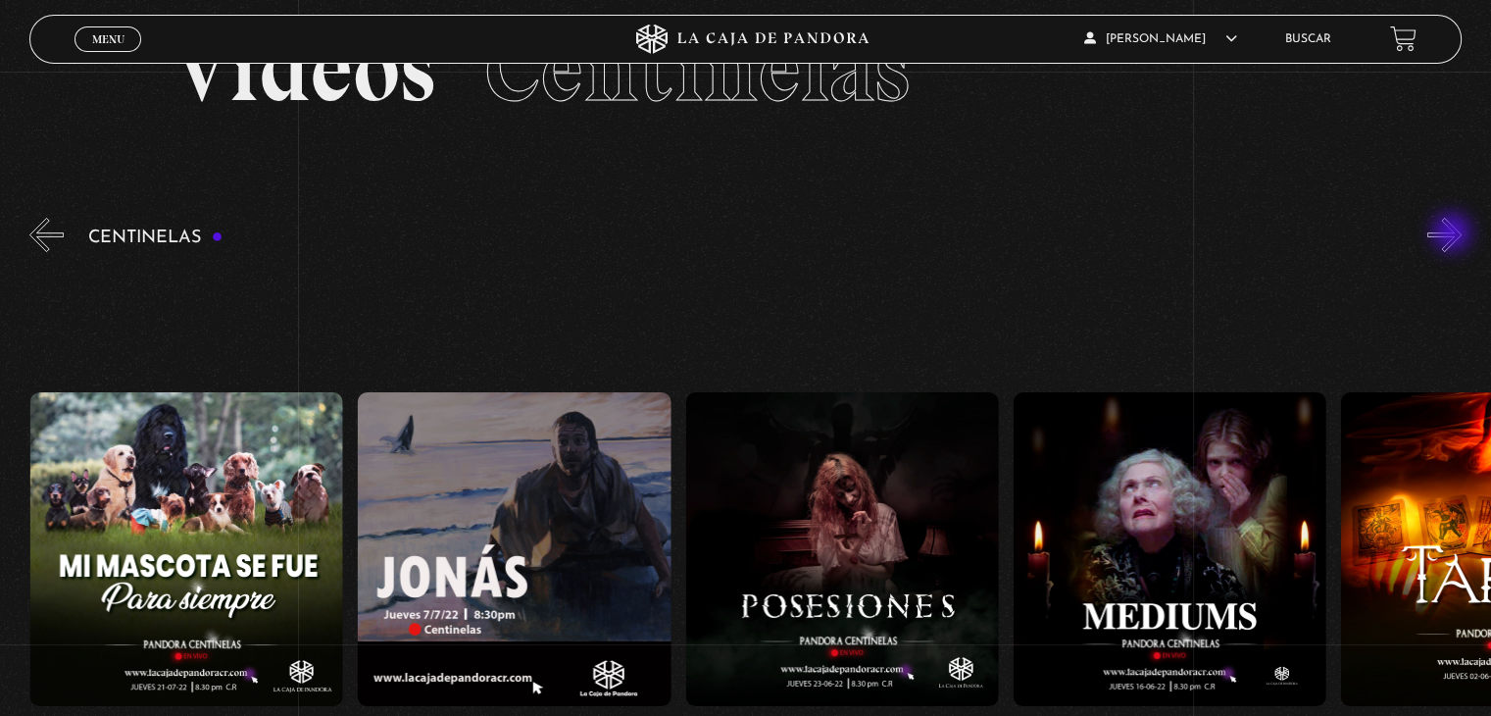
click at [1454, 234] on button "»" at bounding box center [1444, 235] width 34 height 34
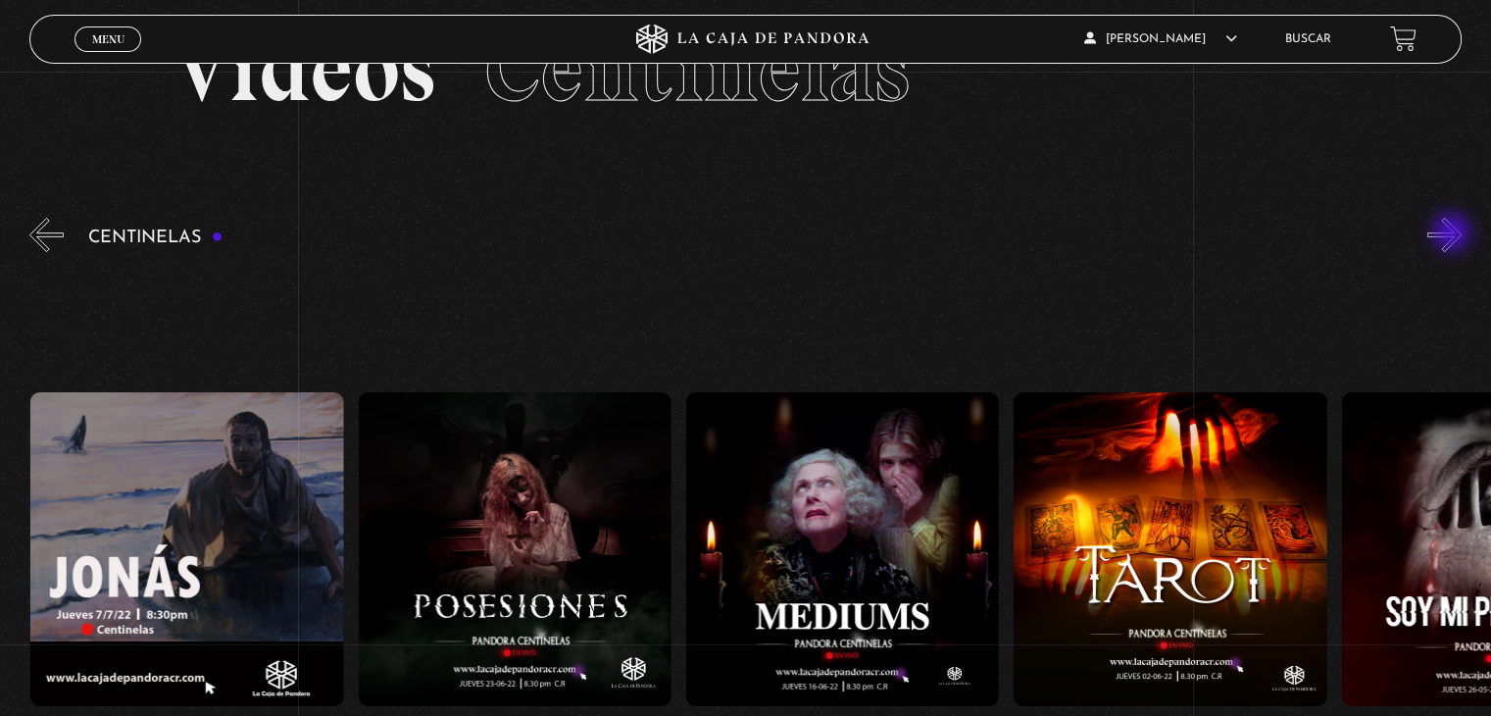
click at [1454, 234] on button "»" at bounding box center [1444, 235] width 34 height 34
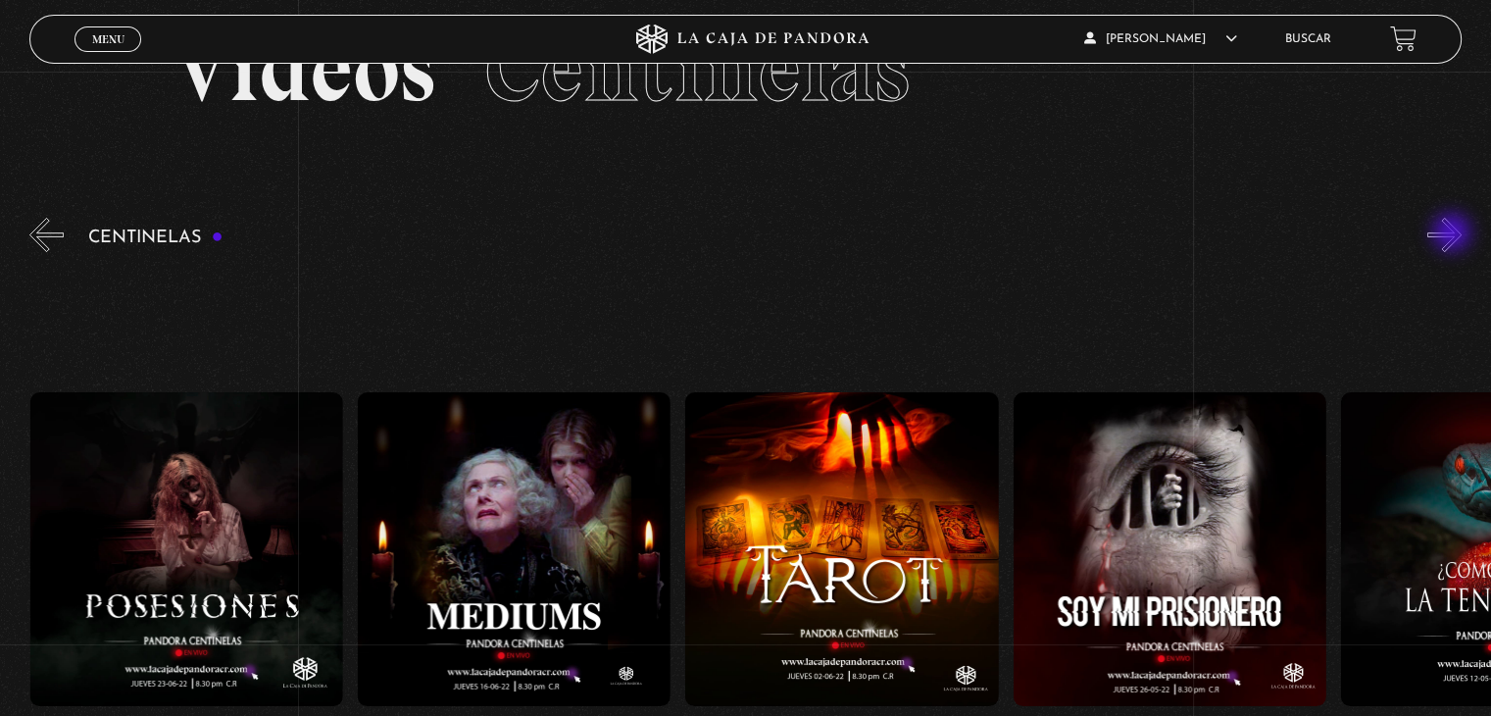
click at [1454, 234] on button "»" at bounding box center [1444, 235] width 34 height 34
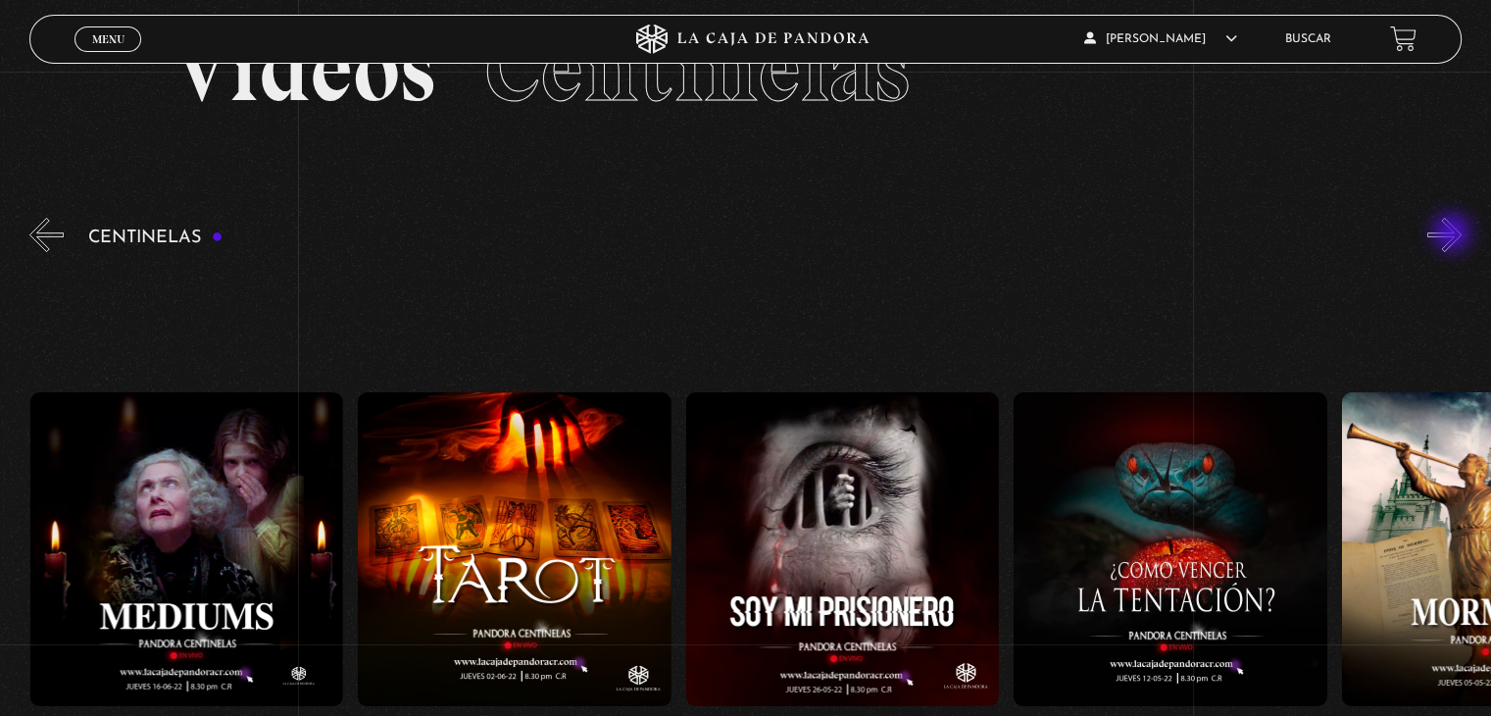
click at [1454, 234] on button "»" at bounding box center [1444, 235] width 34 height 34
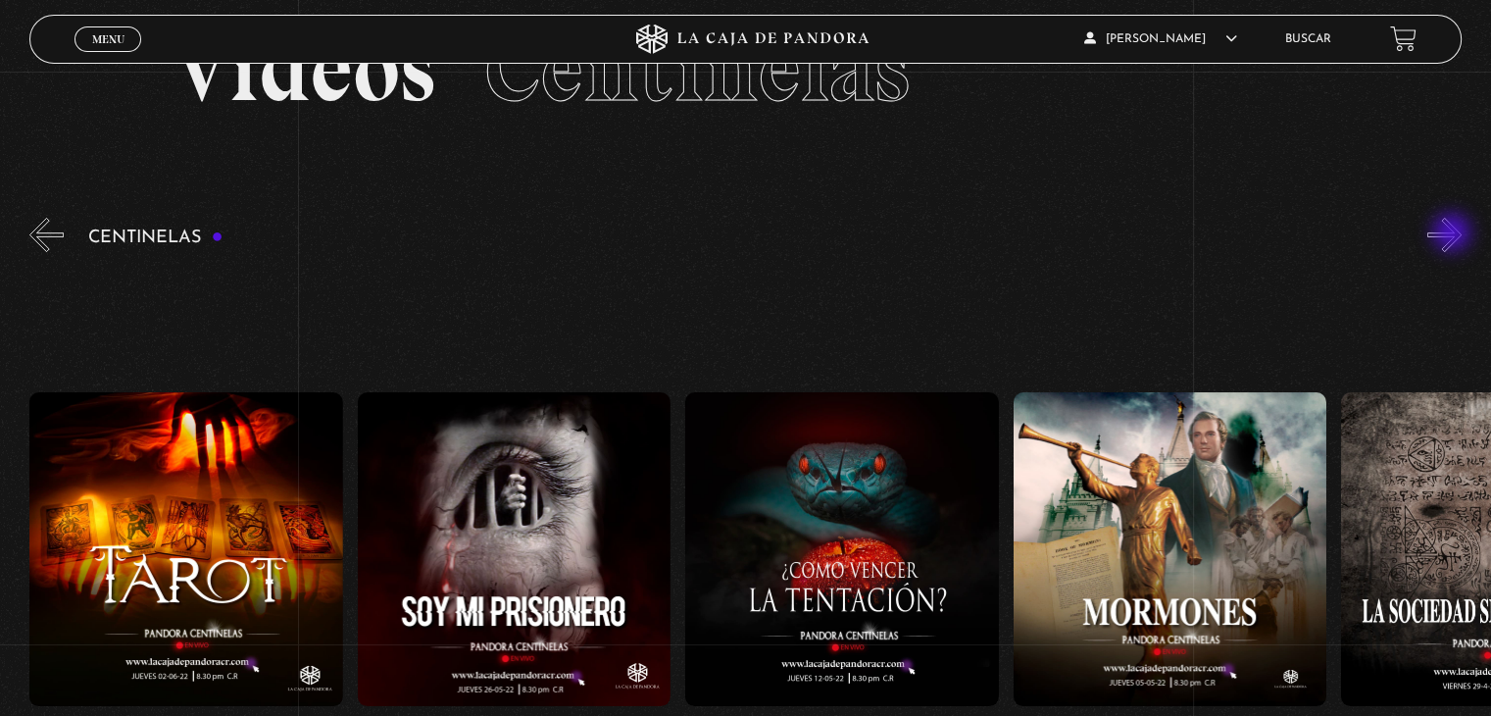
click at [1454, 234] on button "»" at bounding box center [1444, 235] width 34 height 34
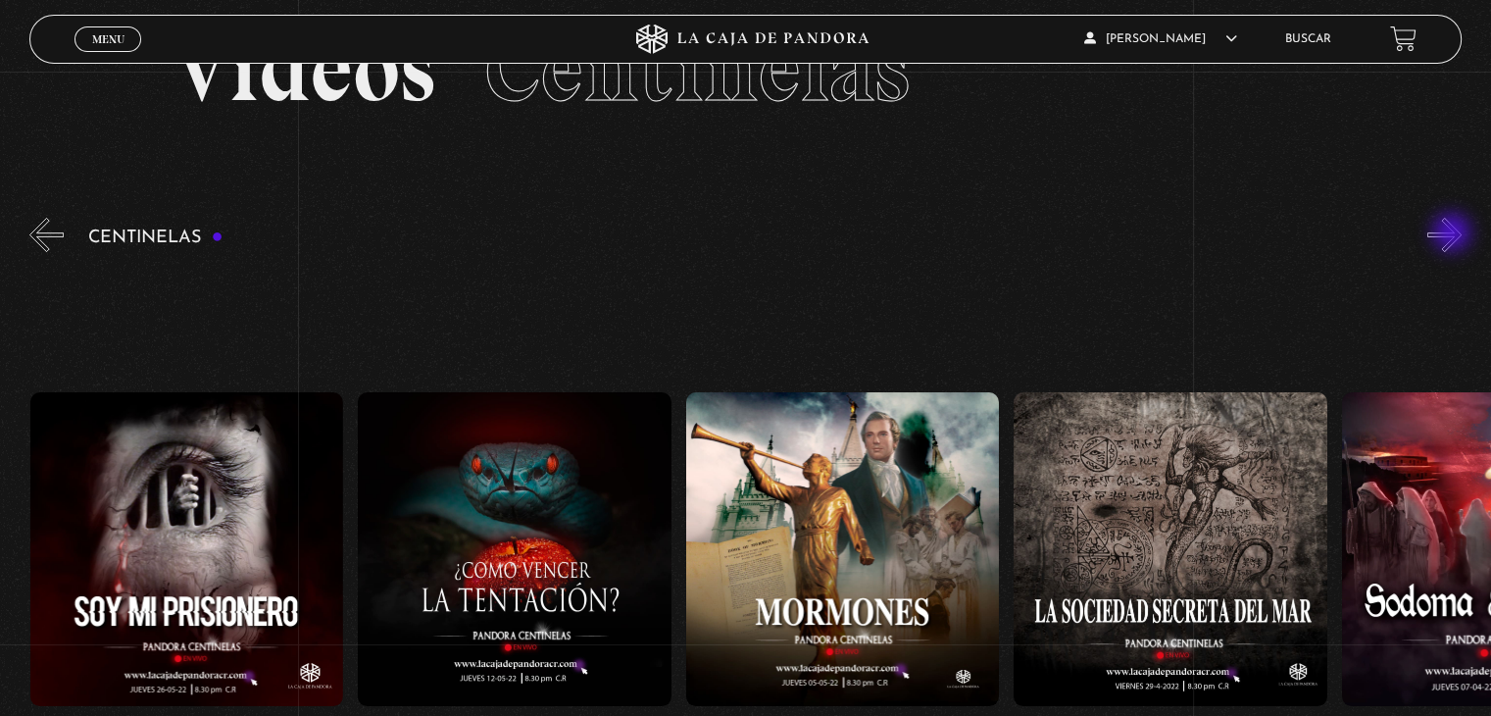
click at [1454, 234] on button "»" at bounding box center [1444, 235] width 34 height 34
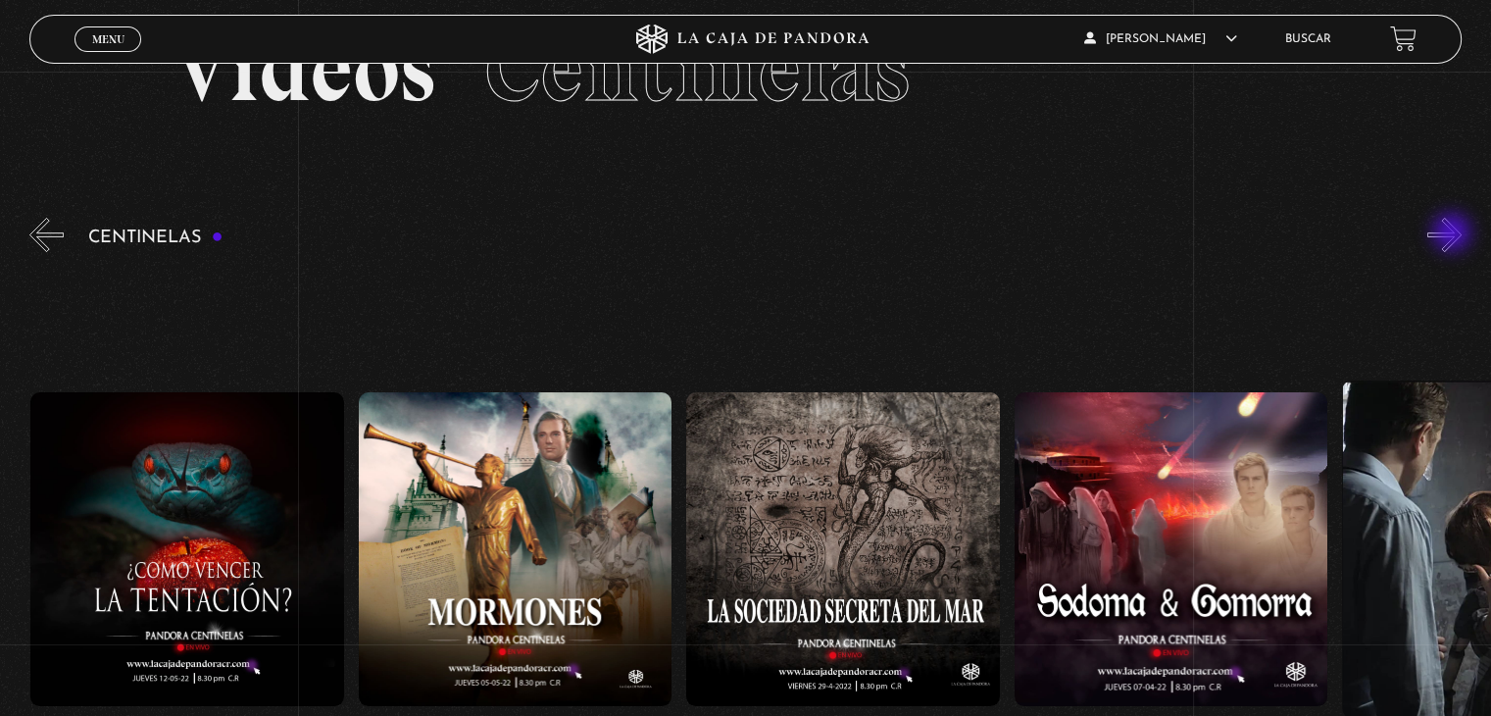
click at [1454, 234] on button "»" at bounding box center [1444, 235] width 34 height 34
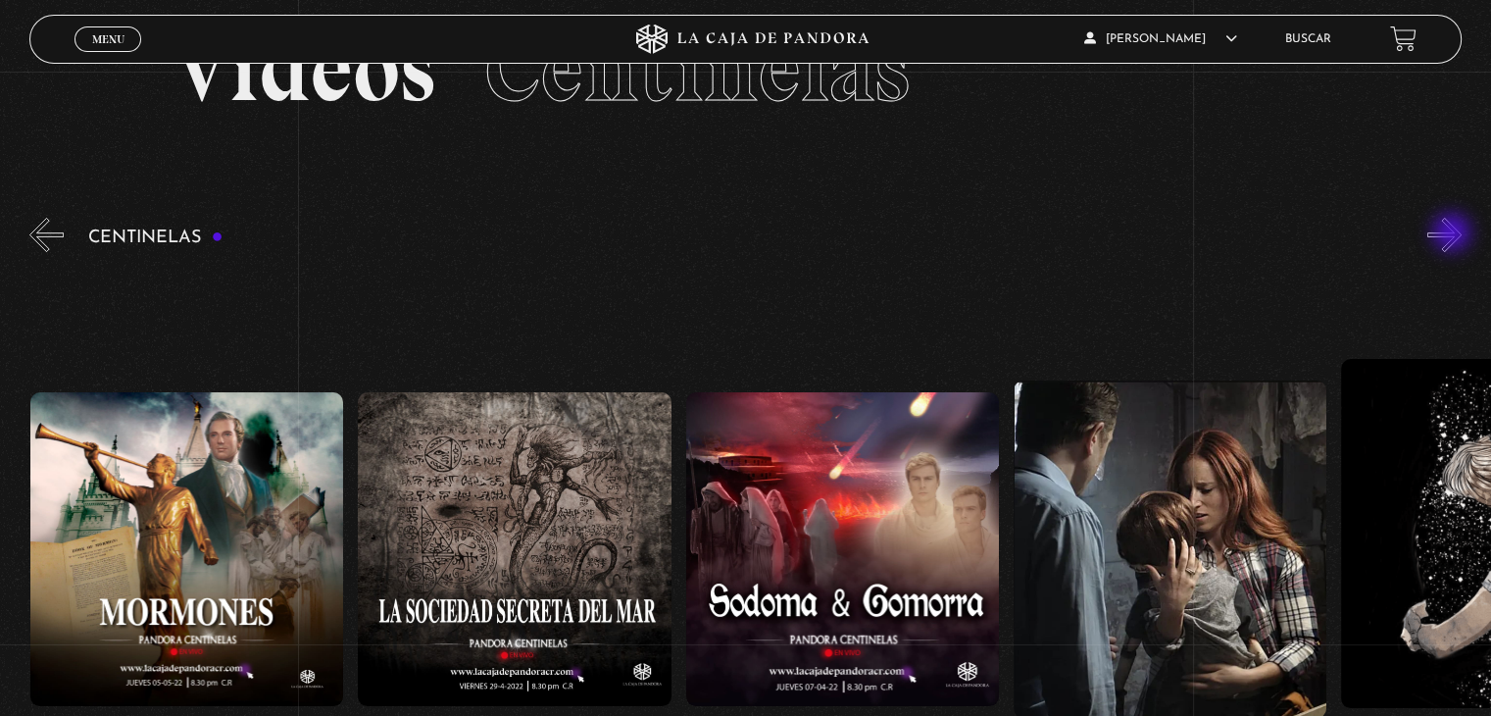
click at [1454, 234] on button "»" at bounding box center [1444, 235] width 34 height 34
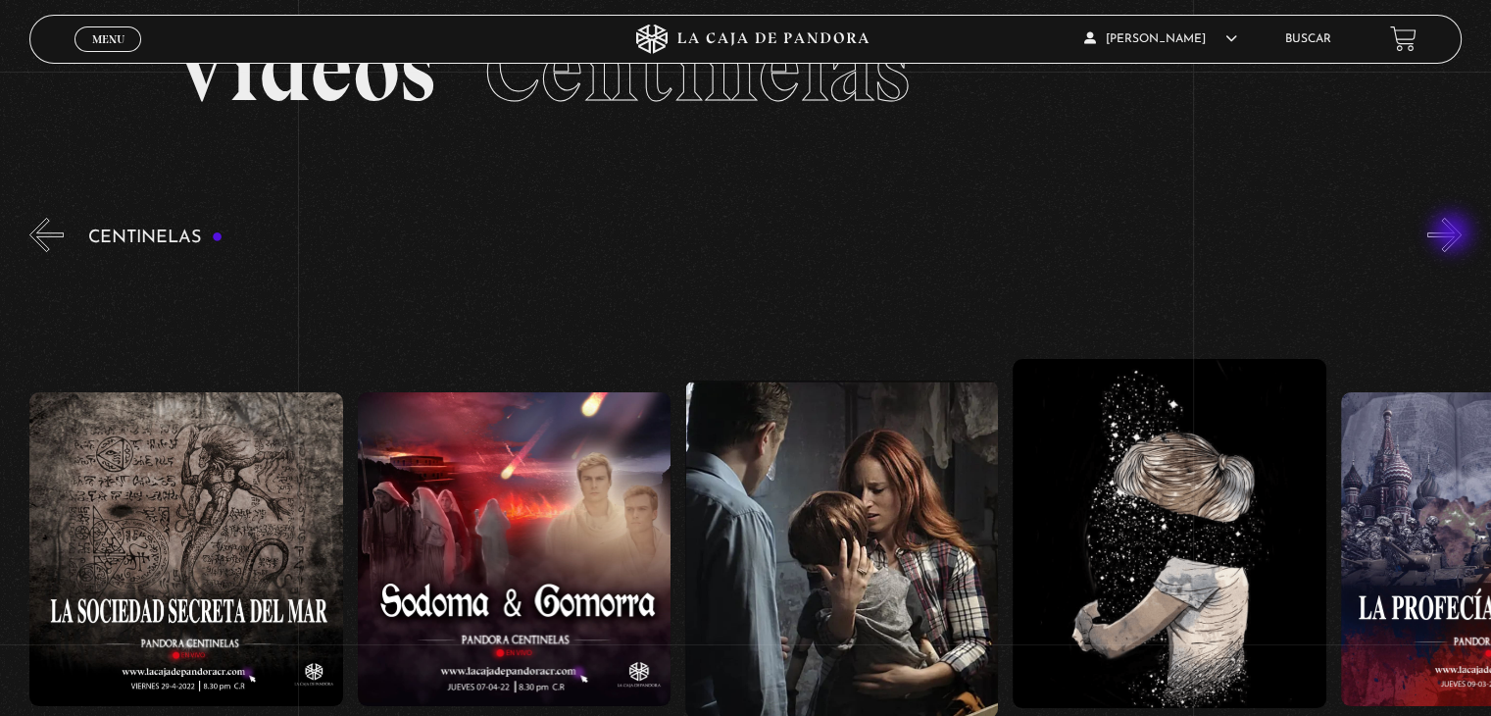
click at [1454, 234] on button "»" at bounding box center [1444, 235] width 34 height 34
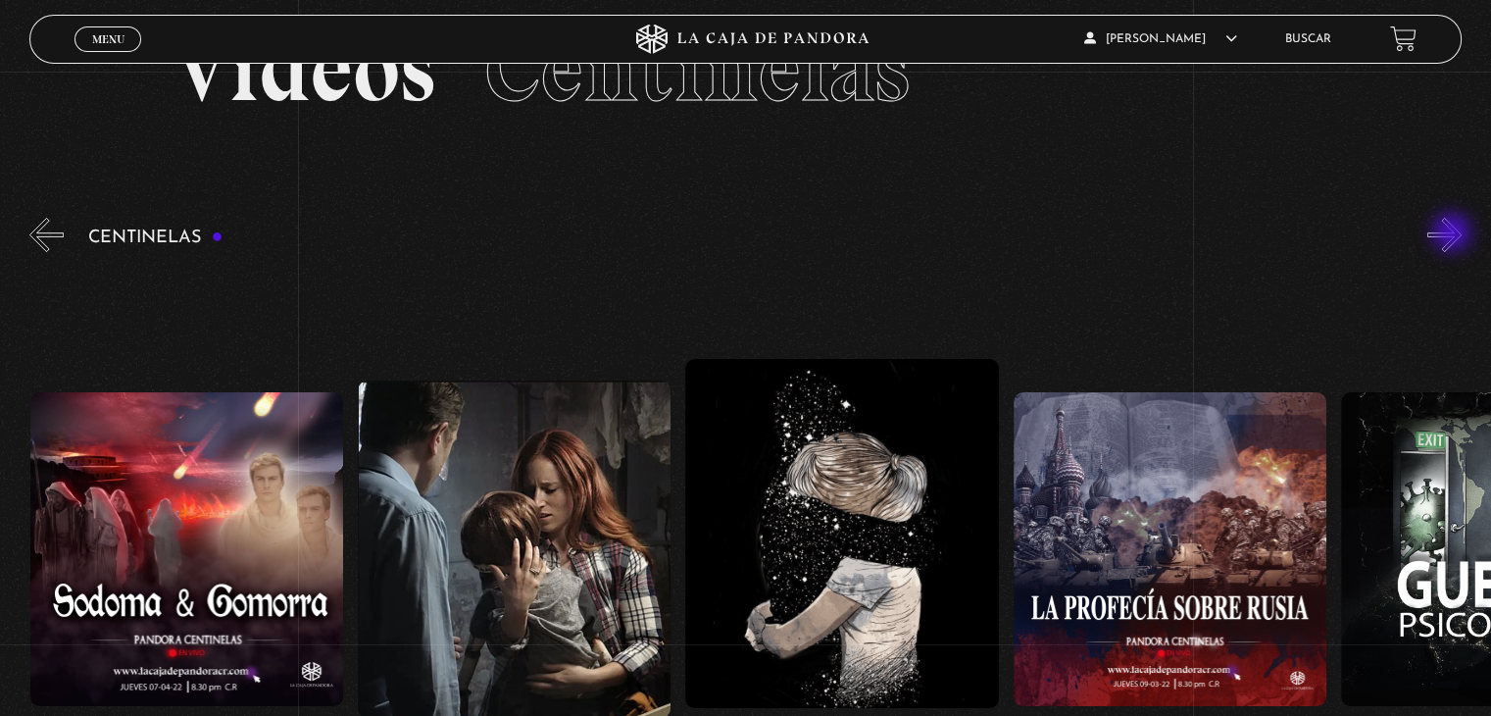
click at [1454, 234] on button "»" at bounding box center [1444, 235] width 34 height 34
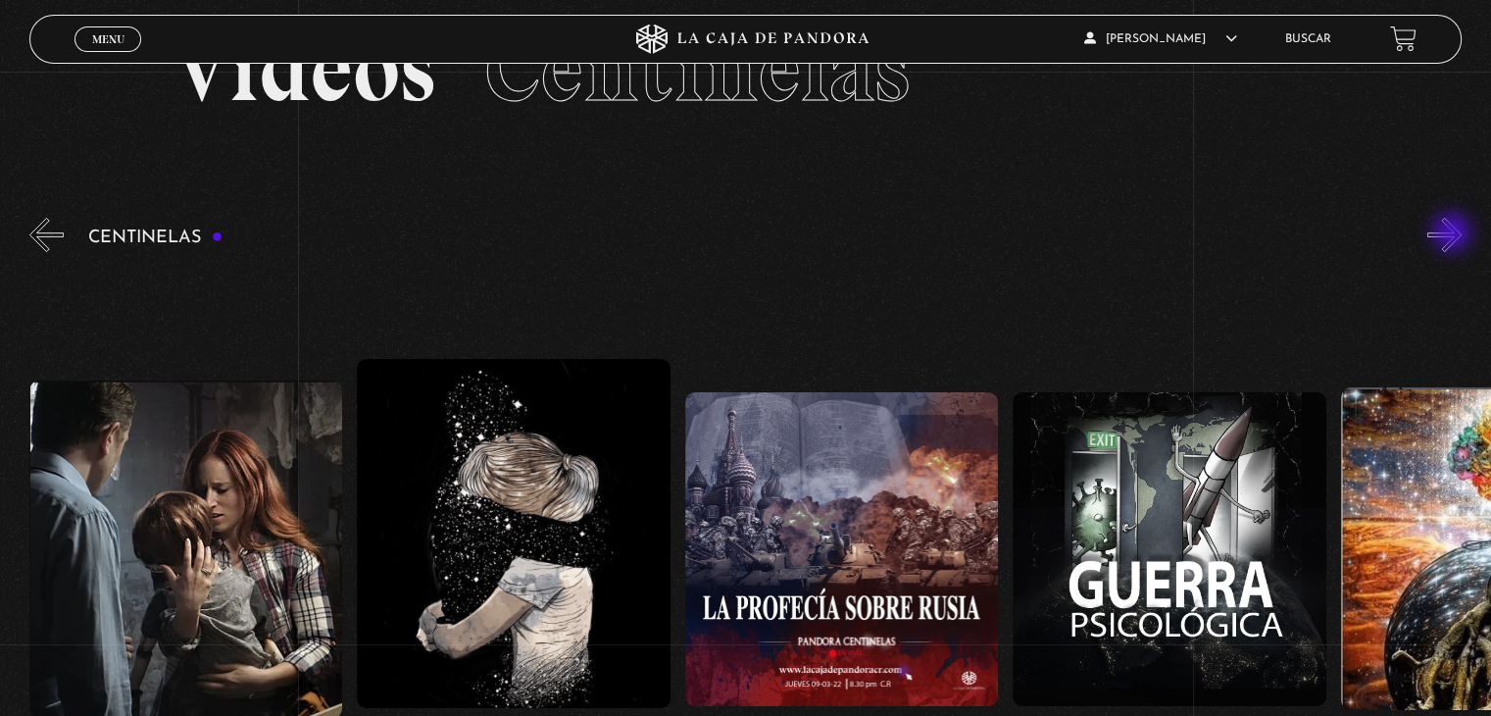
click at [1454, 234] on button "»" at bounding box center [1444, 235] width 34 height 34
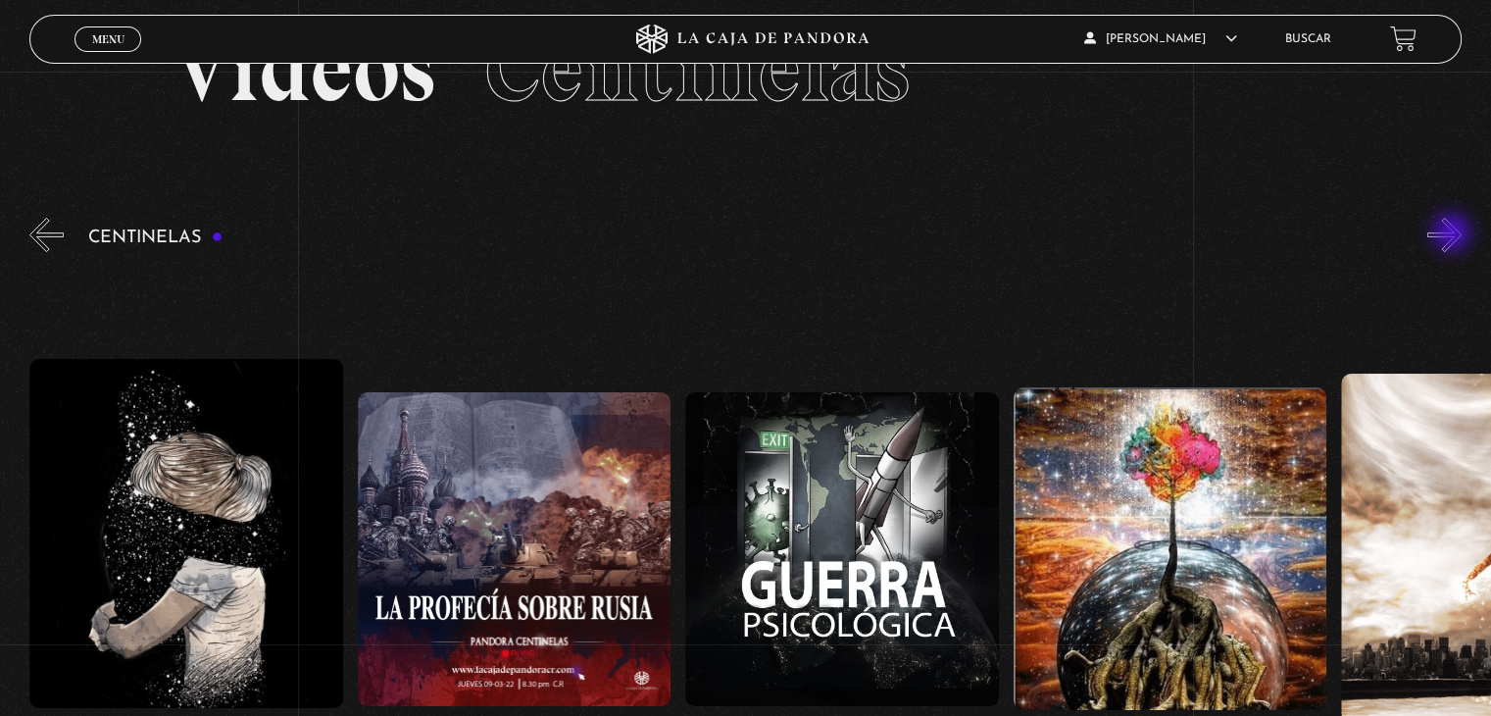
click at [1454, 234] on button "»" at bounding box center [1444, 235] width 34 height 34
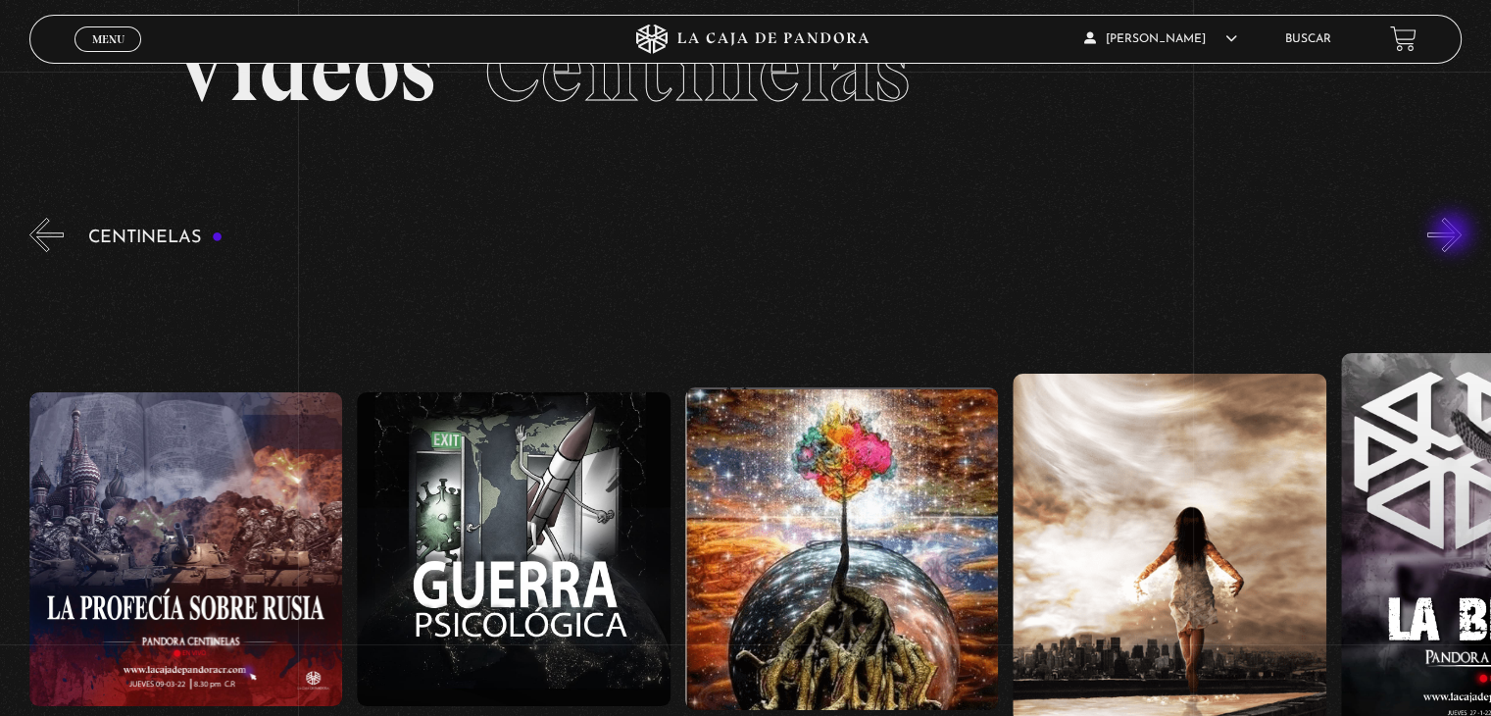
click at [1454, 234] on button "»" at bounding box center [1444, 235] width 34 height 34
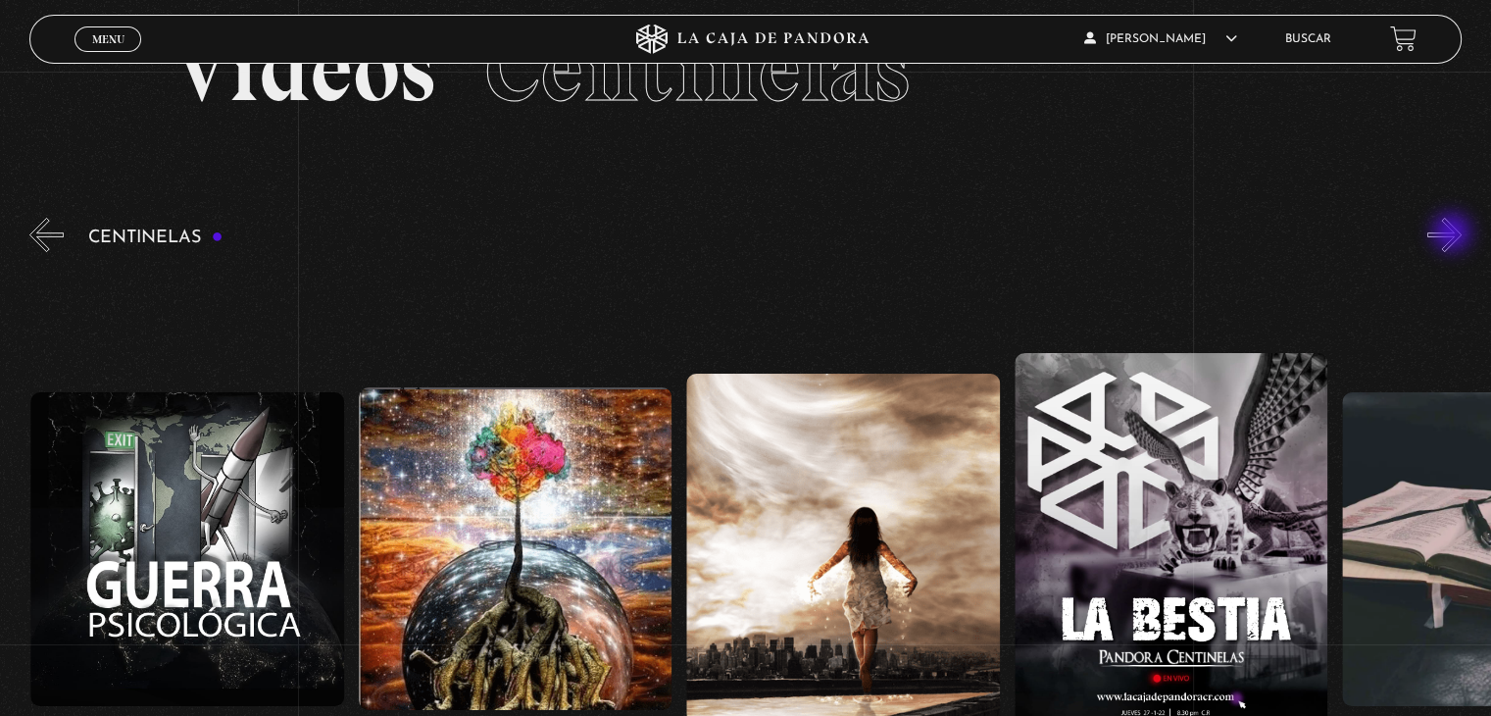
click at [1454, 234] on button "»" at bounding box center [1444, 235] width 34 height 34
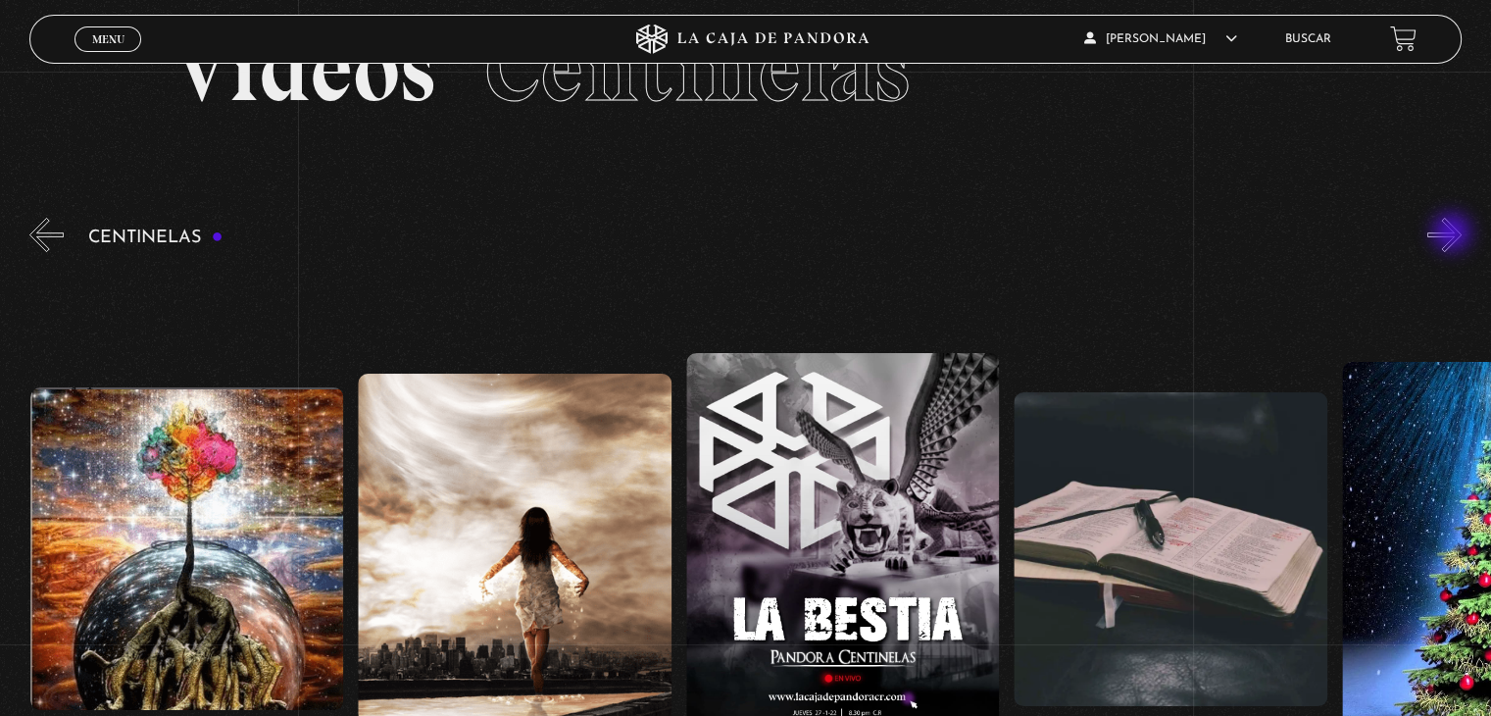
click at [1454, 234] on button "»" at bounding box center [1444, 235] width 34 height 34
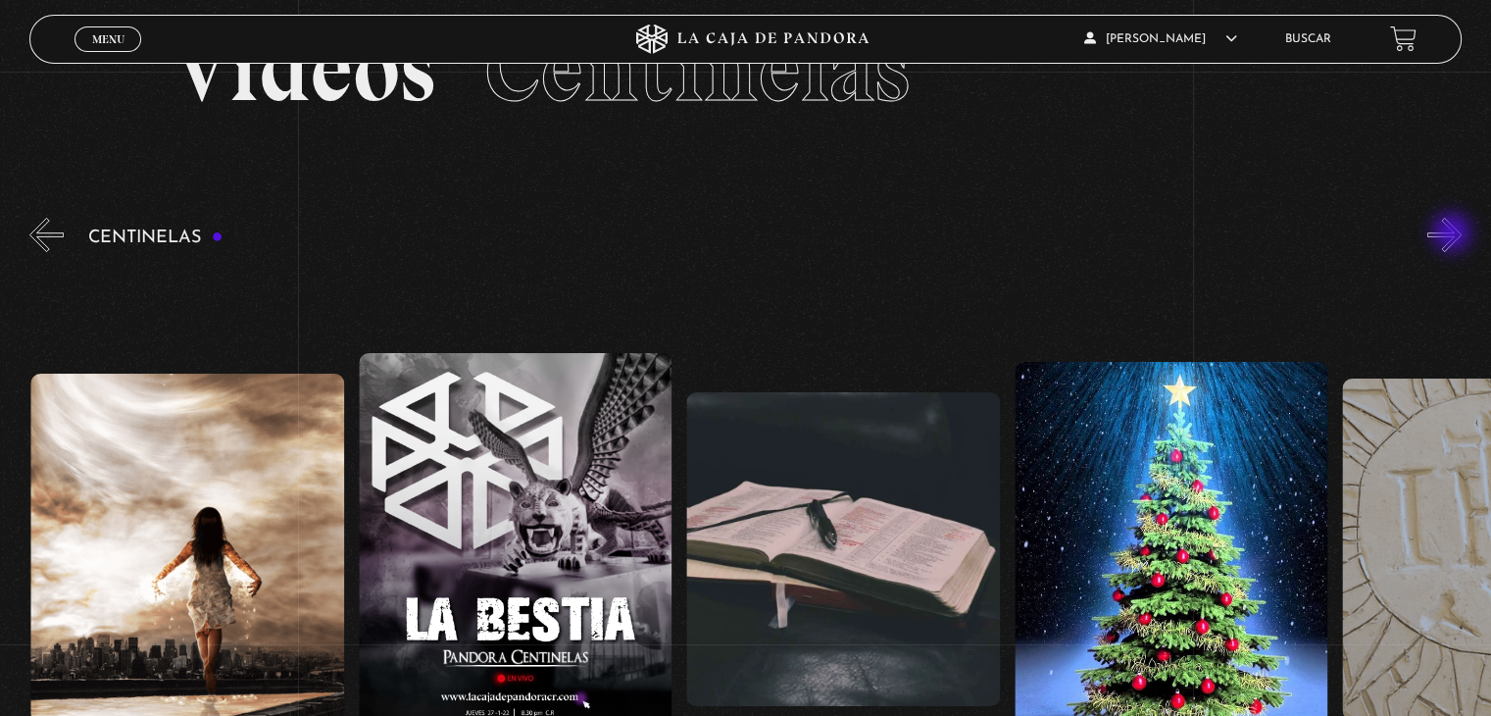
scroll to position [0, 24591]
click at [1462, 235] on button "»" at bounding box center [1444, 235] width 34 height 34
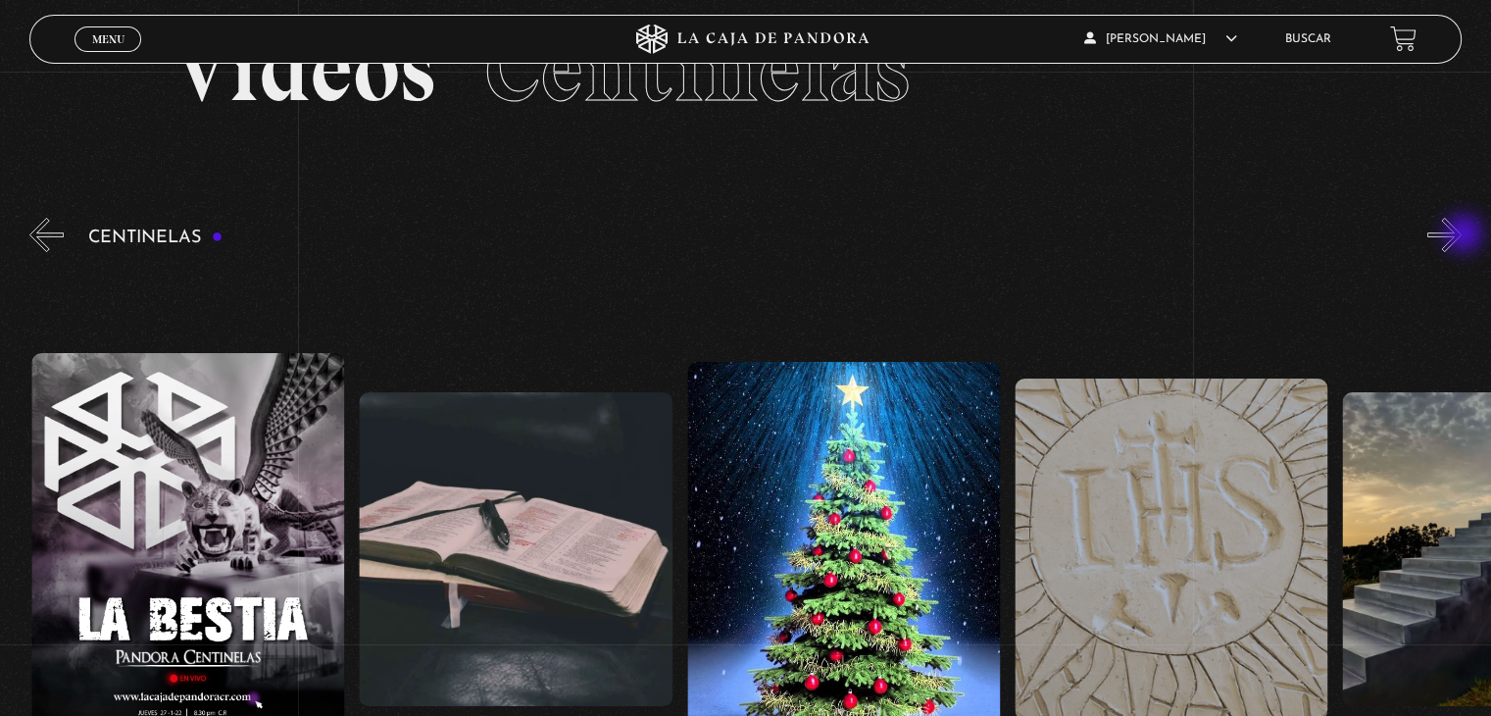
click at [1462, 235] on button "»" at bounding box center [1444, 235] width 34 height 34
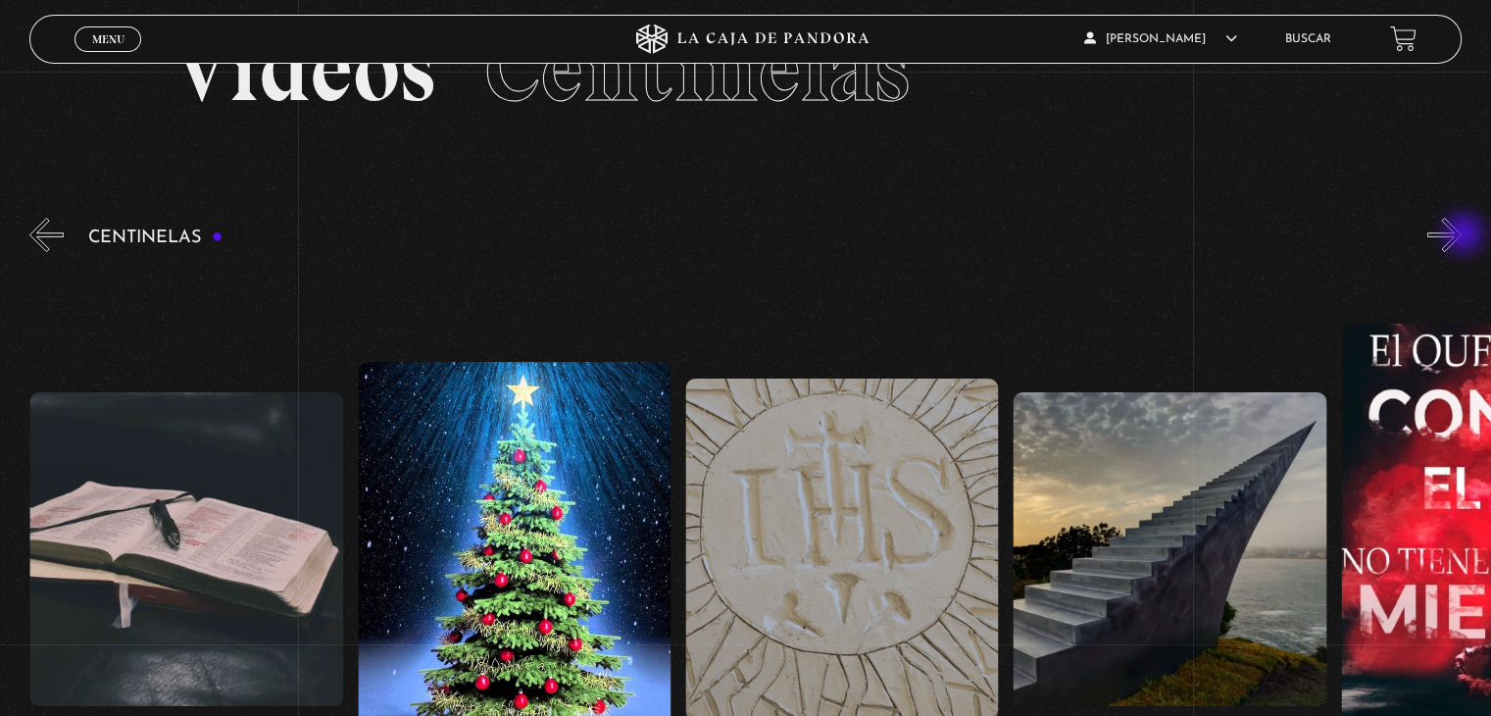
click at [1462, 235] on button "»" at bounding box center [1444, 235] width 34 height 34
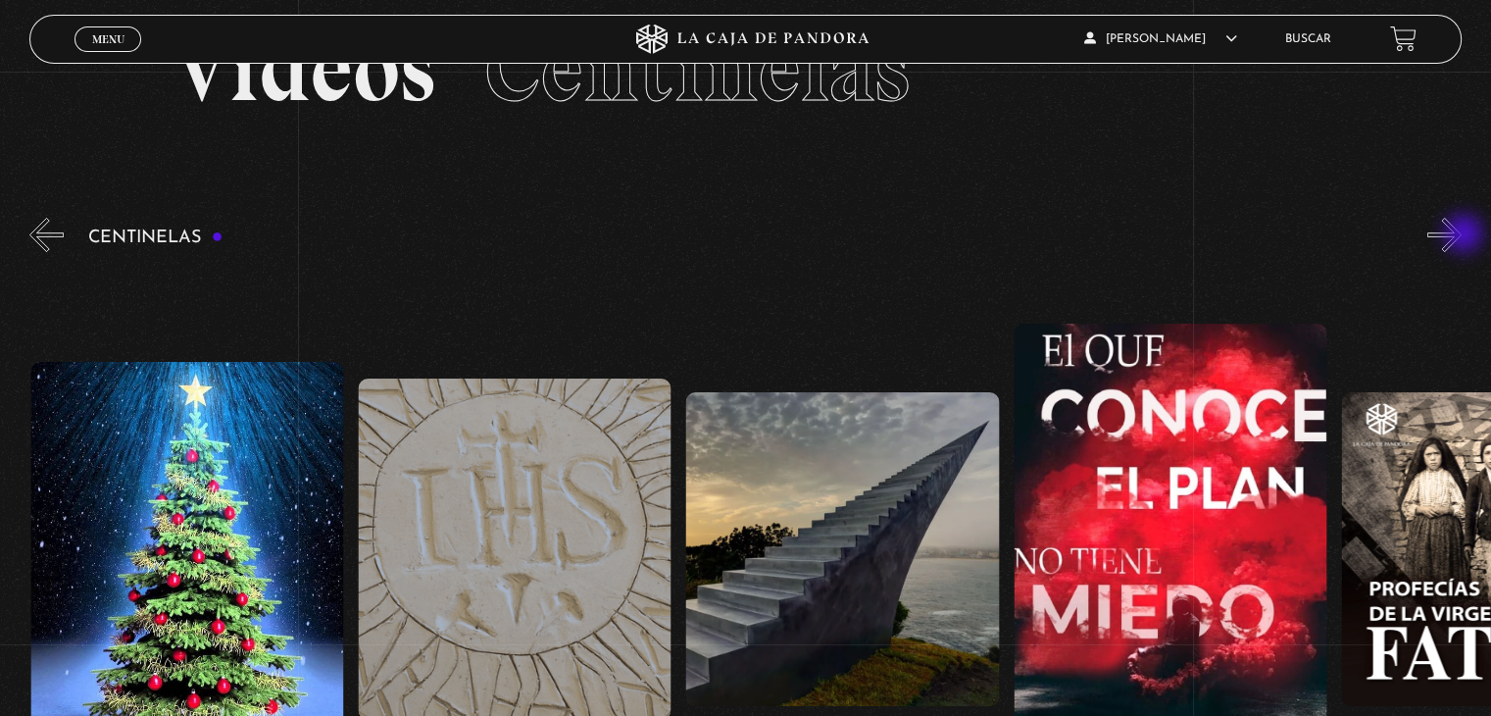
click at [1462, 235] on button "»" at bounding box center [1444, 235] width 34 height 34
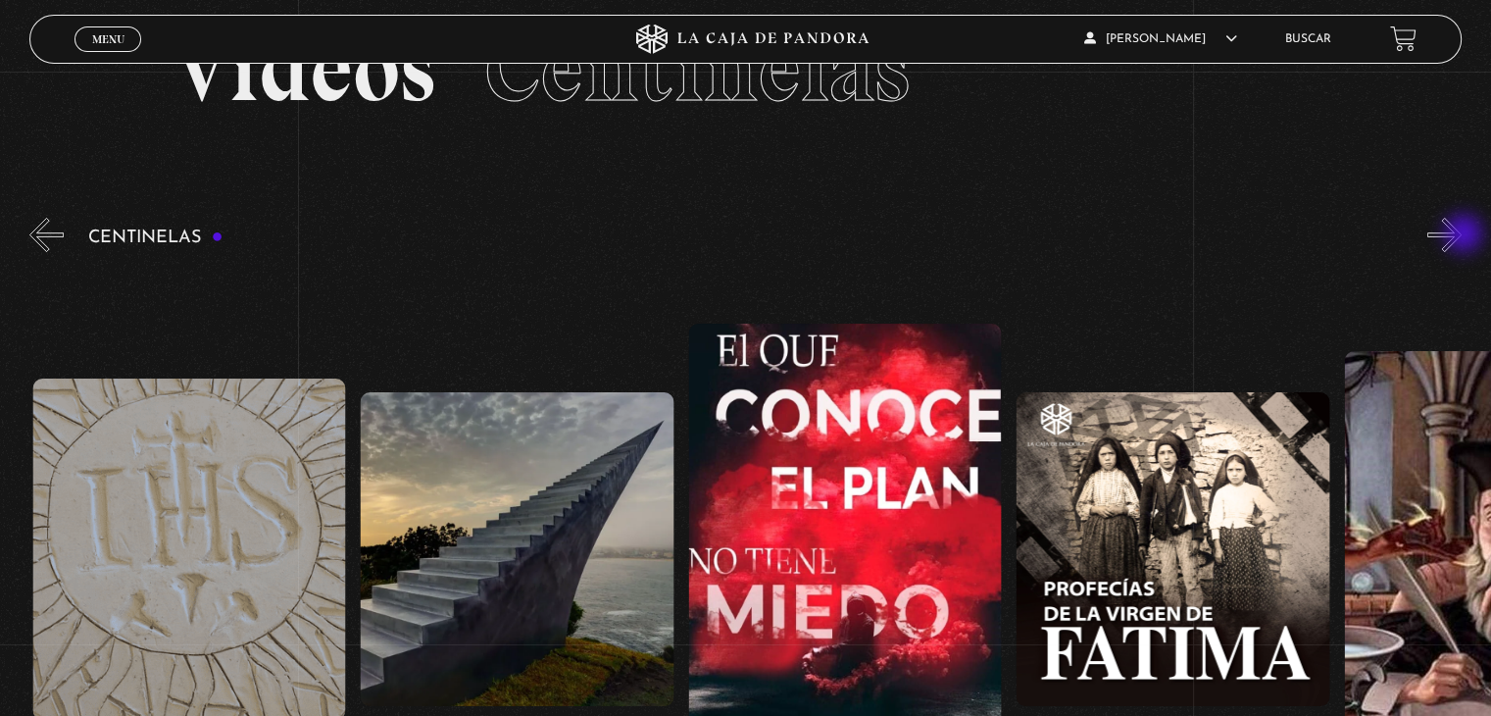
click at [1462, 235] on button "»" at bounding box center [1444, 235] width 34 height 34
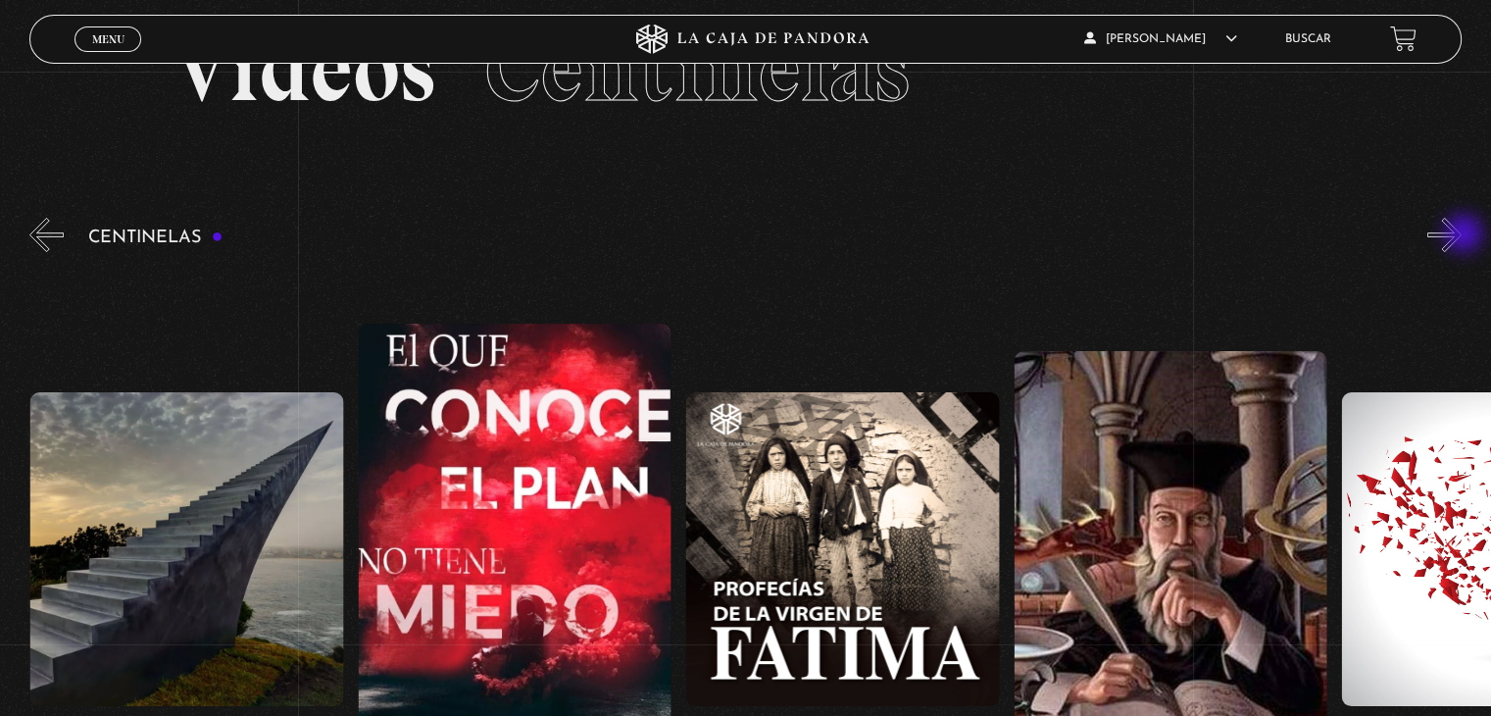
click at [1462, 235] on button "»" at bounding box center [1444, 235] width 34 height 34
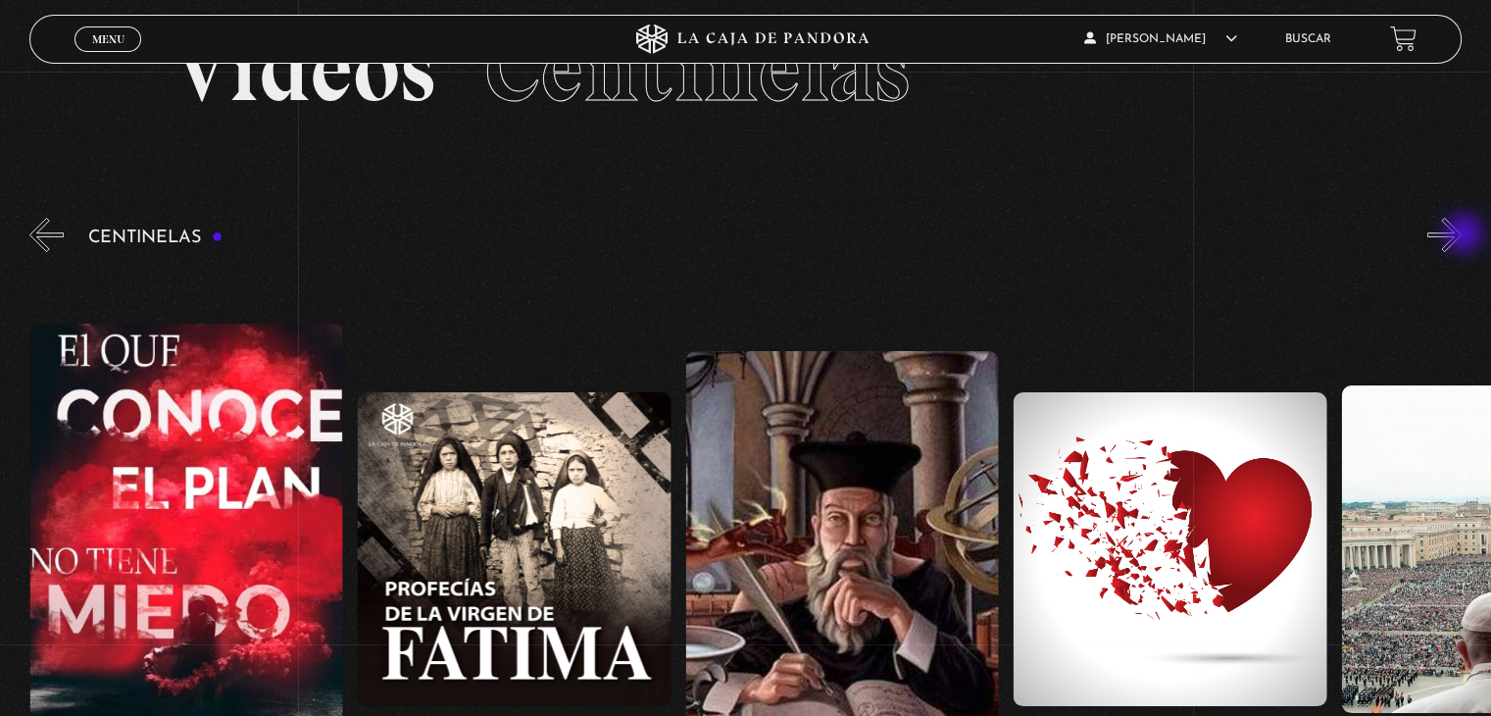
click at [1462, 235] on button "»" at bounding box center [1444, 235] width 34 height 34
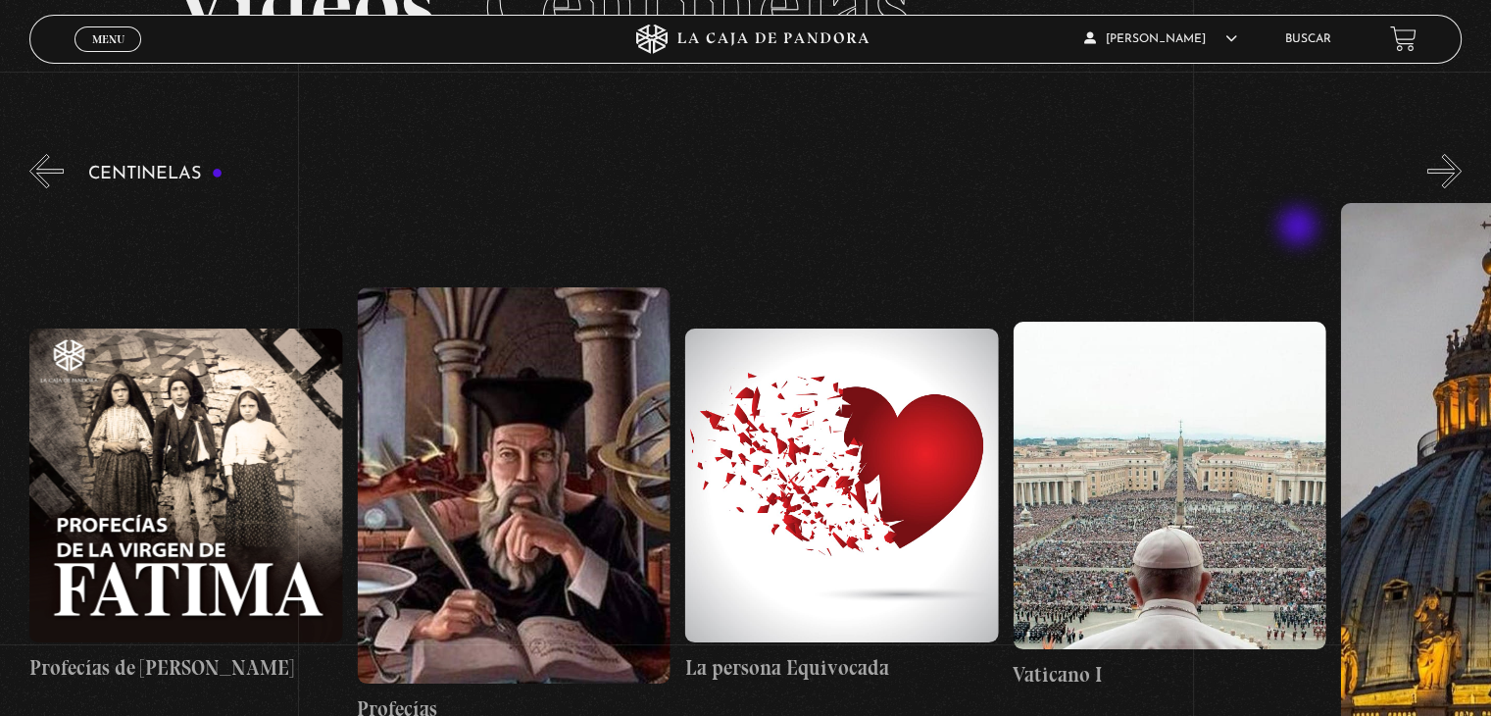
scroll to position [196, 0]
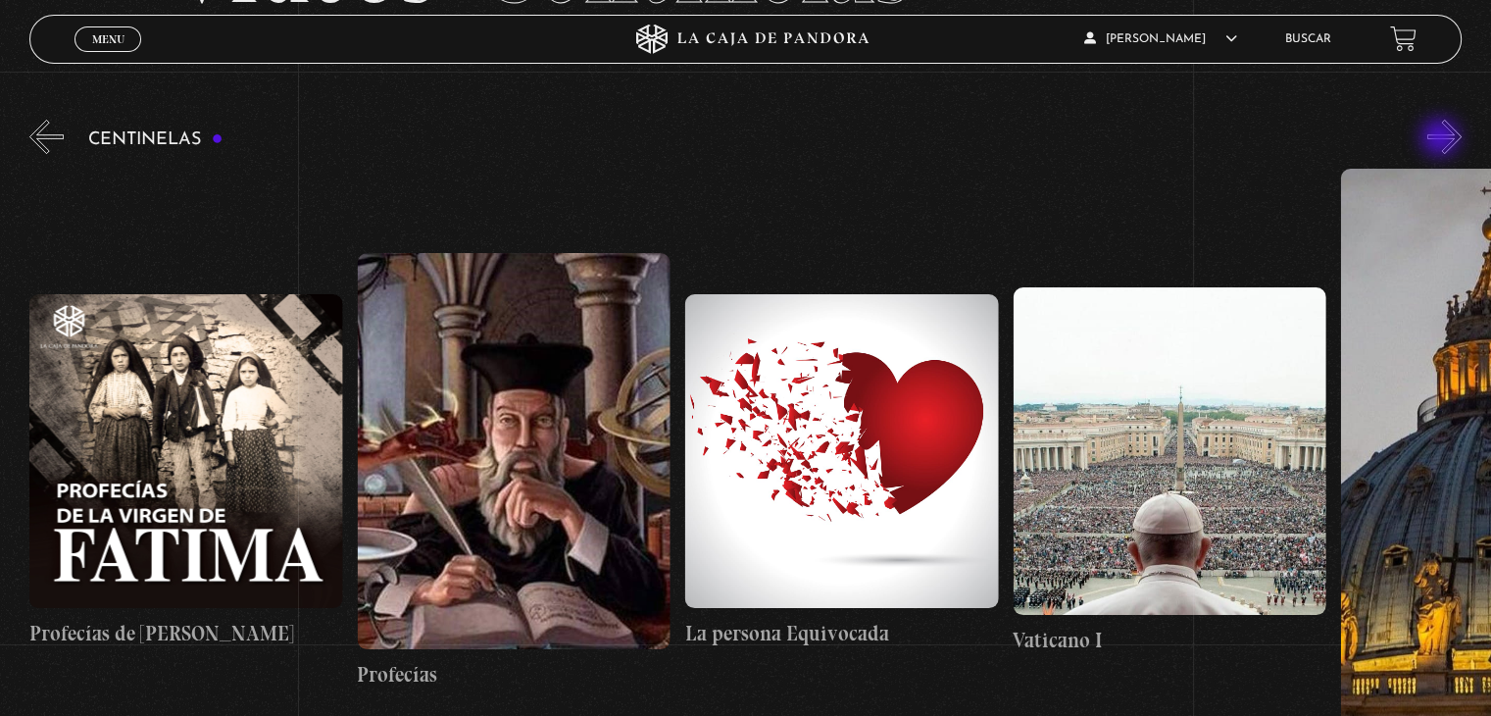
click at [1442, 139] on button "»" at bounding box center [1444, 137] width 34 height 34
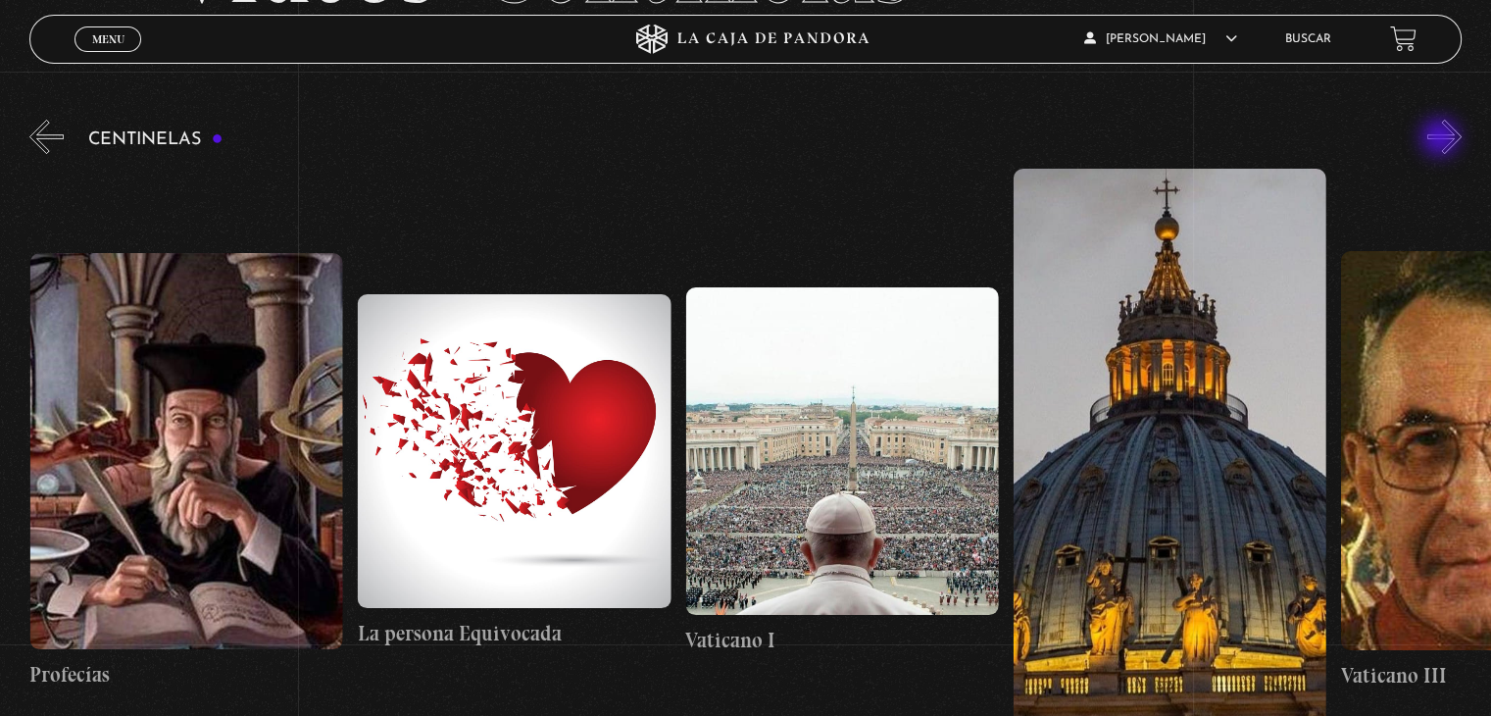
scroll to position [0, 27215]
click at [1462, 133] on button "»" at bounding box center [1444, 137] width 34 height 34
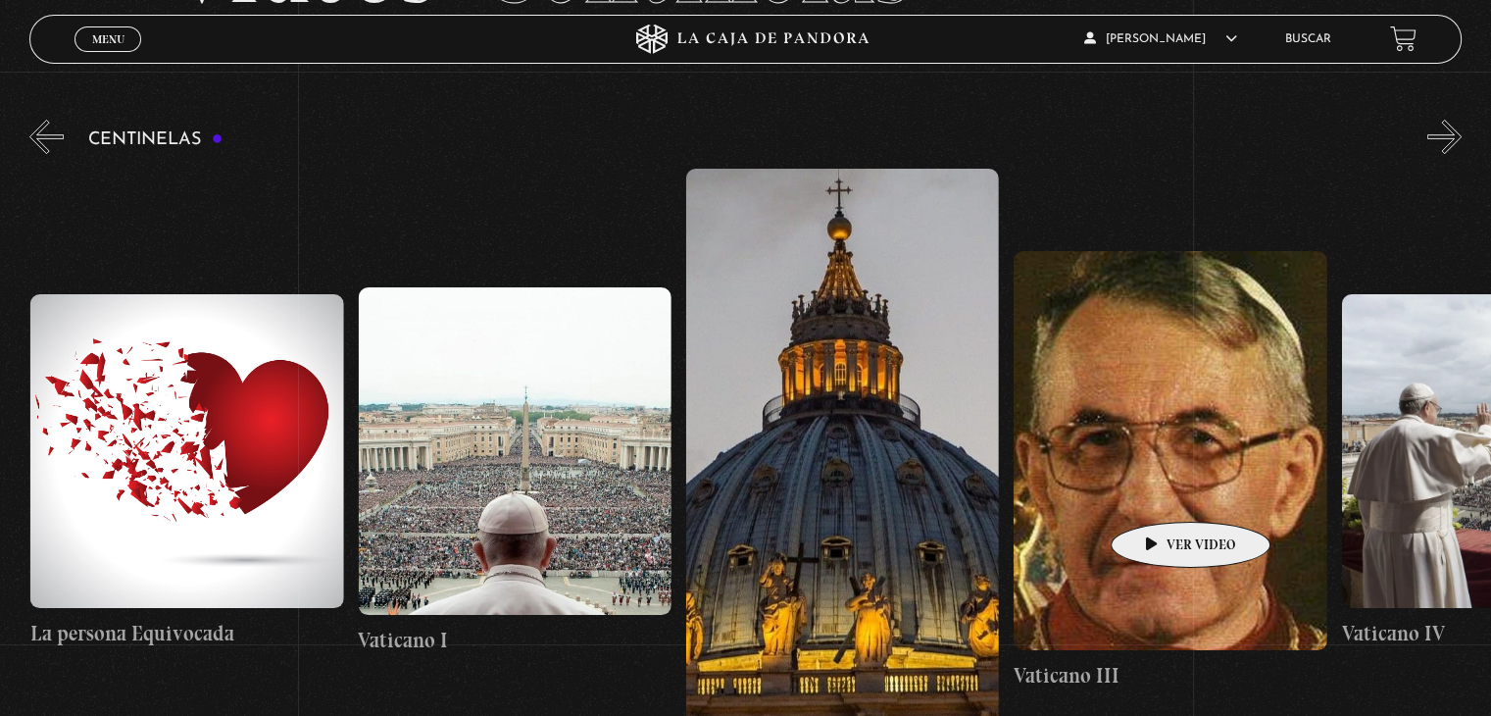
scroll to position [0, 27542]
click at [1148, 495] on figure at bounding box center [1169, 450] width 313 height 399
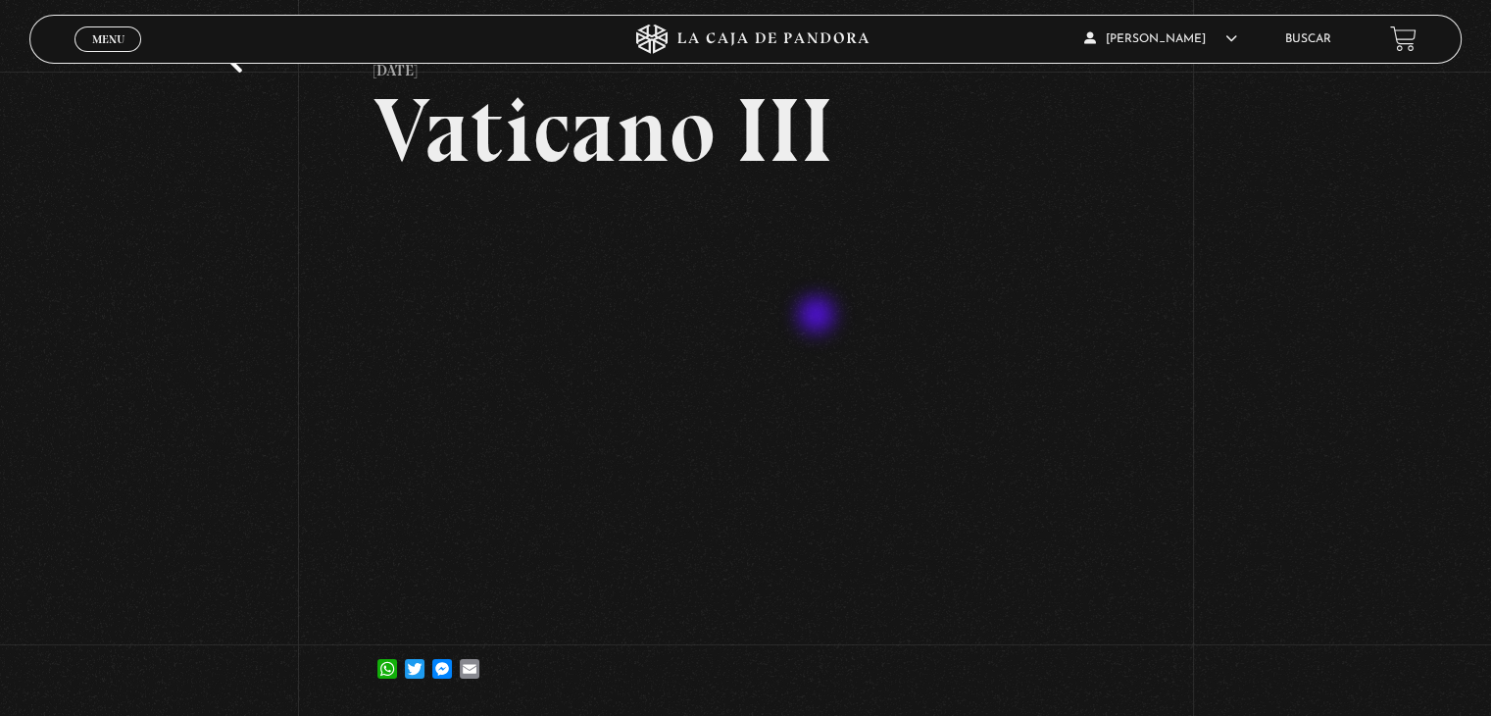
scroll to position [98, 0]
